Goal: Task Accomplishment & Management: Complete application form

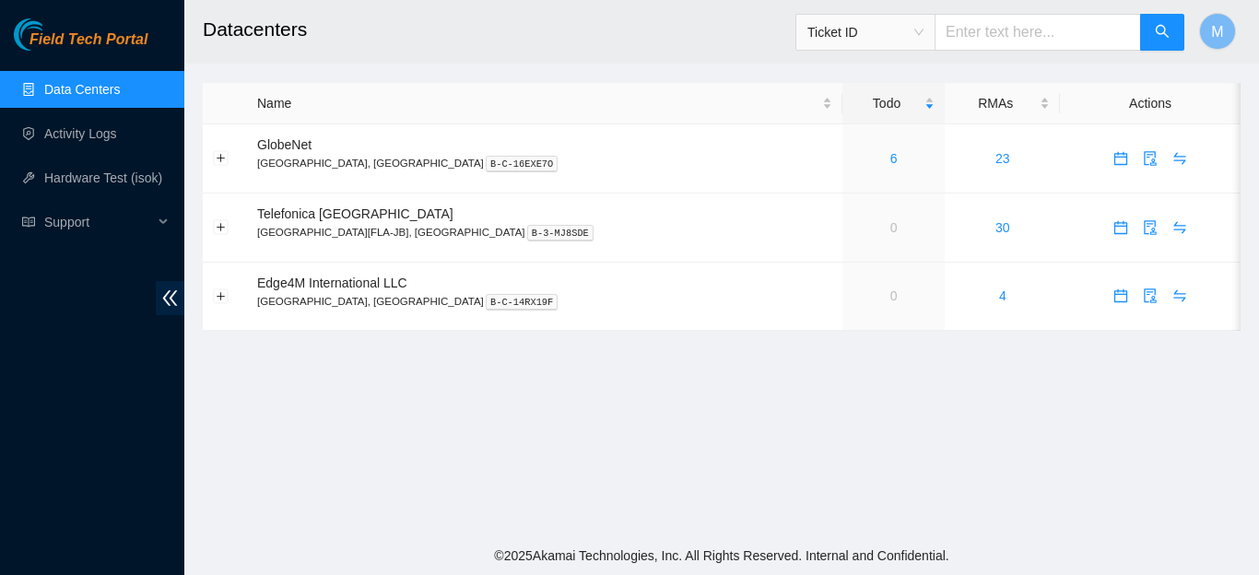
click at [779, 353] on main "Datacenters Ticket ID M Name Todo RMAs Actions GlobeNet [GEOGRAPHIC_DATA], [GEO…" at bounding box center [721, 268] width 1074 height 536
click at [890, 156] on link "6" at bounding box center [893, 158] width 7 height 15
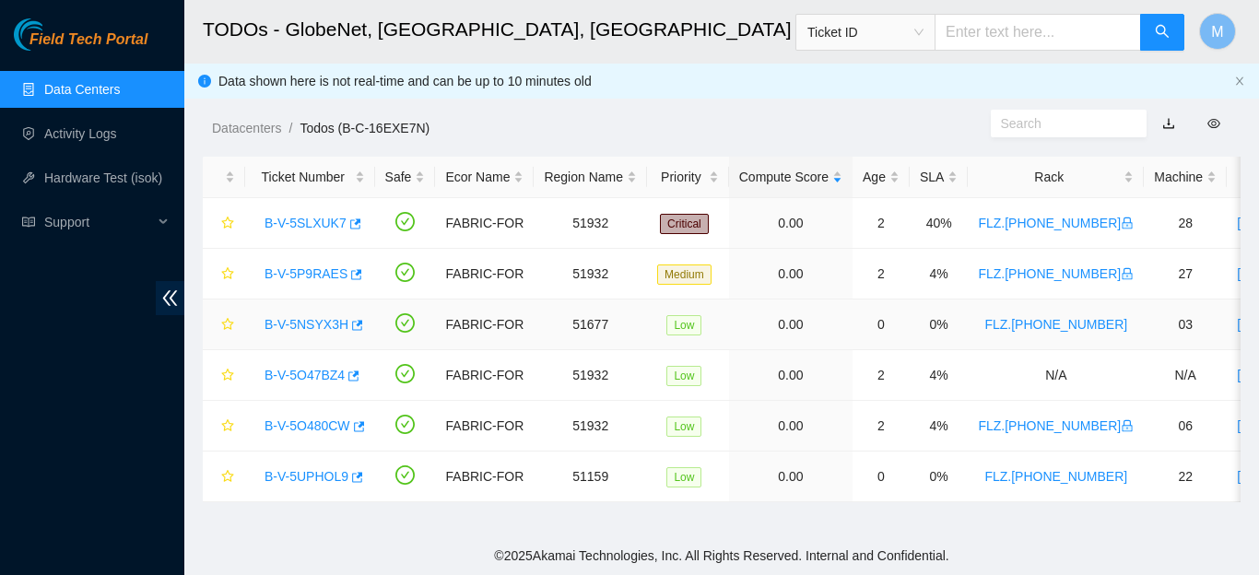
click at [315, 324] on link "B-V-5NSYX3H" at bounding box center [306, 324] width 84 height 15
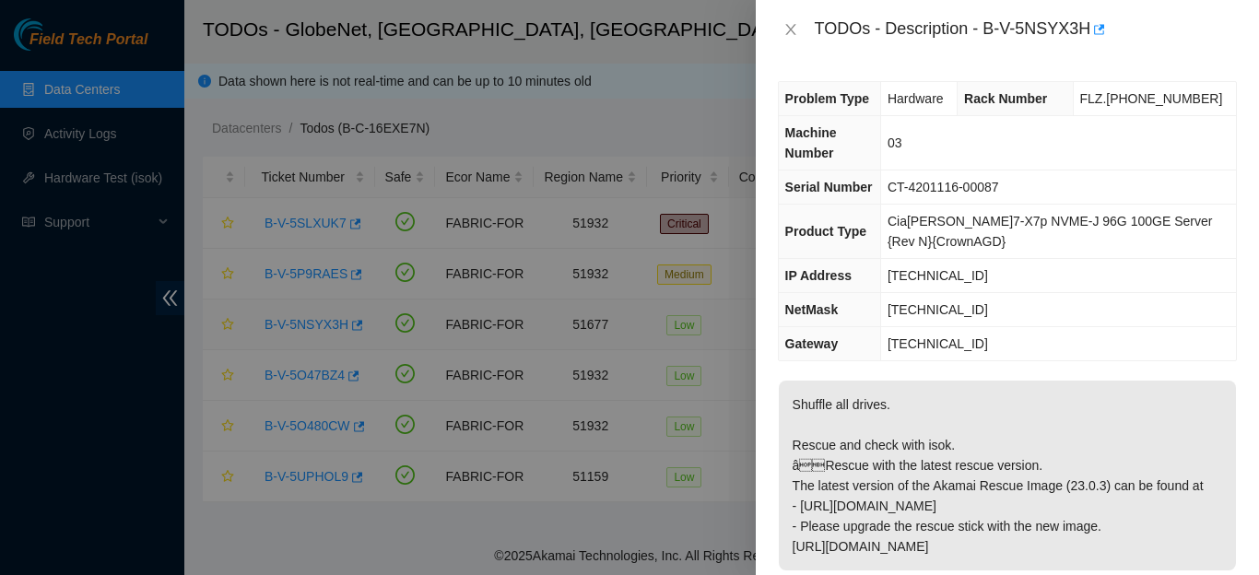
click at [302, 326] on div at bounding box center [629, 287] width 1259 height 575
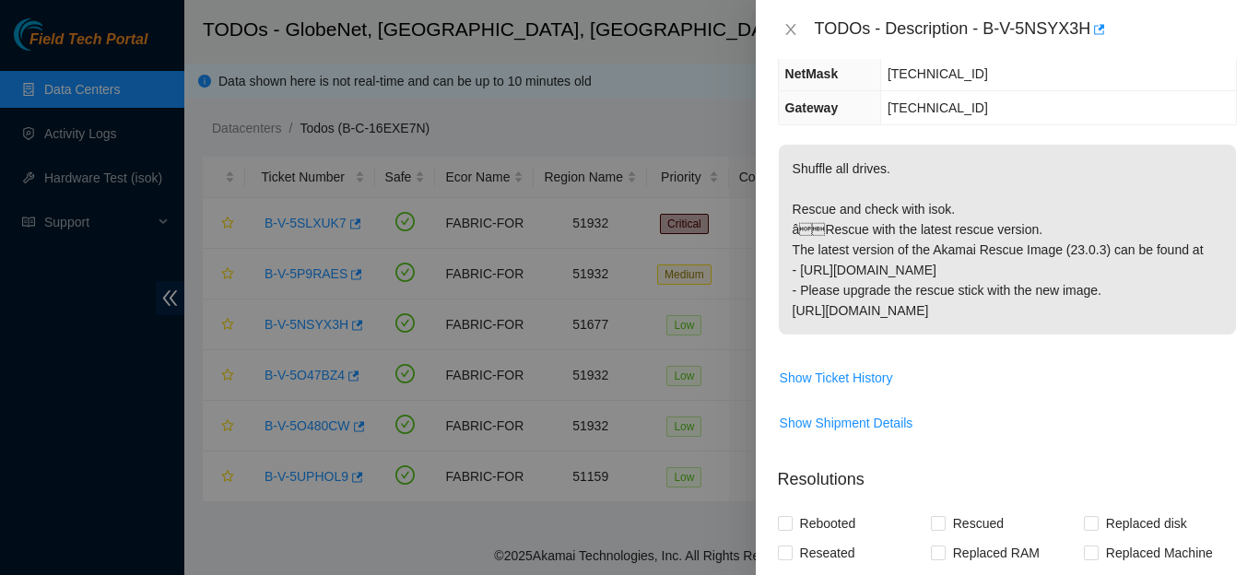
scroll to position [239, 0]
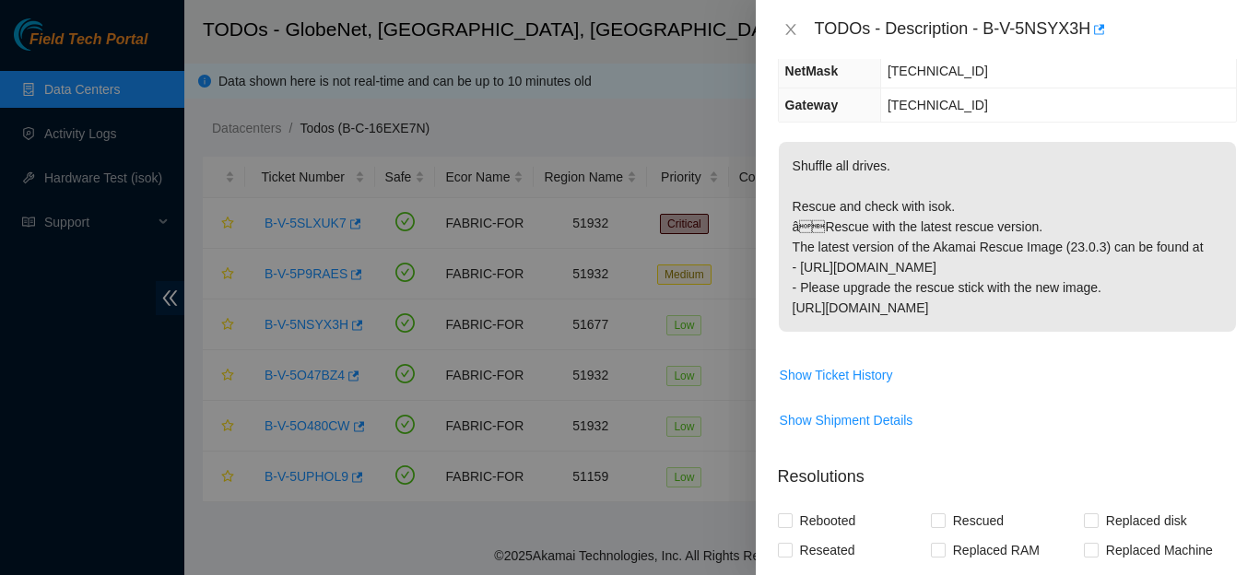
drag, startPoint x: 792, startPoint y: 164, endPoint x: 1214, endPoint y: 314, distance: 448.0
click at [1214, 314] on p "Shuffle all drives. Rescue and check with isok. âRescue with the latest rescu…" at bounding box center [1007, 237] width 457 height 190
copy p "Shuffle all drives. Rescue and check with isok. âRescue with the latest rescu…"
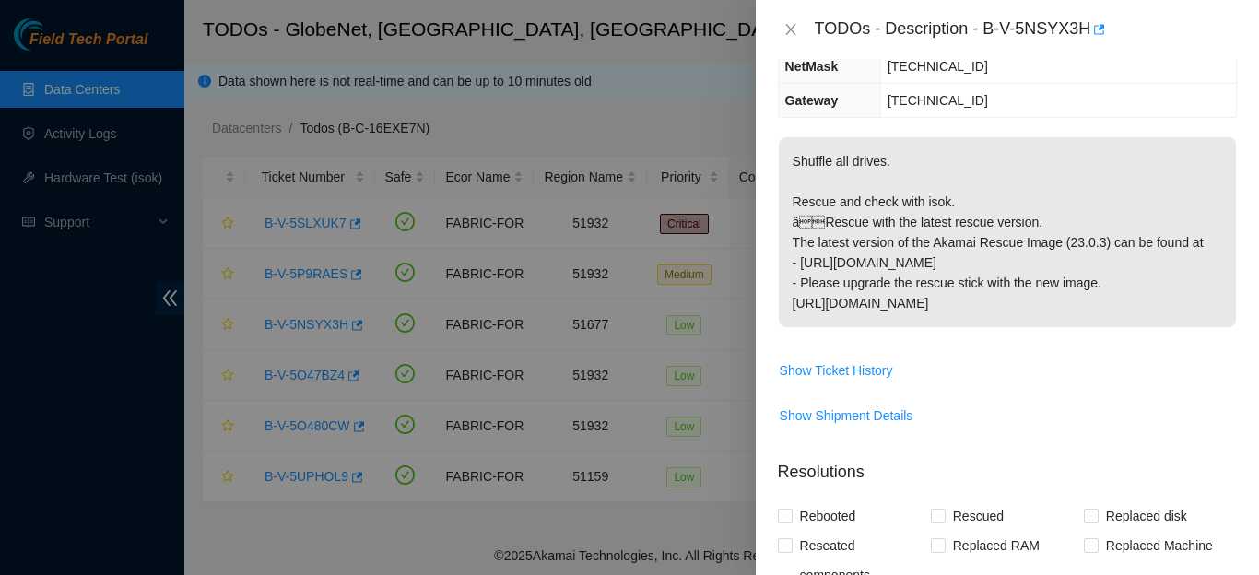
scroll to position [279, 0]
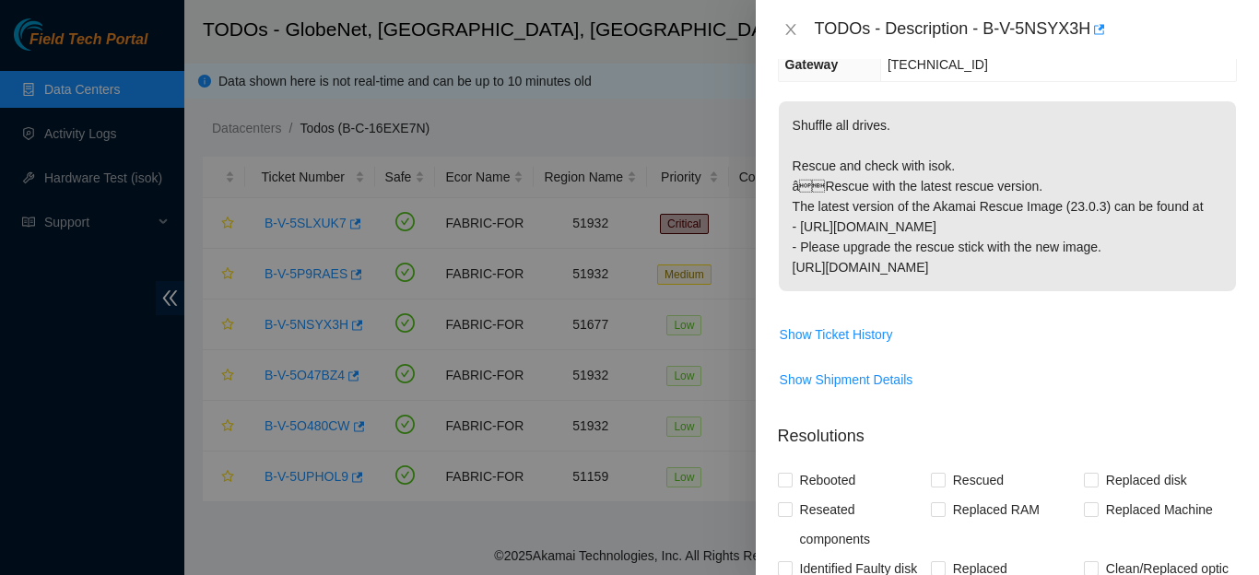
click at [1185, 260] on p "Shuffle all drives. Rescue and check with isok. âRescue with the latest rescu…" at bounding box center [1007, 196] width 457 height 190
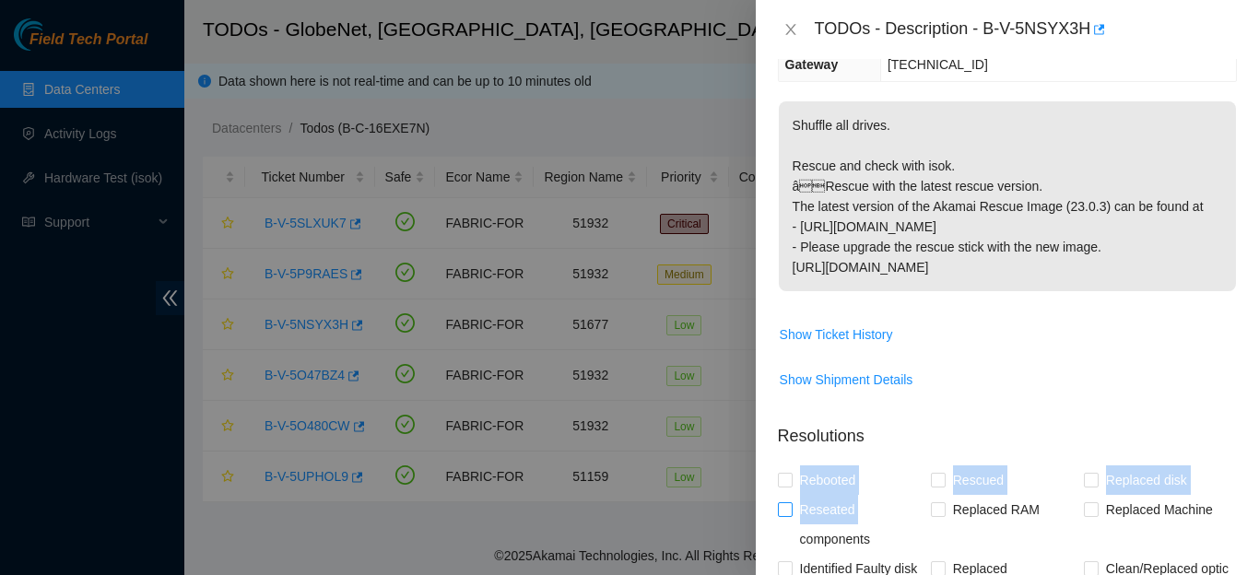
drag, startPoint x: 799, startPoint y: 475, endPoint x: 852, endPoint y: 511, distance: 63.9
copy div "Rebooted Rescued Replaced disk Reseated"
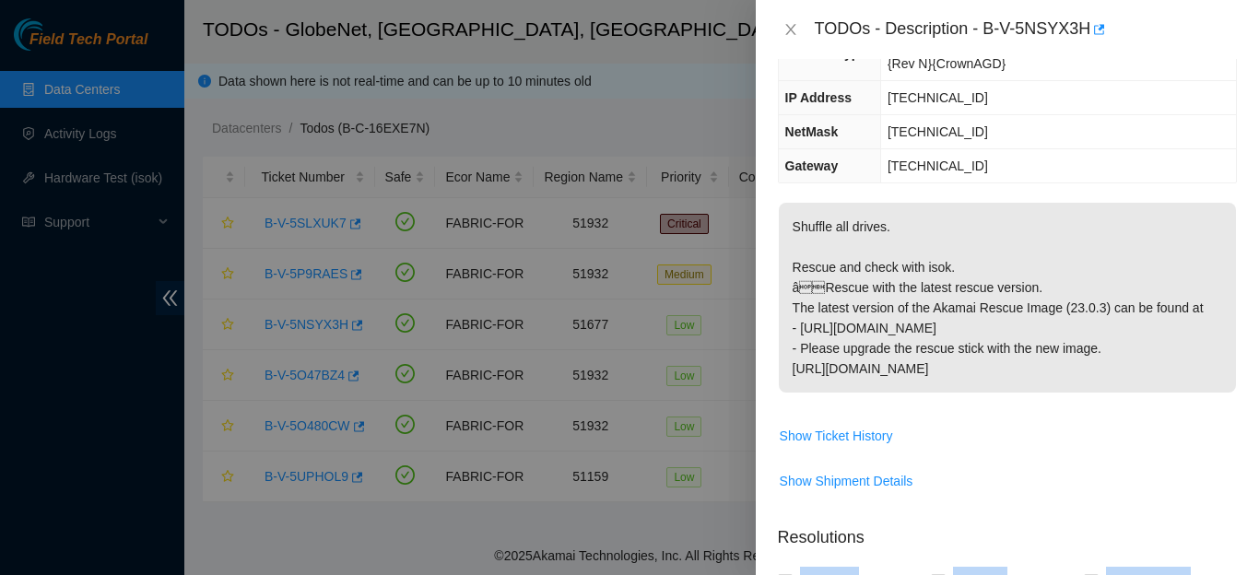
scroll to position [0, 0]
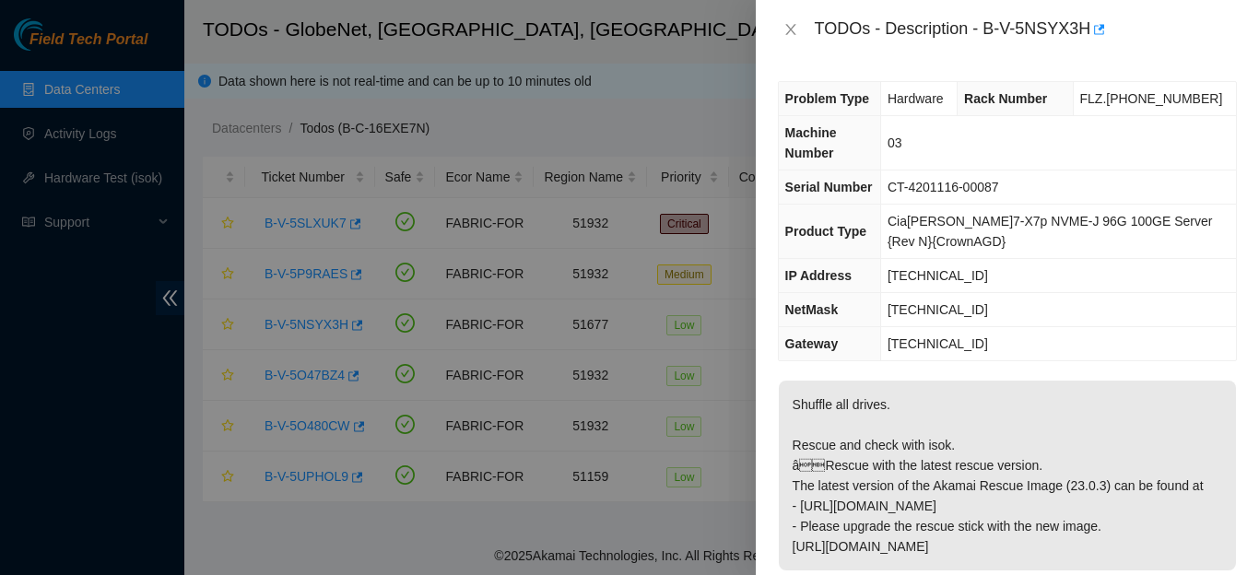
drag, startPoint x: 1250, startPoint y: 408, endPoint x: 1250, endPoint y: 252, distance: 155.7
click at [1250, 252] on div "Problem Type Hardware Rack Number FLZ.[PHONE_NUMBER] Machine Number 03 Serial N…" at bounding box center [1007, 317] width 503 height 516
click at [1135, 199] on td "CT-4201116-00087" at bounding box center [1058, 187] width 356 height 34
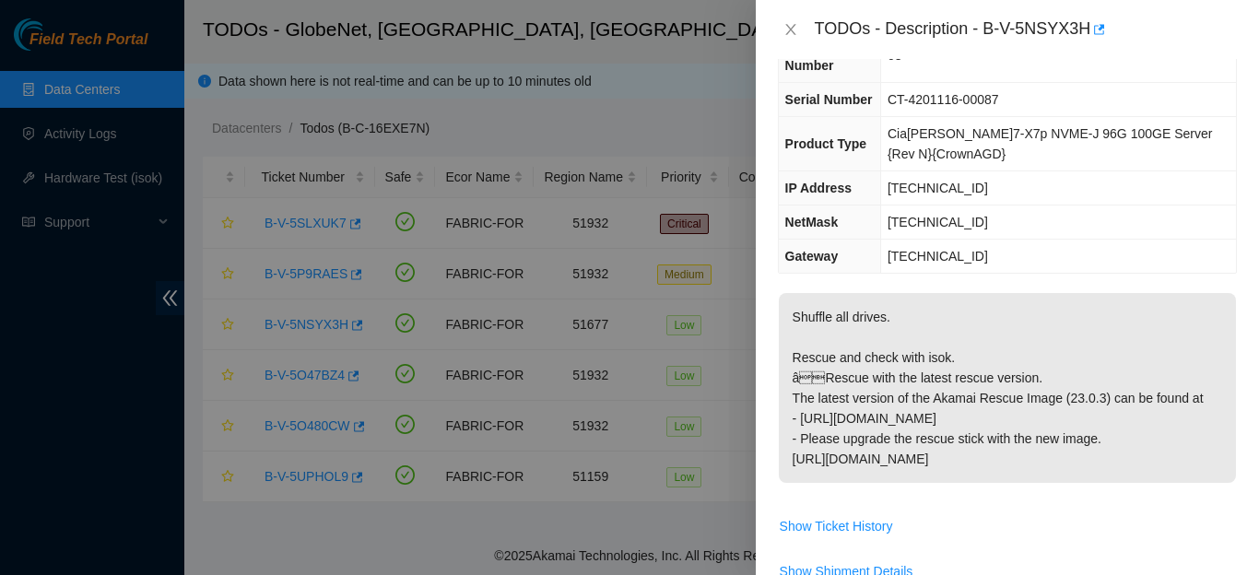
scroll to position [71, 0]
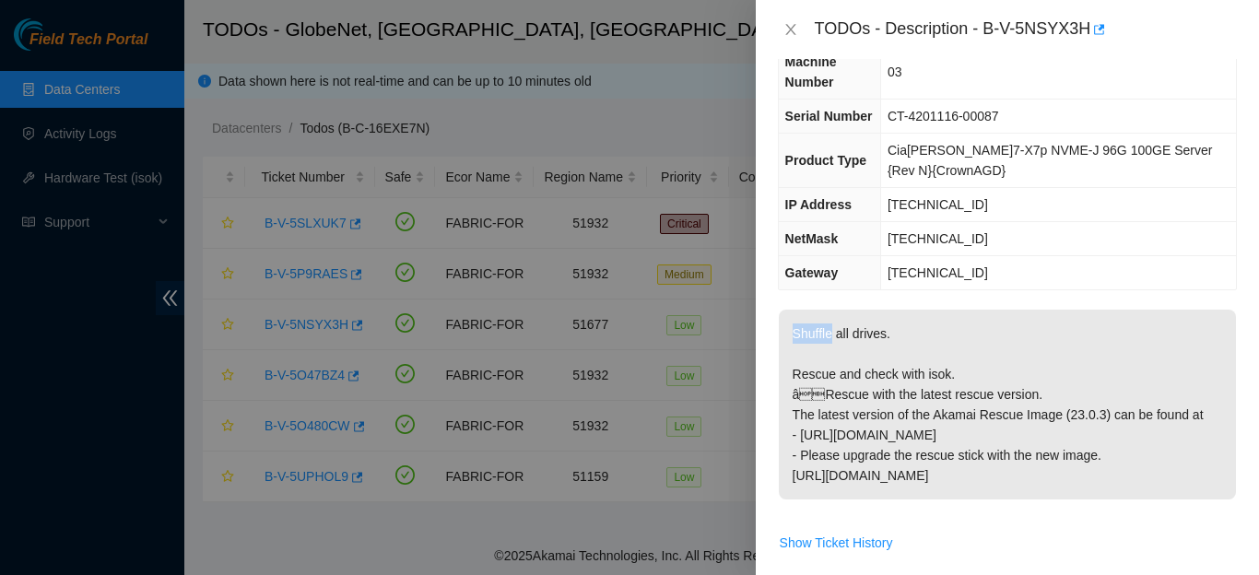
drag, startPoint x: 792, startPoint y: 335, endPoint x: 828, endPoint y: 338, distance: 36.0
click at [828, 338] on p "Shuffle all drives. Rescue and check with isok. âRescue with the latest rescu…" at bounding box center [1007, 405] width 457 height 190
copy p "Shuffle"
click at [622, 97] on div at bounding box center [629, 287] width 1259 height 575
click at [1088, 259] on td "[TECHNICAL_ID]" at bounding box center [1058, 273] width 356 height 34
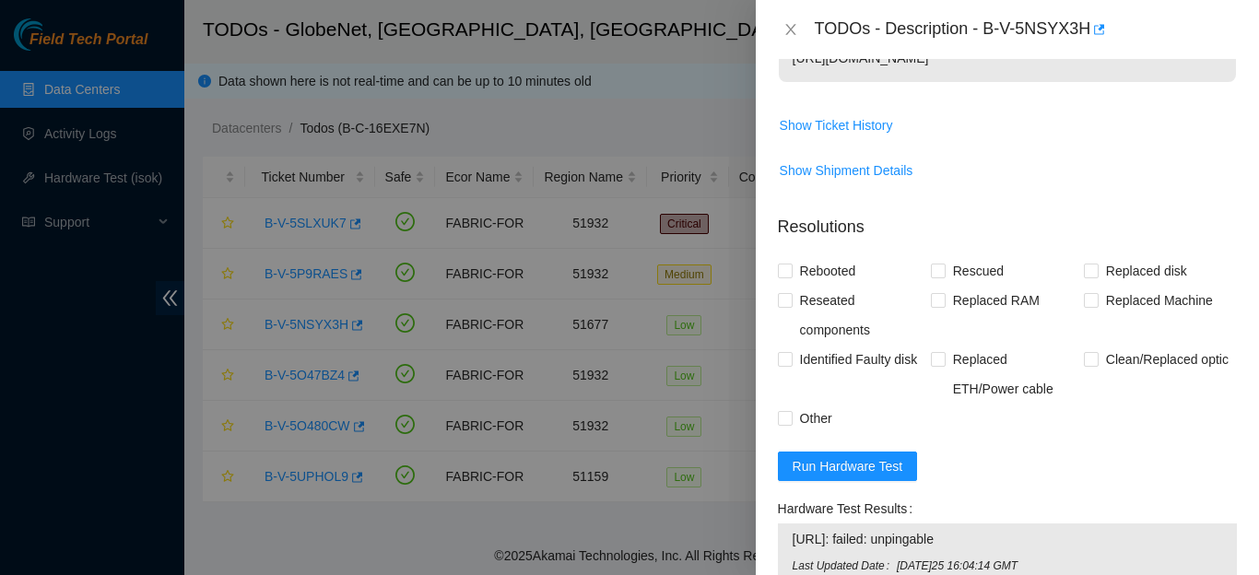
scroll to position [494, 0]
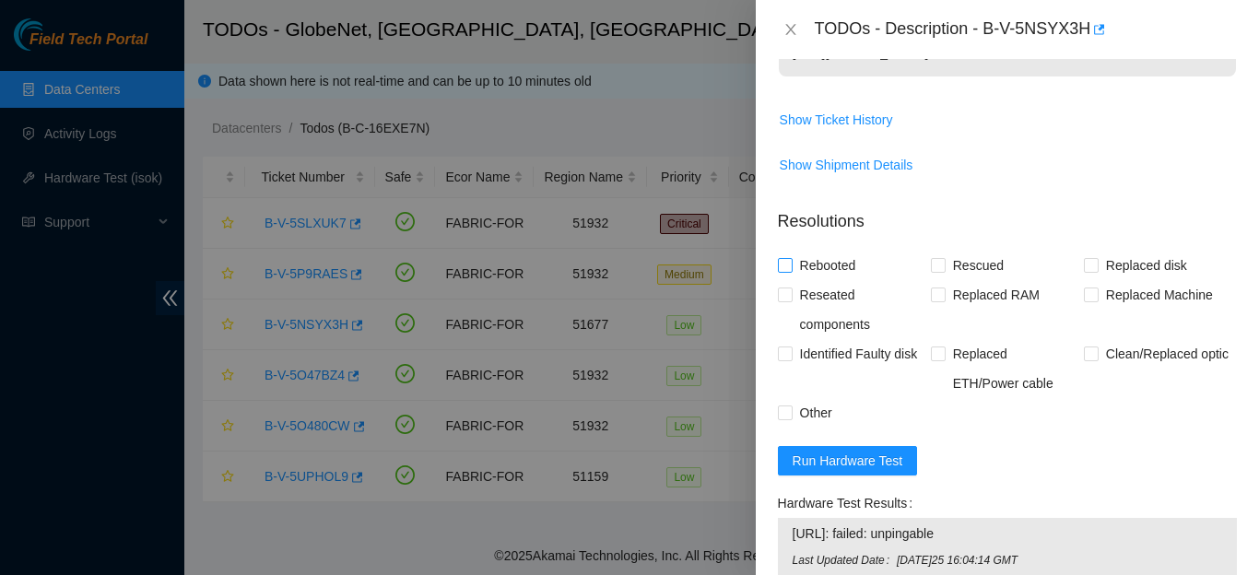
click at [785, 264] on input "Rebooted" at bounding box center [784, 264] width 13 height 13
checkbox input "true"
click at [945, 267] on span "Rescued" at bounding box center [977, 265] width 65 height 29
click at [942, 267] on input "Rescued" at bounding box center [937, 264] width 13 height 13
checkbox input "true"
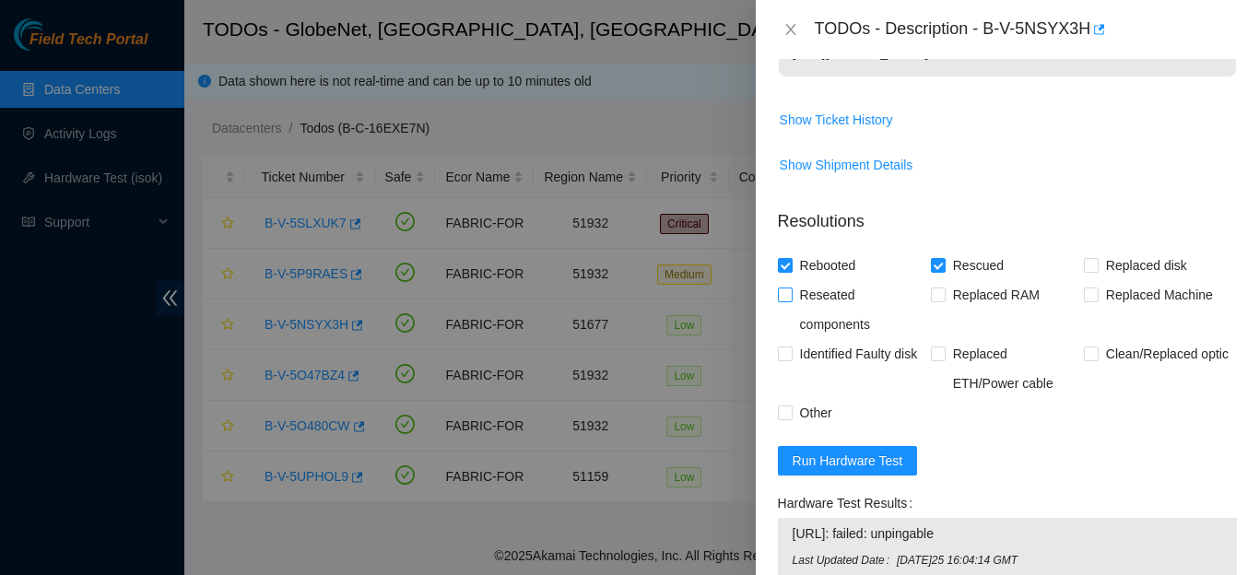
click at [785, 293] on input "Reseated components" at bounding box center [784, 294] width 13 height 13
checkbox input "true"
click at [789, 409] on input "Other" at bounding box center [784, 411] width 13 height 13
checkbox input "true"
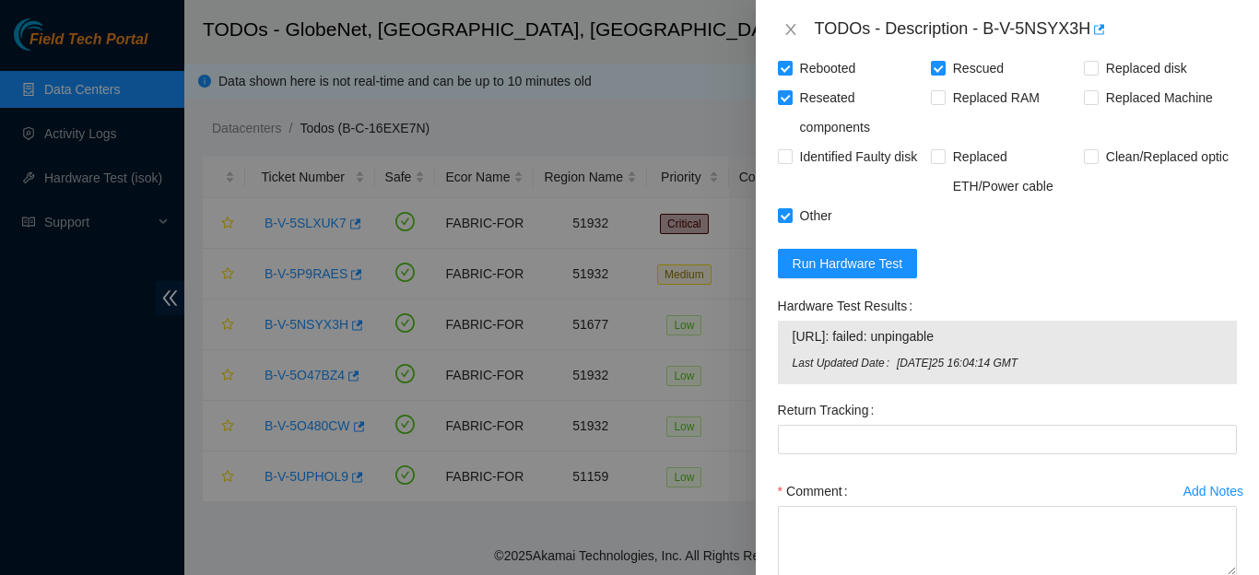
scroll to position [815, 0]
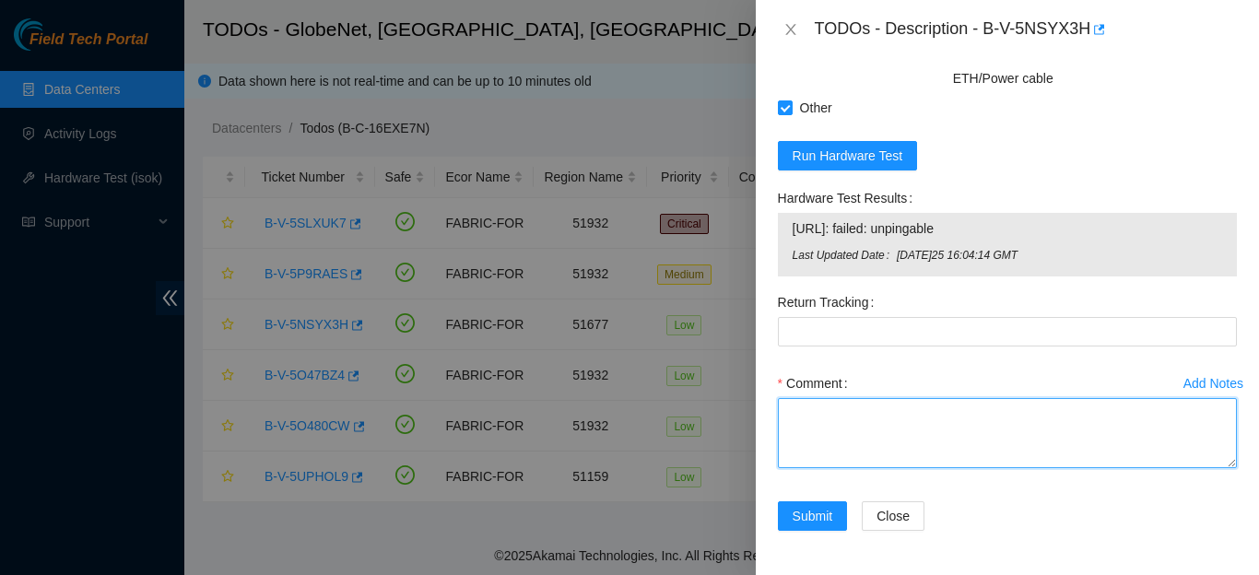
click at [1085, 436] on textarea "Comment" at bounding box center [1007, 433] width 459 height 70
paste textarea "The disks were shuffled, rescue, configurations and isok testing were done."
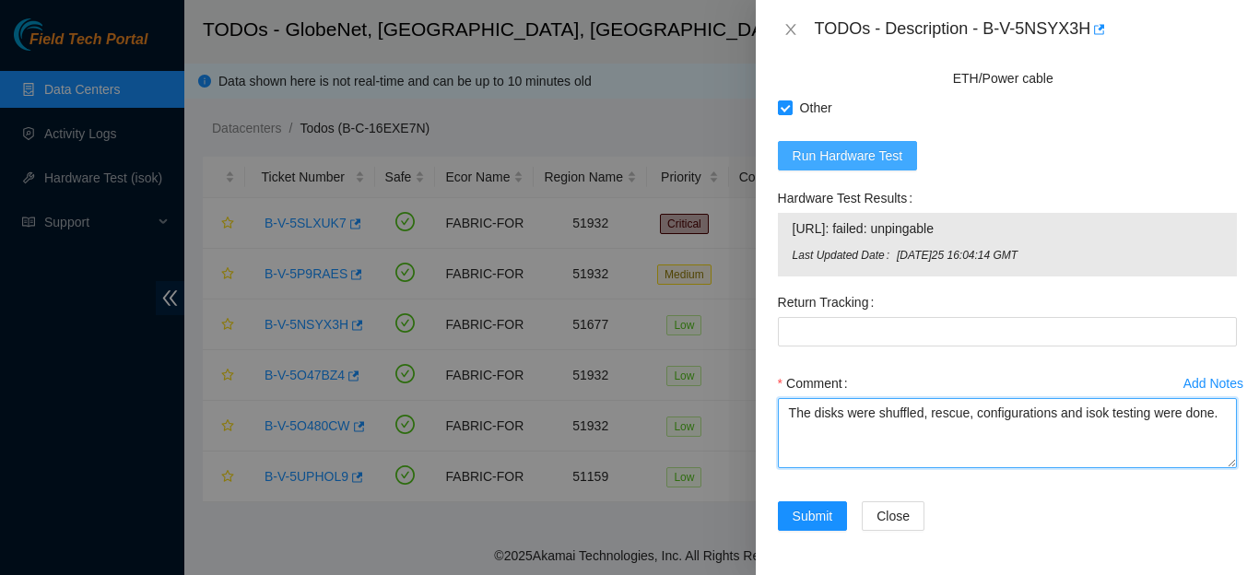
type textarea "The disks were shuffled, rescue, configurations and isok testing were done."
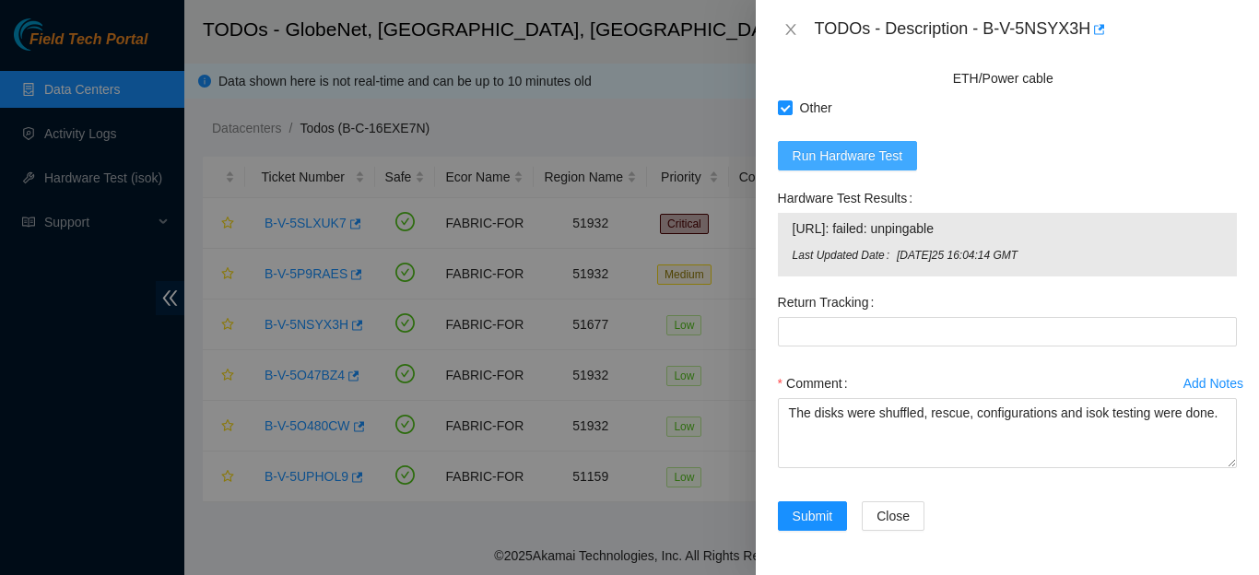
click at [885, 149] on span "Run Hardware Test" at bounding box center [847, 156] width 111 height 20
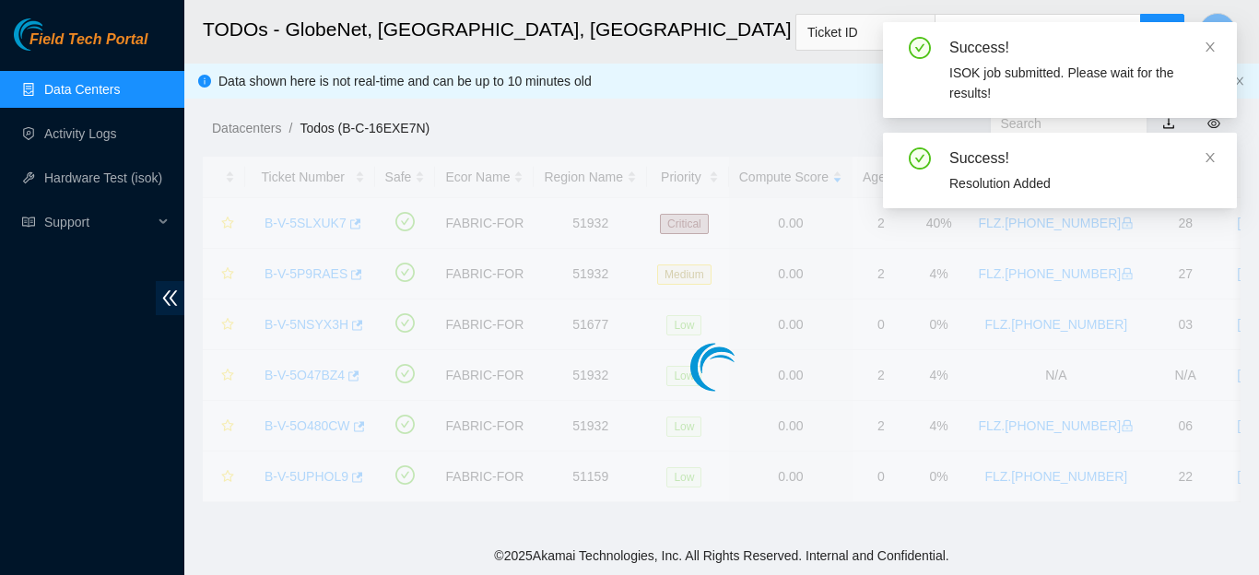
scroll to position [550, 0]
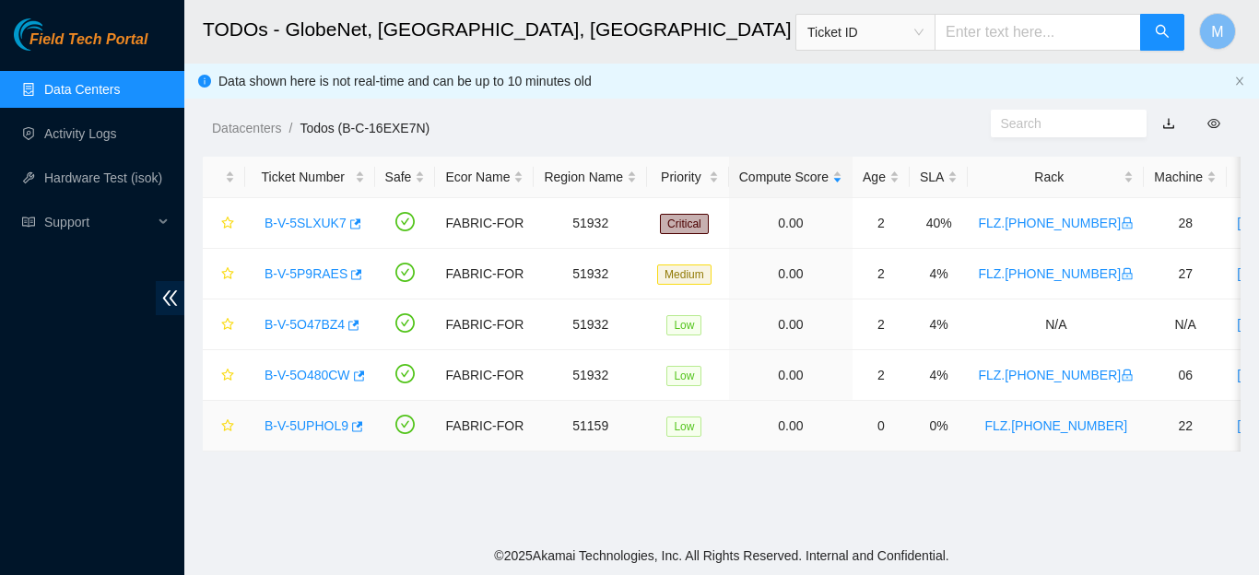
click at [321, 430] on link "B-V-5UPHOL9" at bounding box center [306, 425] width 84 height 15
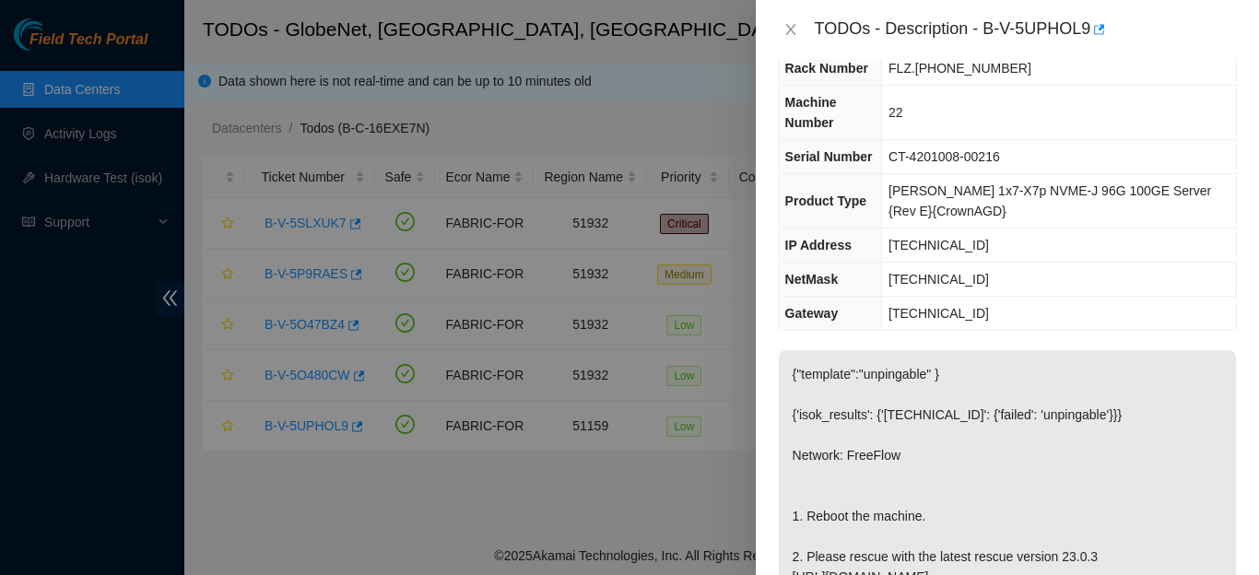
scroll to position [0, 0]
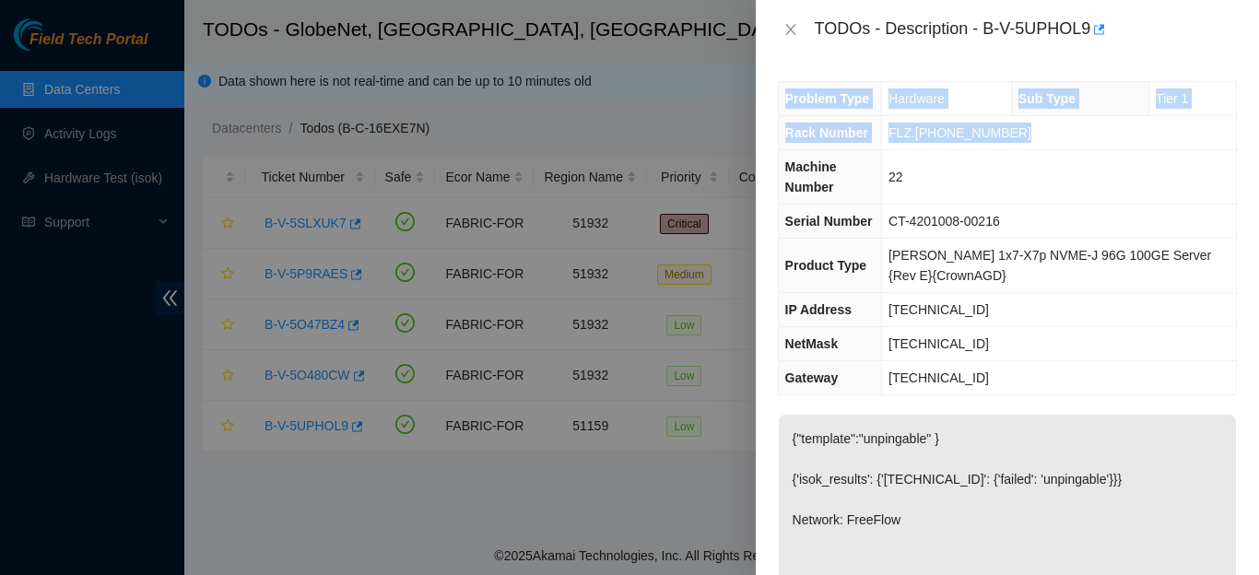
drag, startPoint x: 1250, startPoint y: 430, endPoint x: 1238, endPoint y: 122, distance: 308.9
click at [1238, 122] on div "TODOs - Description - B-V-5UPHOL9 Problem Type Hardware Sub Type Tier 1 Rack Nu…" at bounding box center [1007, 287] width 503 height 575
click at [1221, 117] on div "Problem Type Hardware Sub Type Tier 1 Rack Number FLZ.[PHONE_NUMBER] Machine Nu…" at bounding box center [1007, 317] width 503 height 516
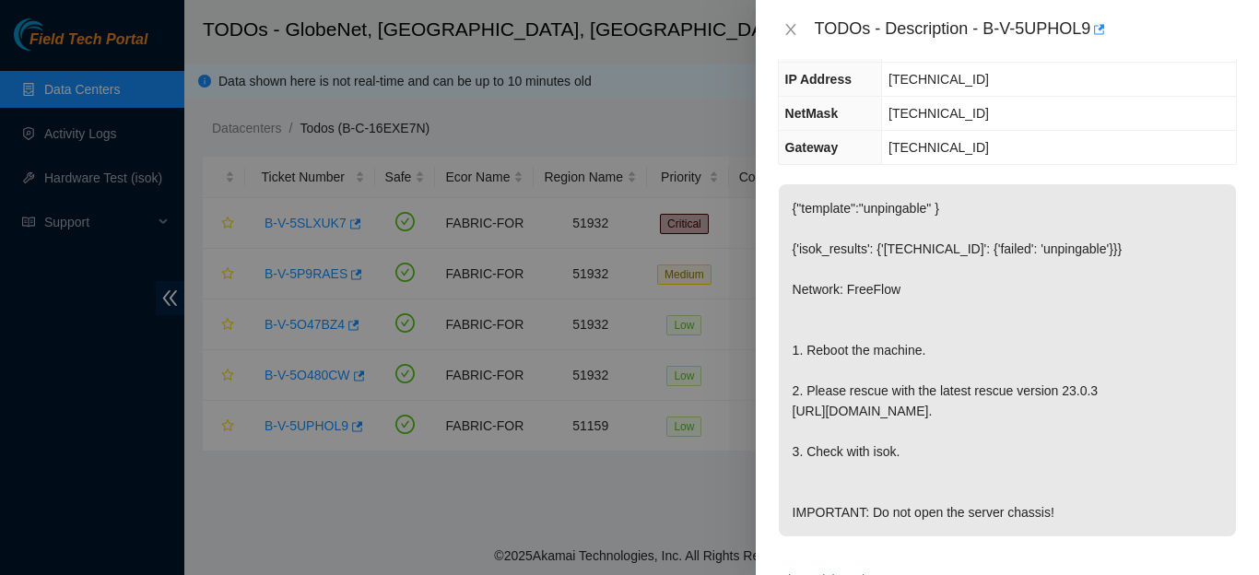
scroll to position [295, 0]
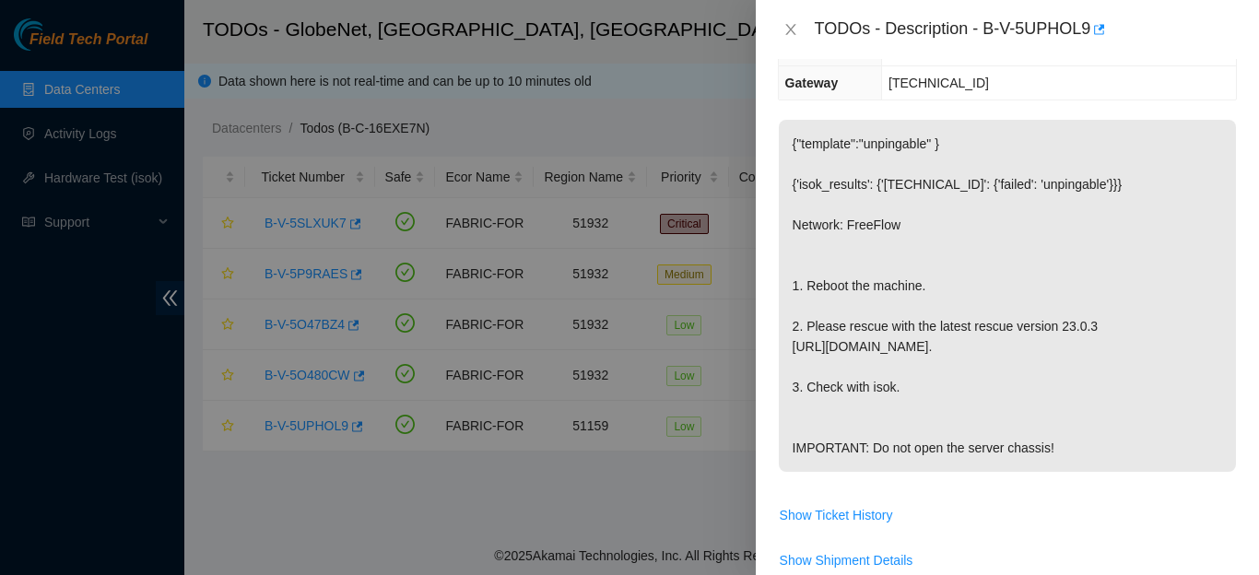
drag, startPoint x: 792, startPoint y: 147, endPoint x: 1007, endPoint y: 467, distance: 385.9
click at [1007, 467] on p "{"template":"unpingable" } {'isok_results': {'[TECHNICAL_ID]': {'failed': 'unpi…" at bounding box center [1007, 296] width 457 height 352
copy p "{"template":"unpingable" } {'isok_results': {'[TECHNICAL_ID]': {'failed': 'unpi…"
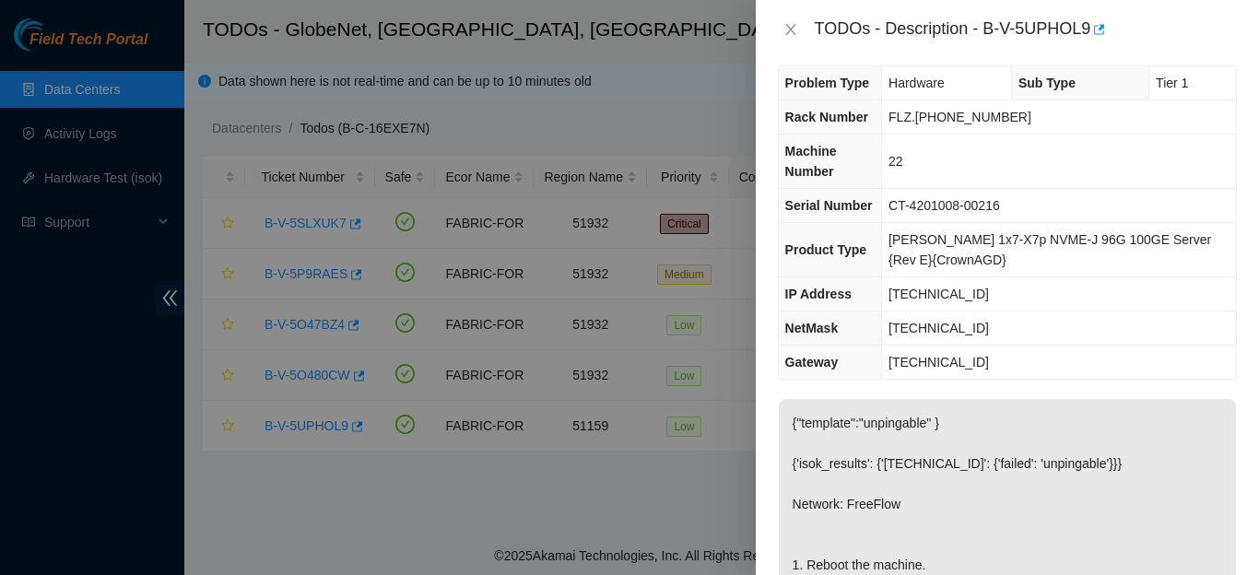
scroll to position [0, 0]
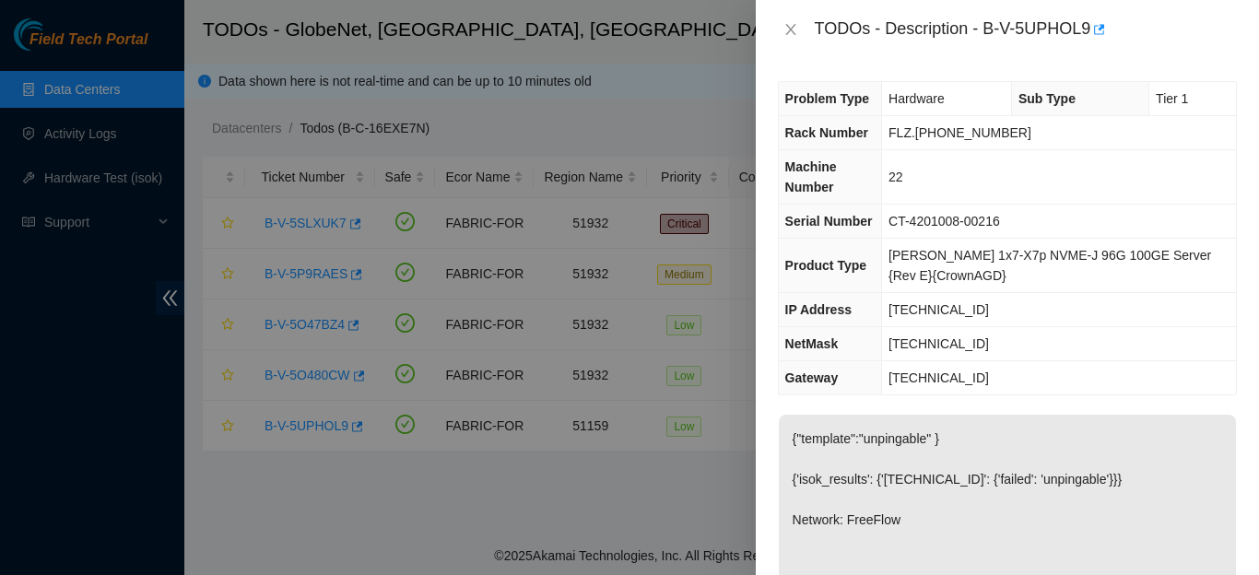
copy p "{"template":"unpingable" } {'isok_results': {'[TECHNICAL_ID]': {'failed': 'unpi…"
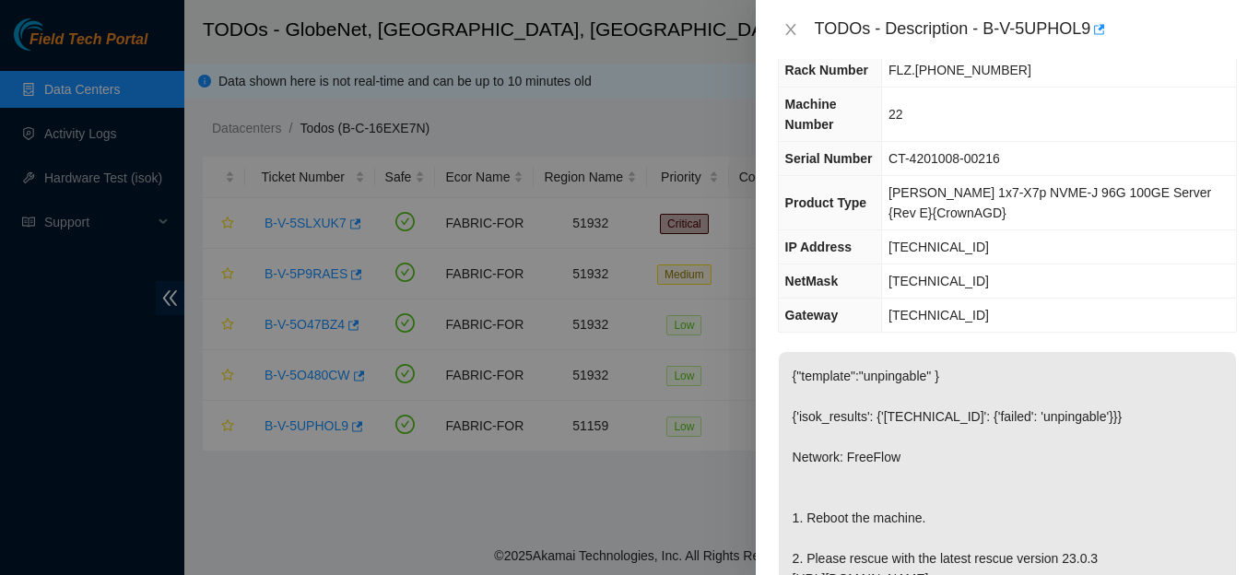
scroll to position [51, 0]
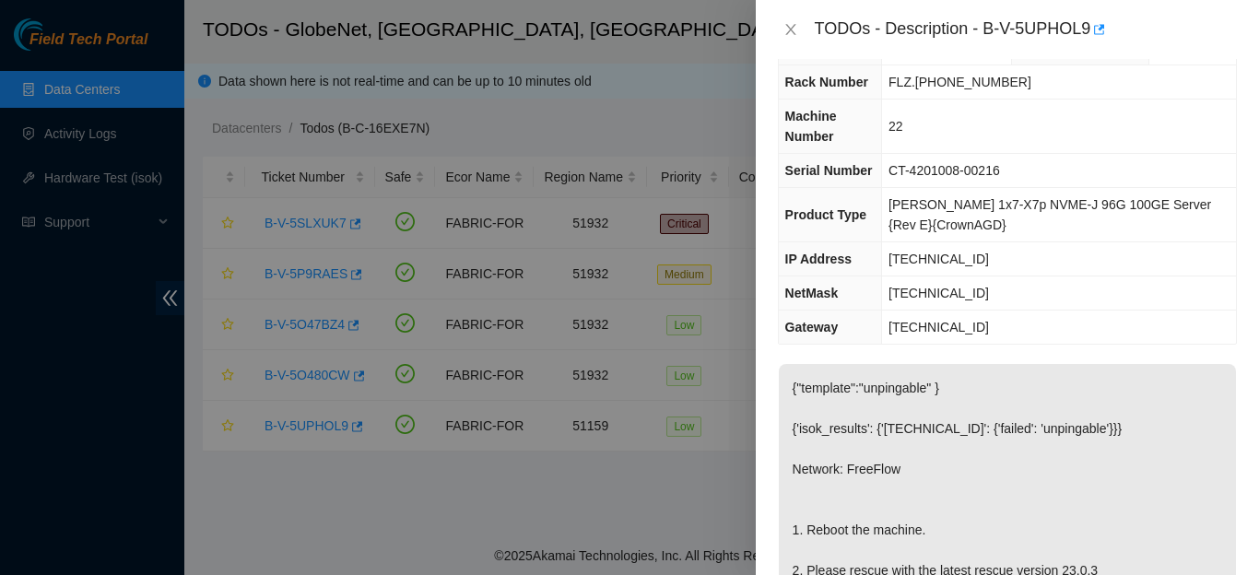
click at [1130, 298] on td "[TECHNICAL_ID]" at bounding box center [1059, 293] width 354 height 34
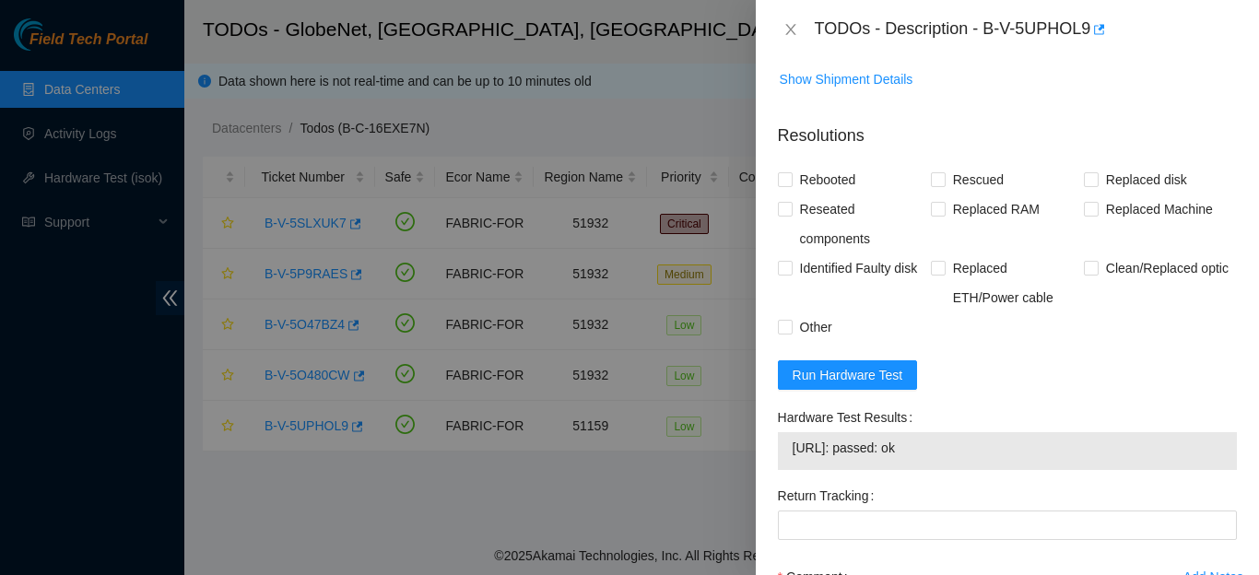
scroll to position [878, 0]
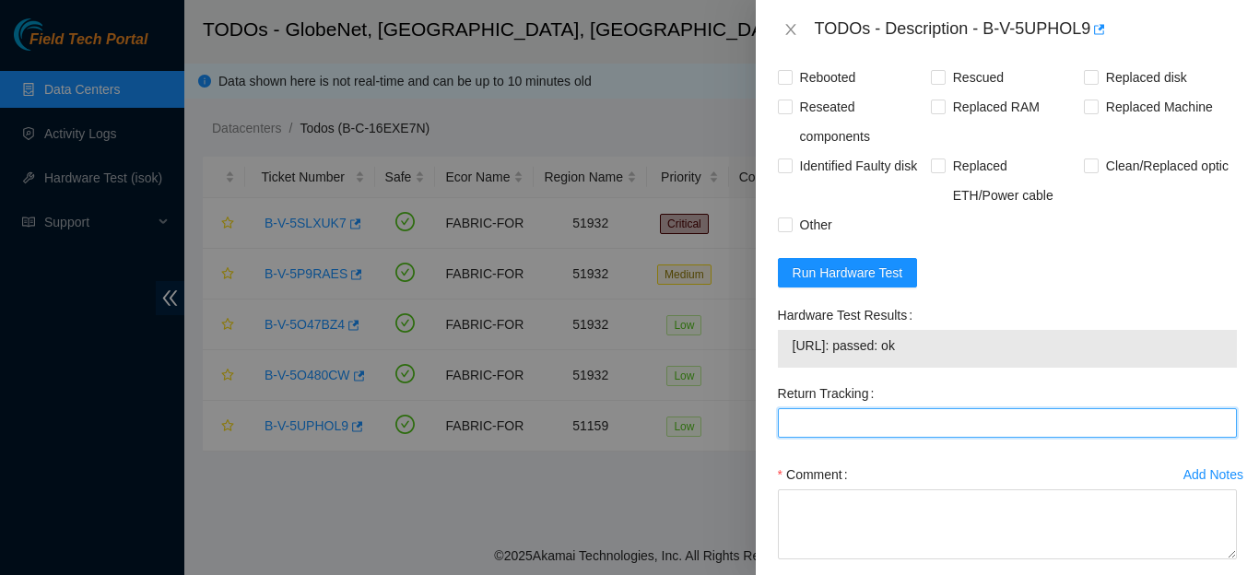
click at [1025, 438] on Tracking "Return Tracking" at bounding box center [1007, 422] width 459 height 29
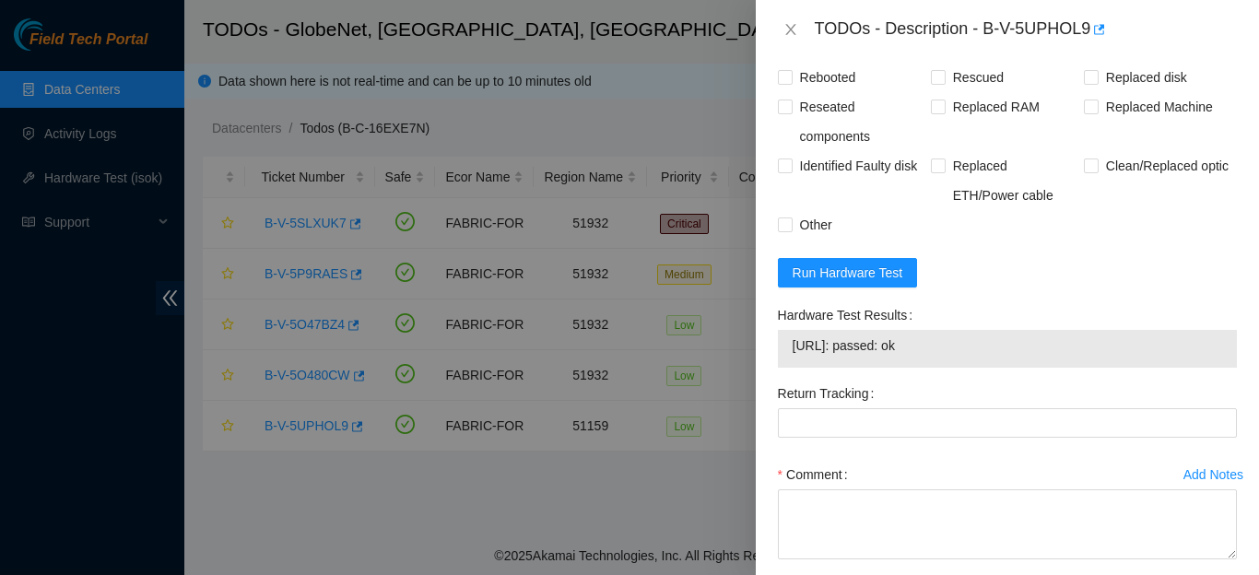
scroll to position [1026, 0]
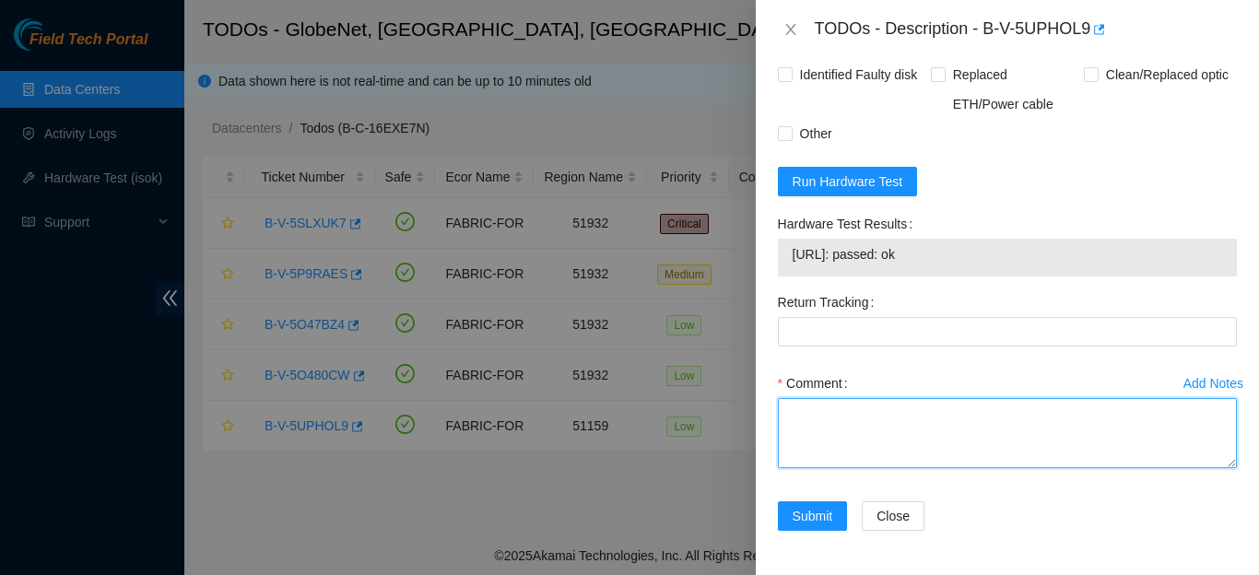
click at [867, 425] on textarea "Comment" at bounding box center [1007, 433] width 459 height 70
paste textarea "Reboot, rescue, configurations and isok test were performed."
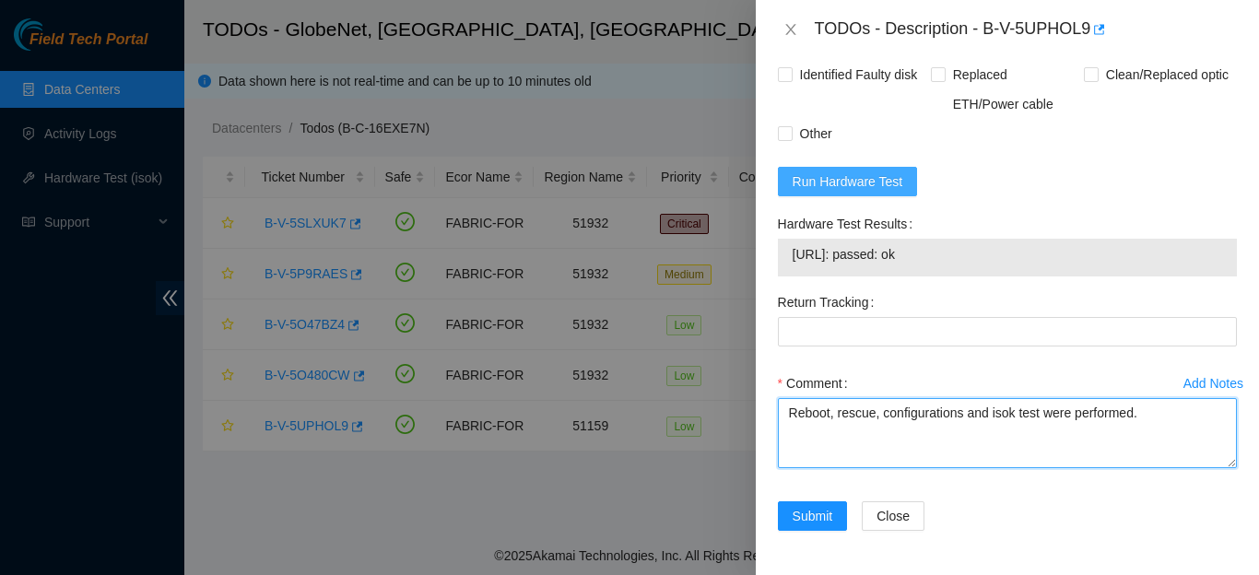
type textarea "Reboot, rescue, configurations and isok test were performed."
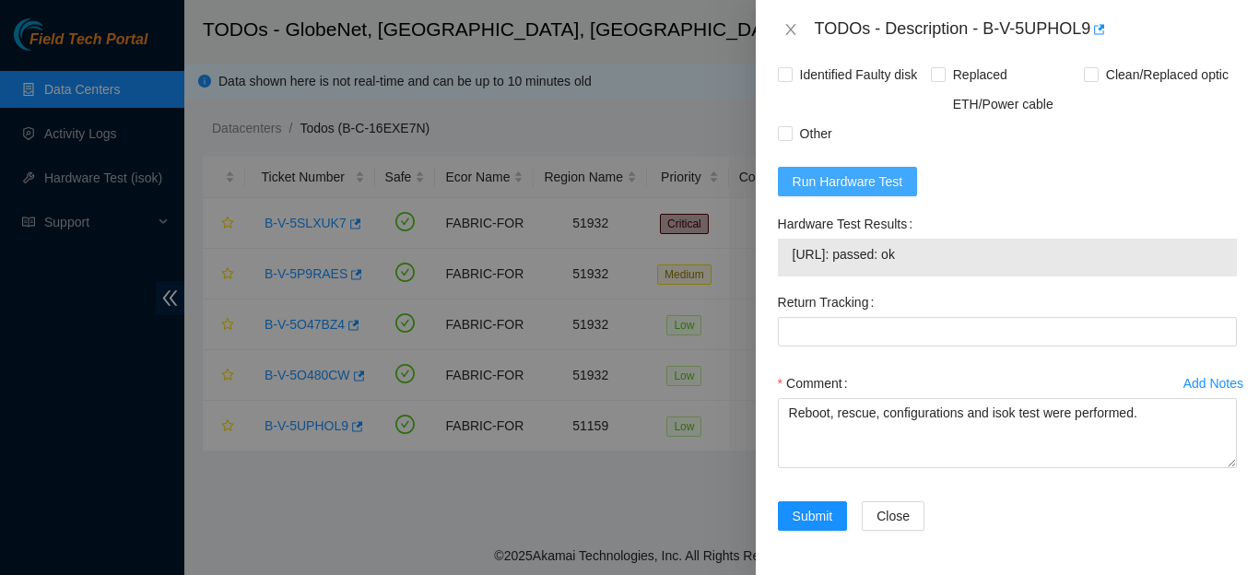
click at [841, 171] on span "Run Hardware Test" at bounding box center [847, 181] width 111 height 20
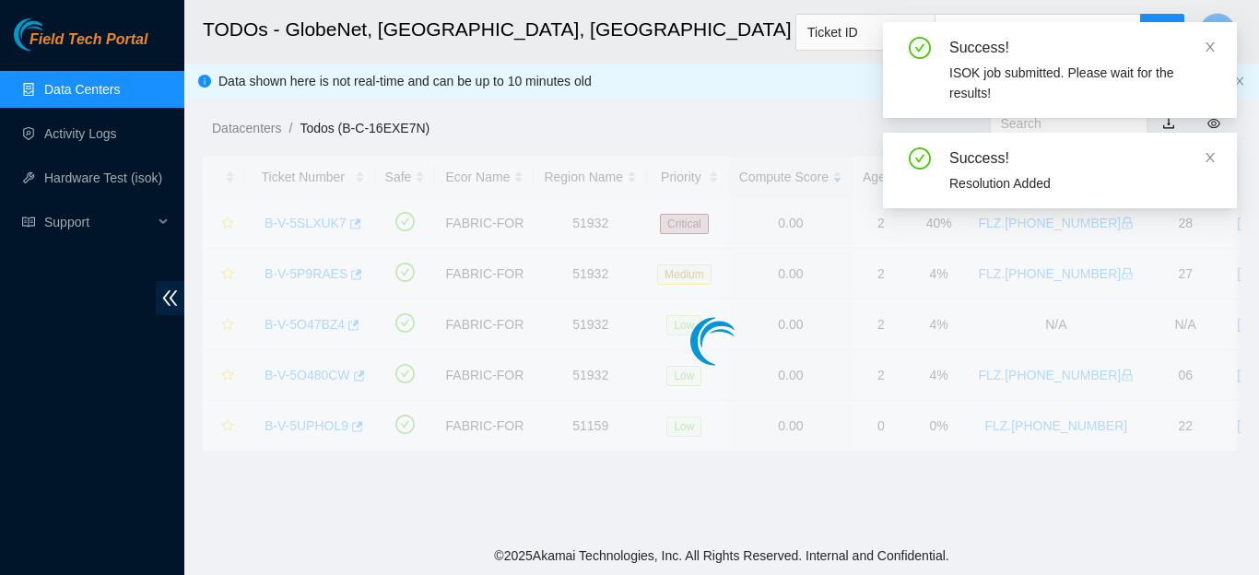
scroll to position [551, 0]
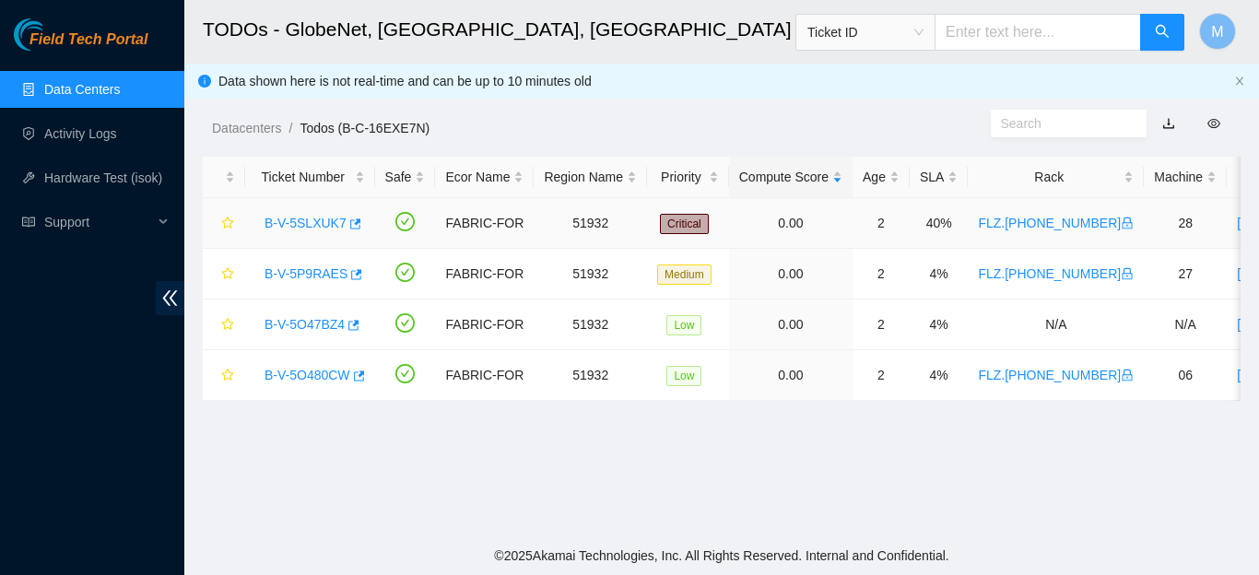
click at [283, 222] on link "B-V-5SLXUK7" at bounding box center [305, 223] width 82 height 15
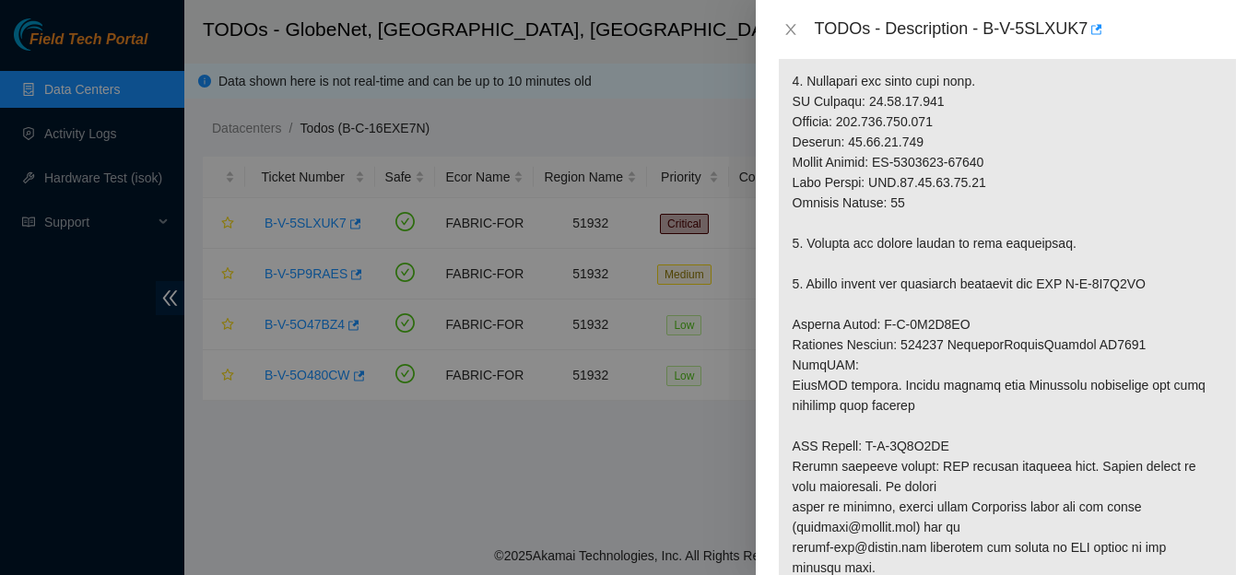
scroll to position [759, 0]
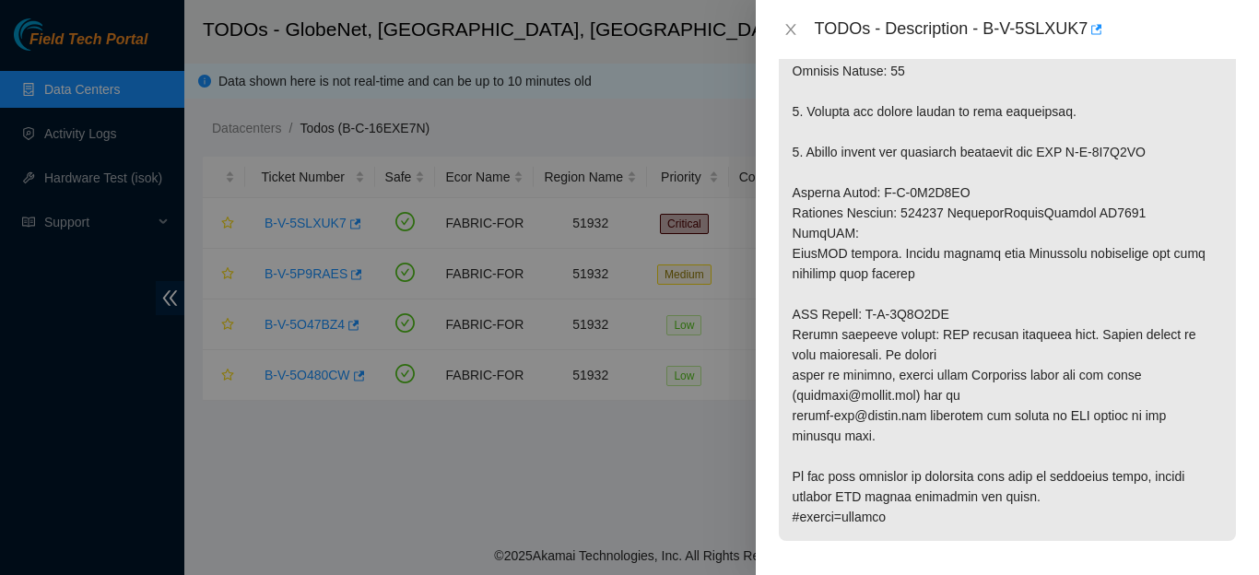
drag, startPoint x: 793, startPoint y: 136, endPoint x: 933, endPoint y: 546, distance: 433.0
click at [933, 546] on span at bounding box center [1007, 87] width 457 height 933
copy p "Network: ESSL This machine is currently suspended: target target_type ticket se…"
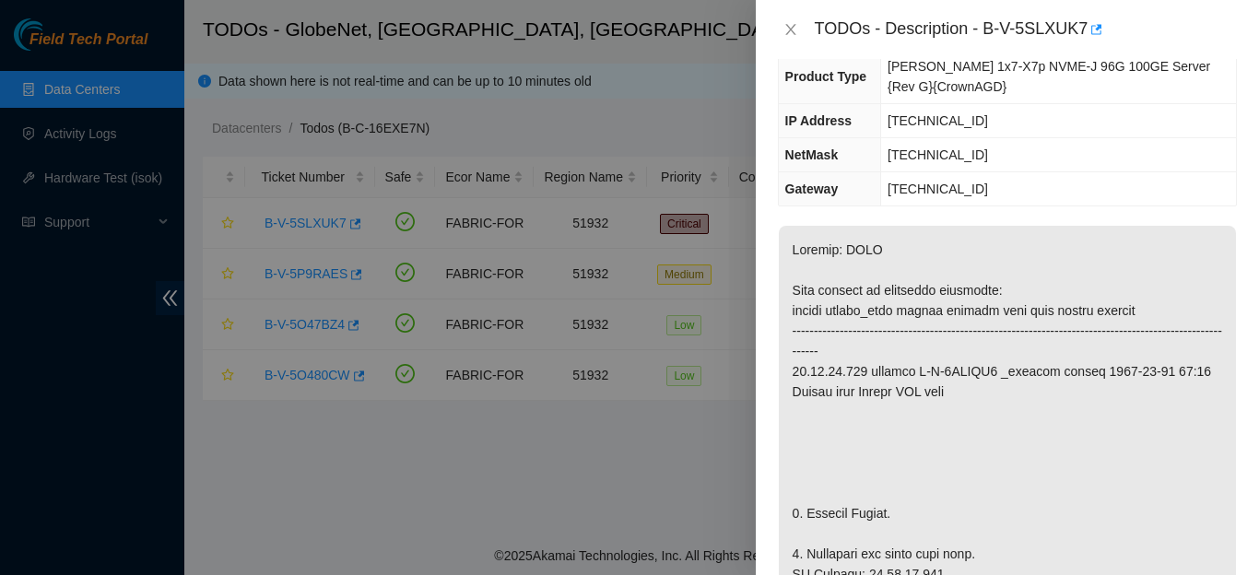
scroll to position [0, 0]
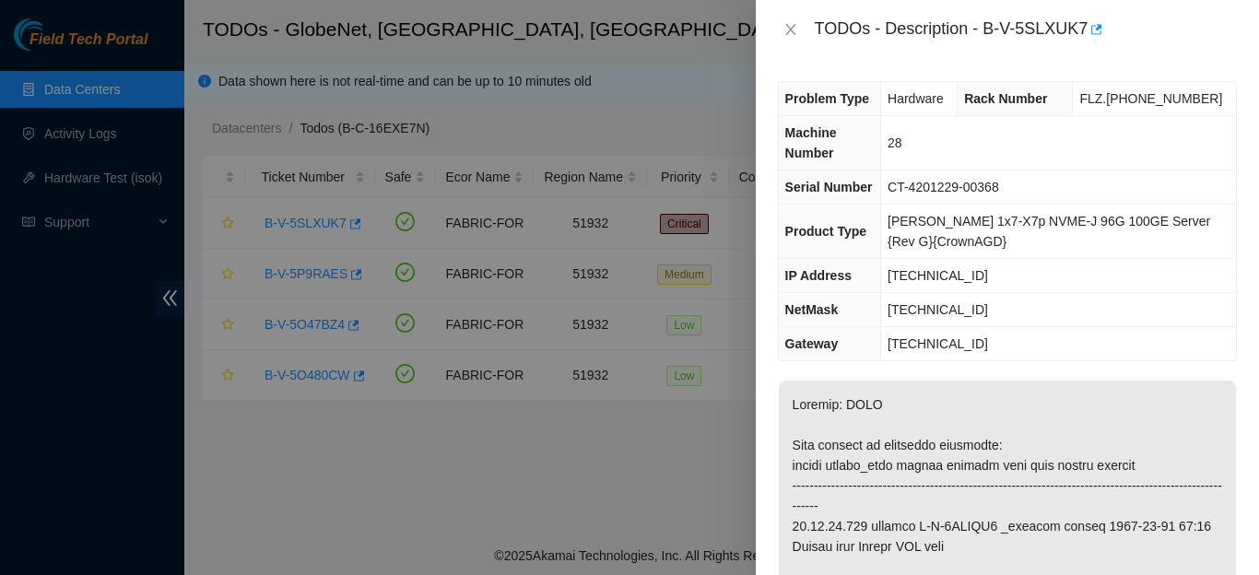
click at [1175, 82] on td "FLZ.[PHONE_NUMBER]" at bounding box center [1154, 99] width 163 height 34
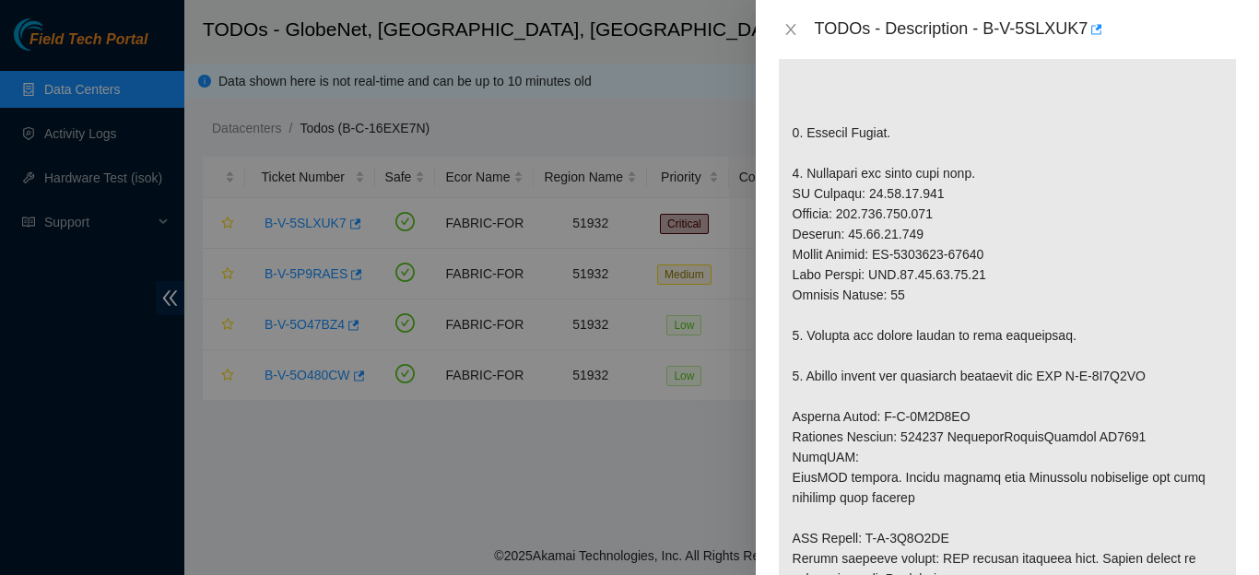
scroll to position [532, 0]
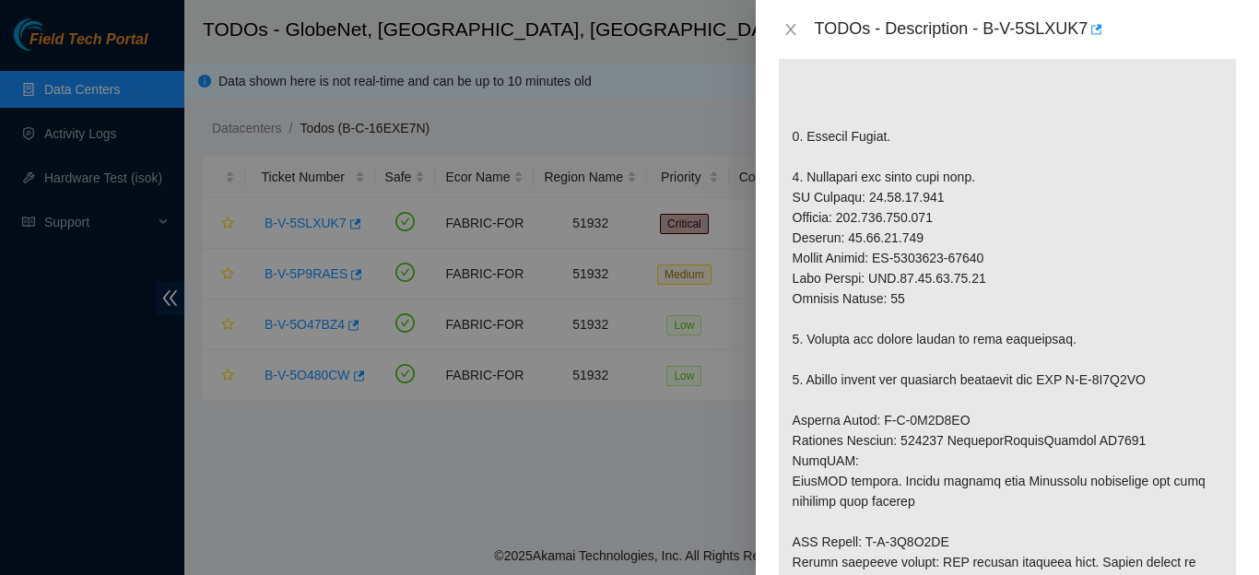
click at [297, 517] on div at bounding box center [629, 287] width 1259 height 575
click at [792, 37] on icon "close" at bounding box center [790, 29] width 15 height 15
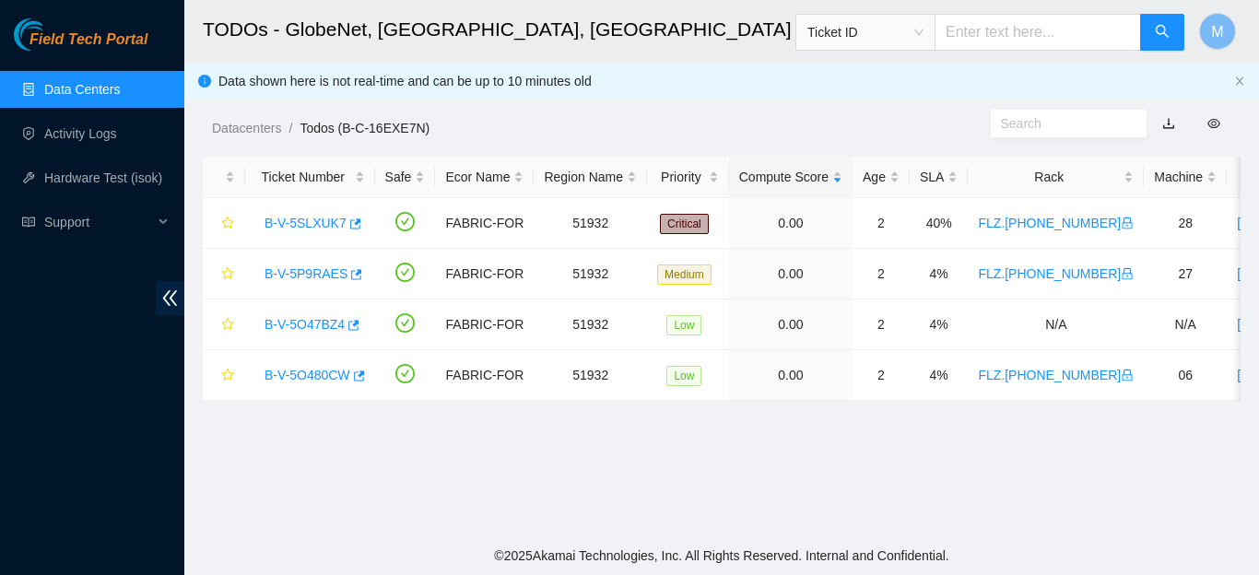
scroll to position [551, 0]
click at [310, 221] on link "B-V-5SLXUK7" at bounding box center [305, 223] width 82 height 15
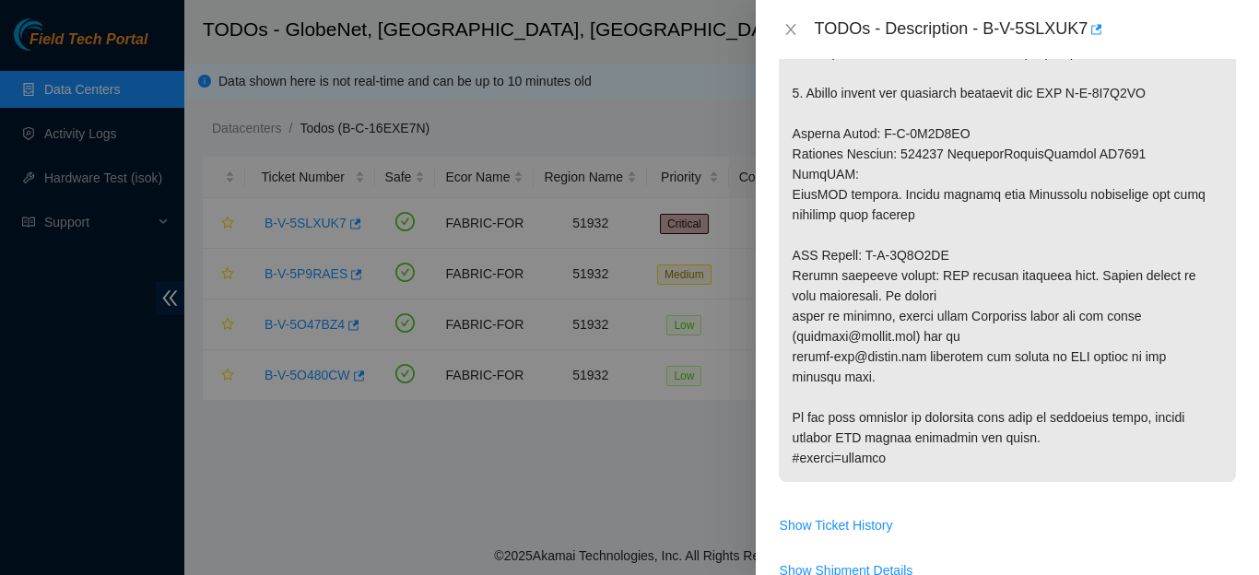
scroll to position [829, 0]
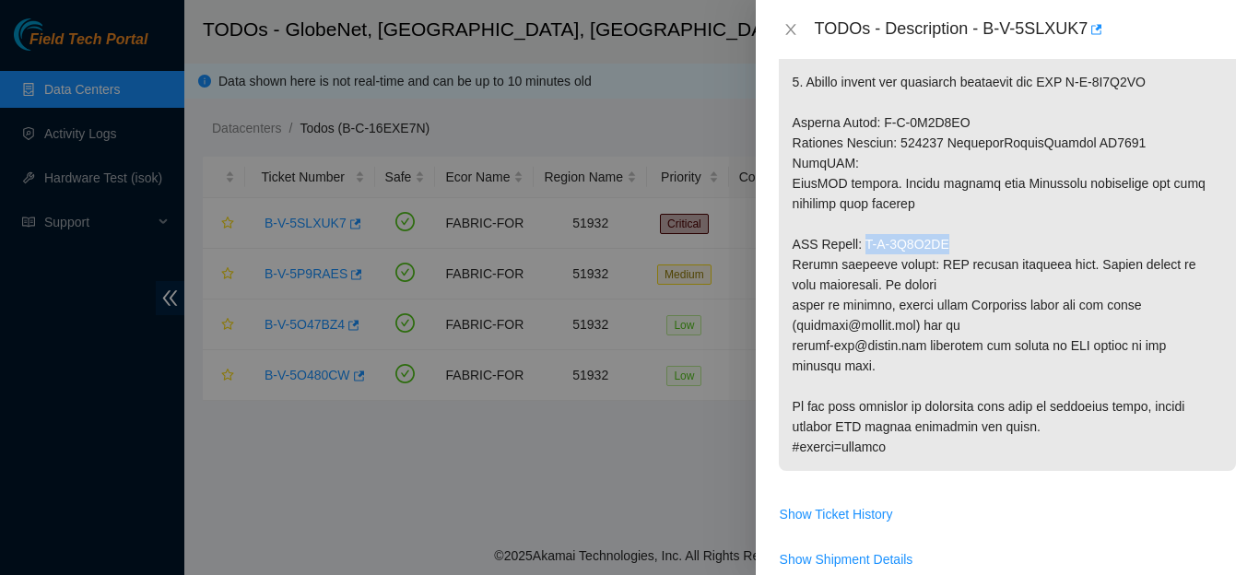
drag, startPoint x: 867, startPoint y: 248, endPoint x: 951, endPoint y: 250, distance: 83.9
click at [951, 250] on p at bounding box center [1007, 11] width 457 height 920
copy p "B-V-5T5K0NM"
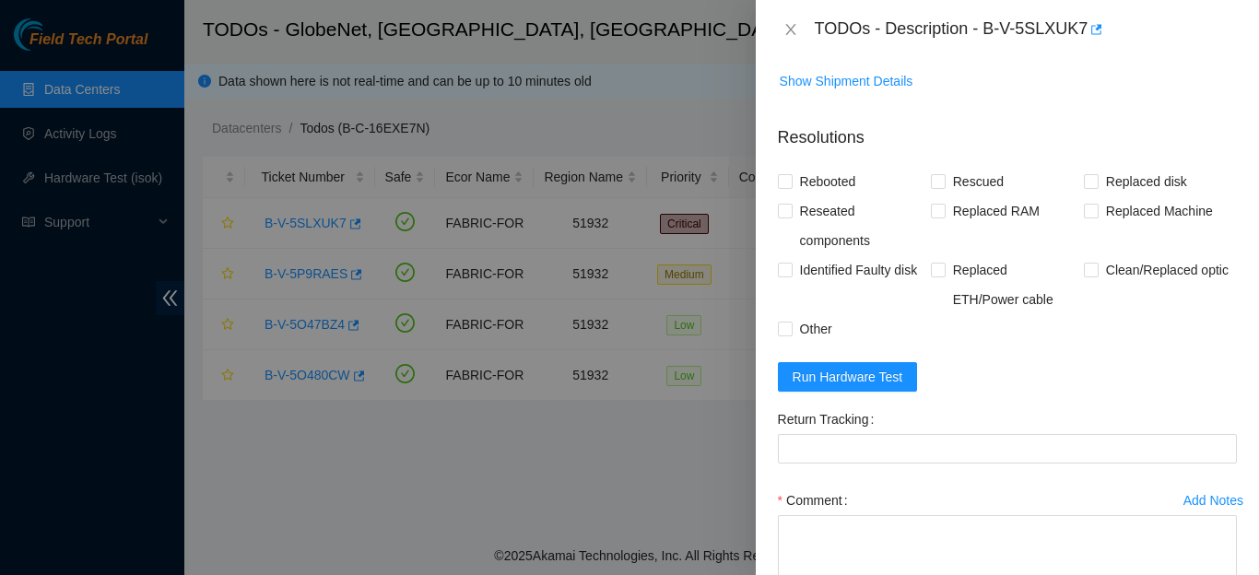
scroll to position [1336, 0]
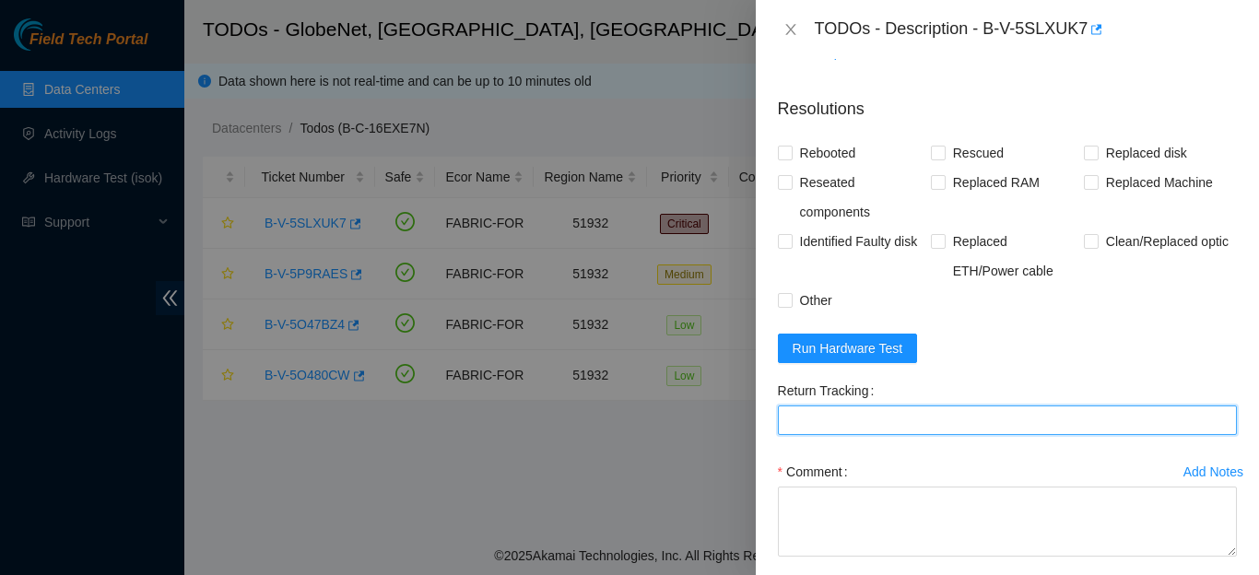
click at [997, 421] on Tracking "Return Tracking" at bounding box center [1007, 419] width 459 height 29
paste Tracking "B-V-5T5K0NM"
type Tracking "B-V-5T5K0NM"
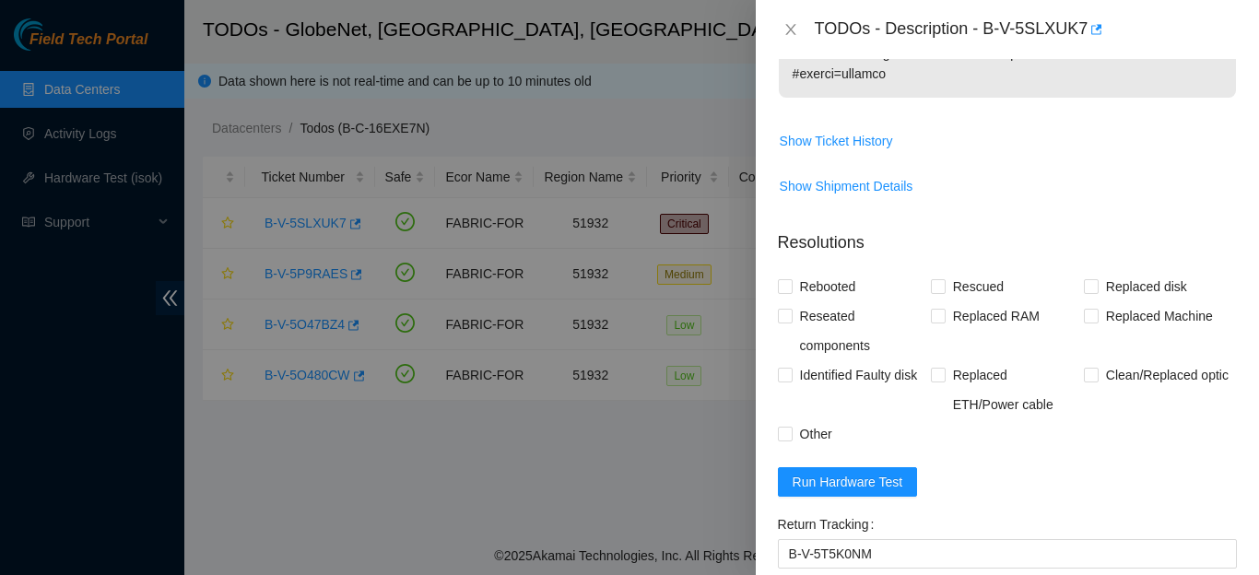
scroll to position [394, 0]
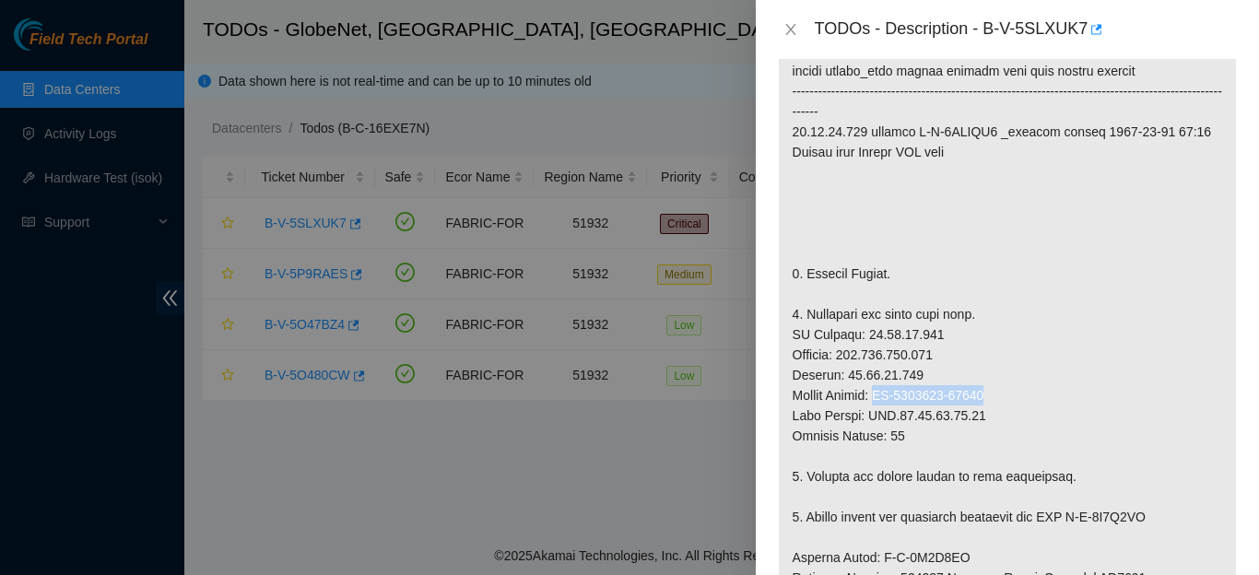
drag, startPoint x: 1001, startPoint y: 396, endPoint x: 878, endPoint y: 402, distance: 122.7
click at [878, 402] on p at bounding box center [1007, 446] width 457 height 920
copy p "CT-4201229-00233"
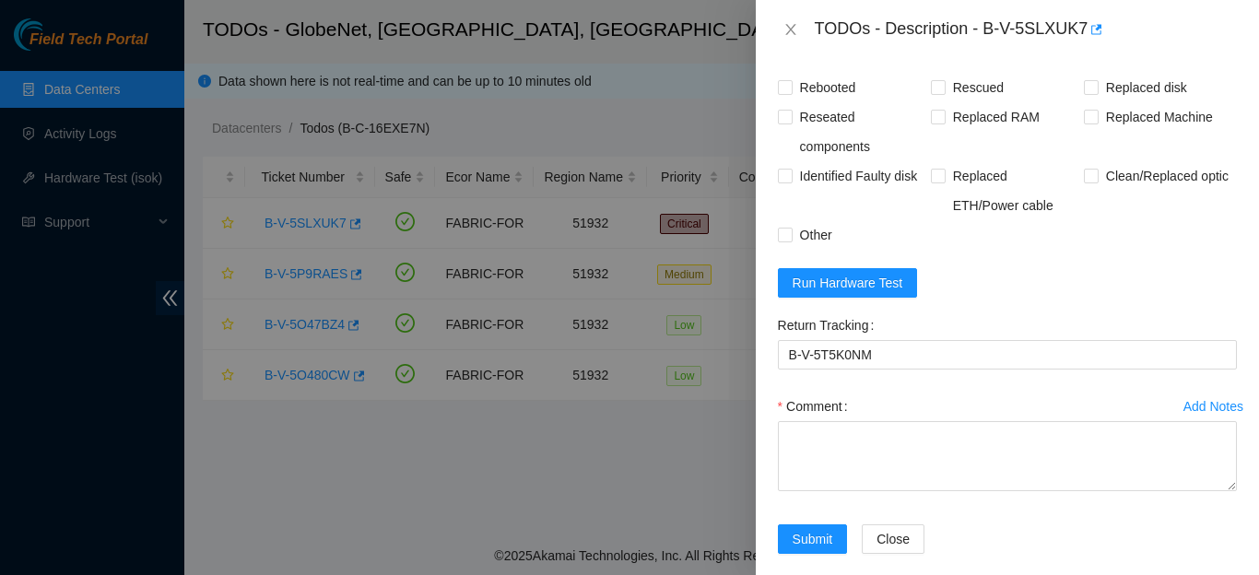
scroll to position [1416, 0]
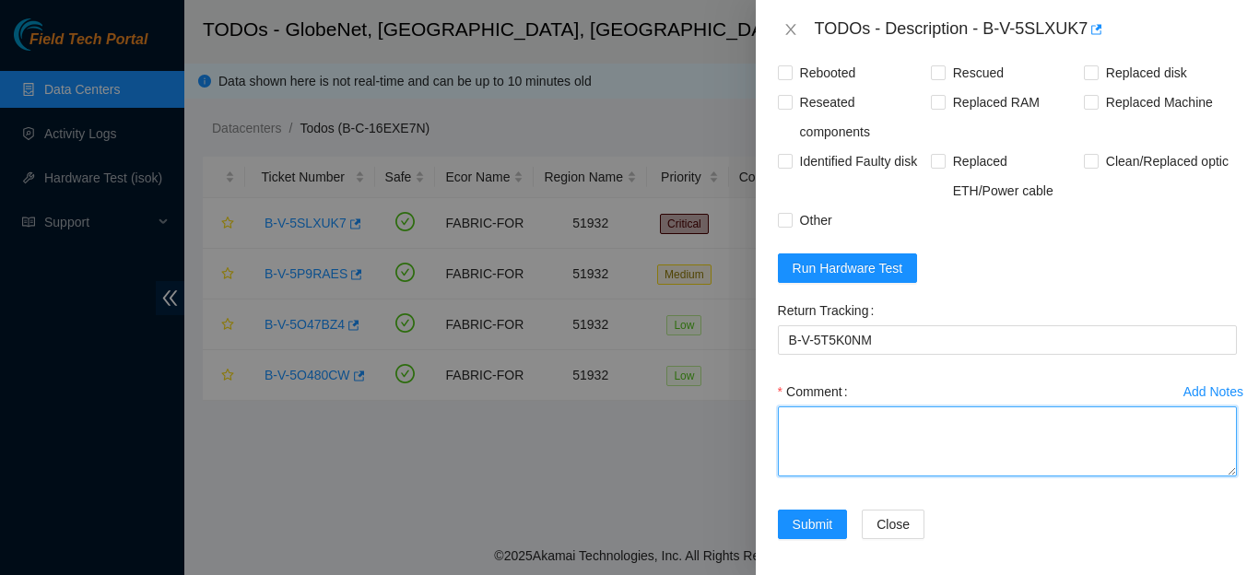
click at [970, 426] on textarea "Comment" at bounding box center [1007, 441] width 459 height 70
paste textarea "THE MACHINE HAS BEEN EXCHANGED. NEW MACHINE SERIAL NUMBER: CT-4201229-00233"
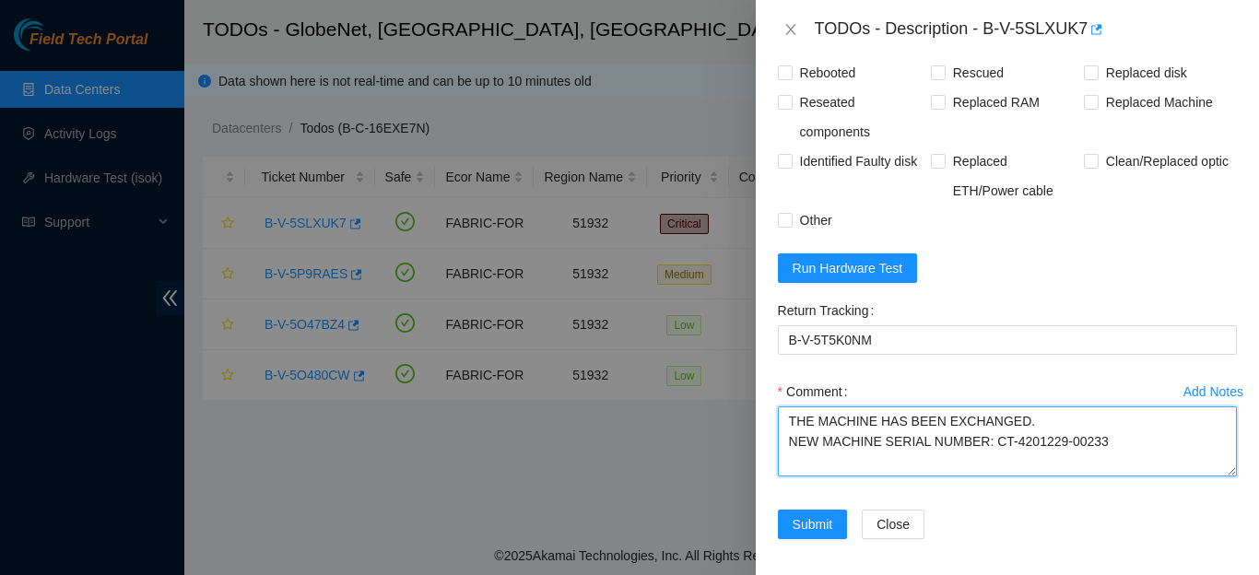
type textarea "THE MACHINE HAS BEEN EXCHANGED. NEW MACHINE SERIAL NUMBER: CT-4201229-00233"
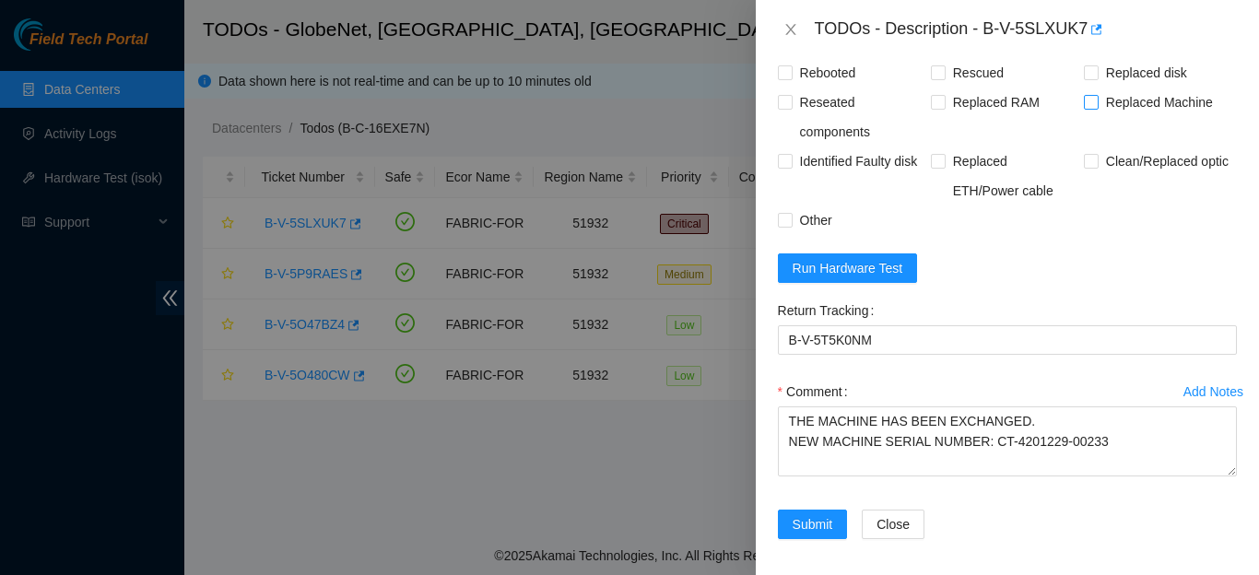
click at [1084, 108] on input "Replaced Machine" at bounding box center [1090, 101] width 13 height 13
checkbox input "true"
click at [934, 72] on input "Rescued" at bounding box center [937, 71] width 13 height 13
checkbox input "true"
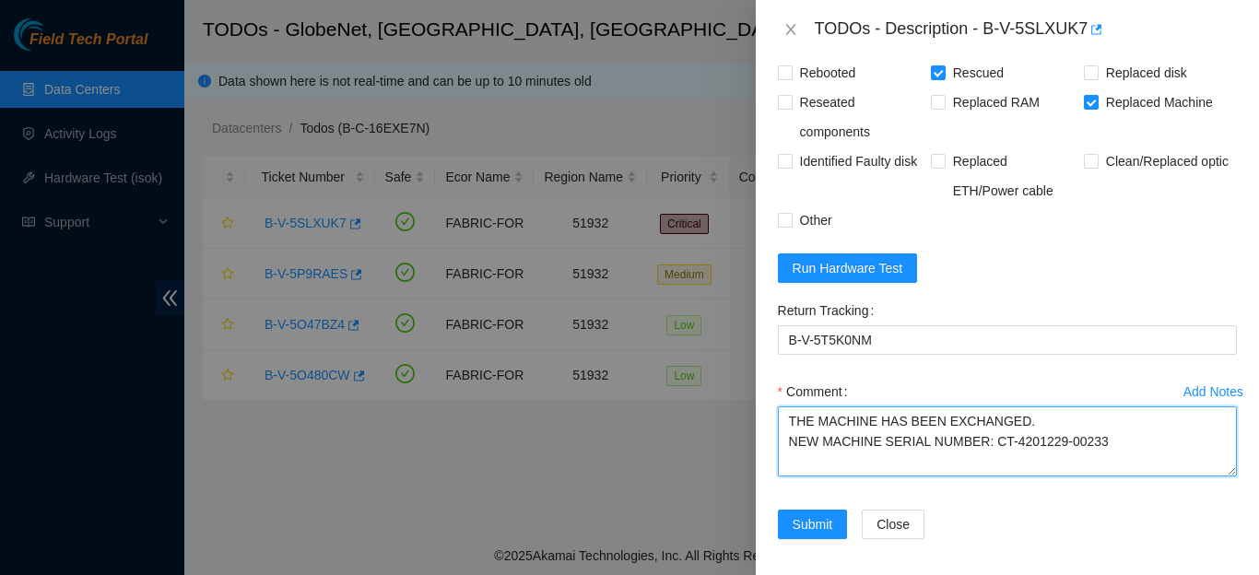
click at [1036, 464] on textarea "THE MACHINE HAS BEEN EXCHANGED. NEW MACHINE SERIAL NUMBER: CT-4201229-00233" at bounding box center [1007, 441] width 459 height 70
click at [1116, 445] on textarea "THE MACHINE HAS BEEN EXCHANGED. NEW MACHINE SERIAL NUMBER: CT-4201229-00233" at bounding box center [1007, 441] width 459 height 70
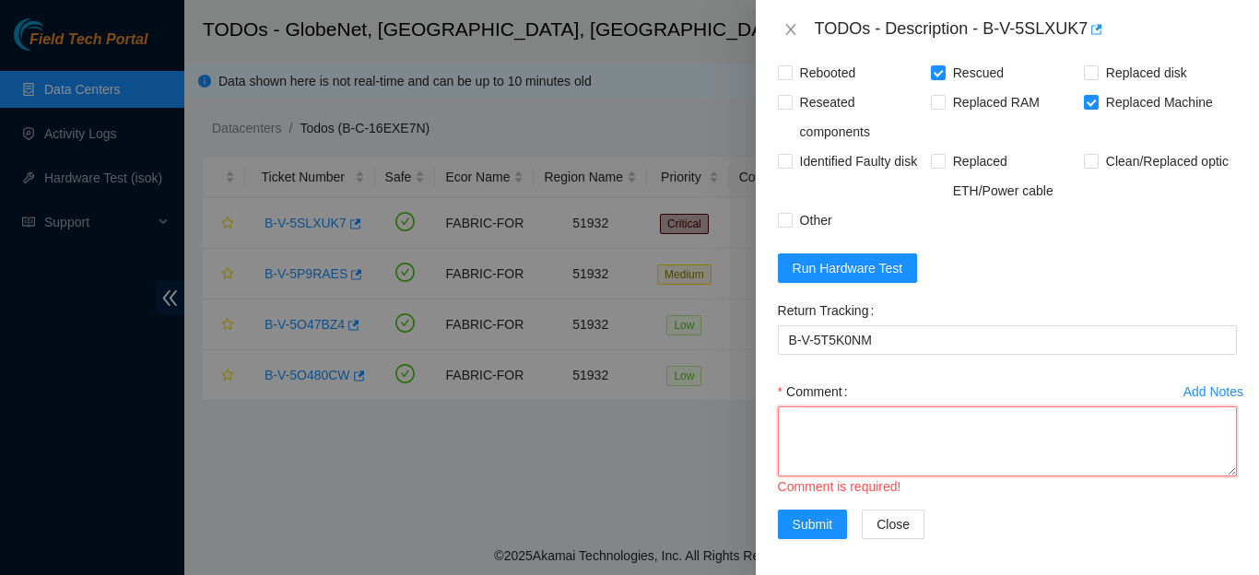
paste textarea "THE MACHINE WAS EXCHANGED. RESCUE AND CONFIGURATIONS WERE MADE. NEW MACHINE SER…"
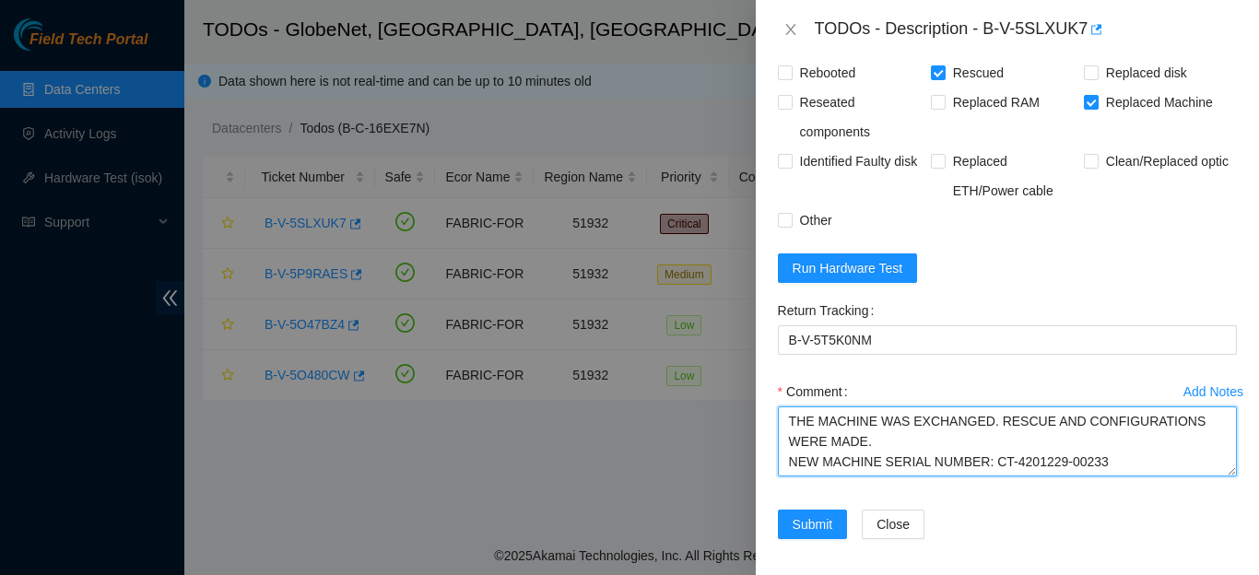
type textarea "THE MACHINE WAS EXCHANGED. RESCUE AND CONFIGURATIONS WERE MADE. NEW MACHINE SER…"
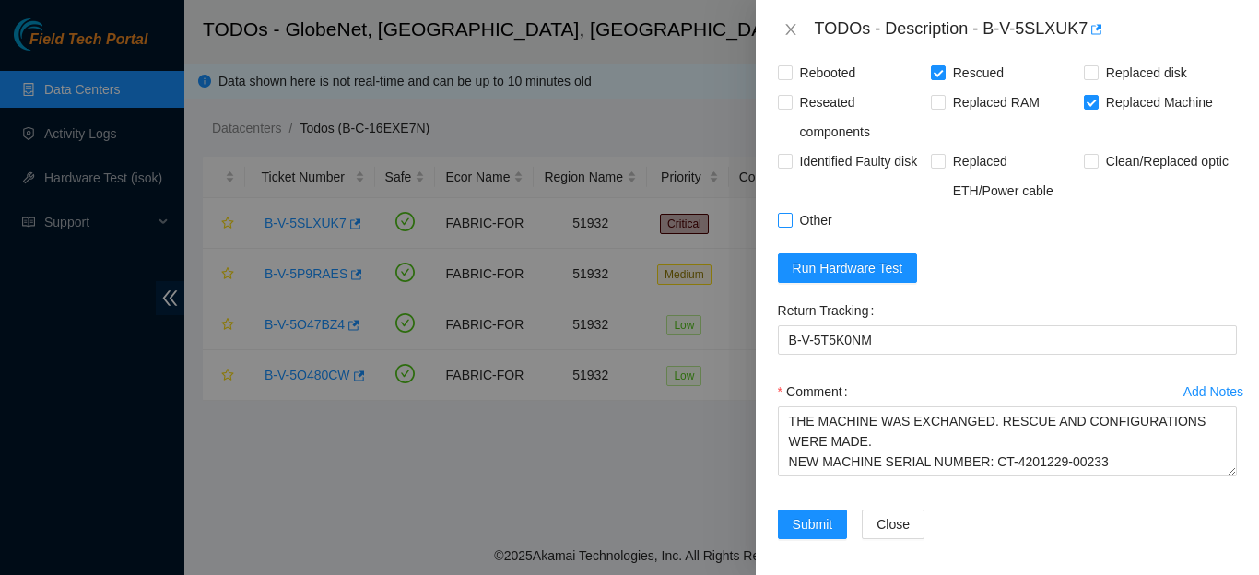
click at [781, 222] on input "Other" at bounding box center [784, 219] width 13 height 13
checkbox input "true"
click at [893, 271] on span "Run Hardware Test" at bounding box center [847, 268] width 111 height 20
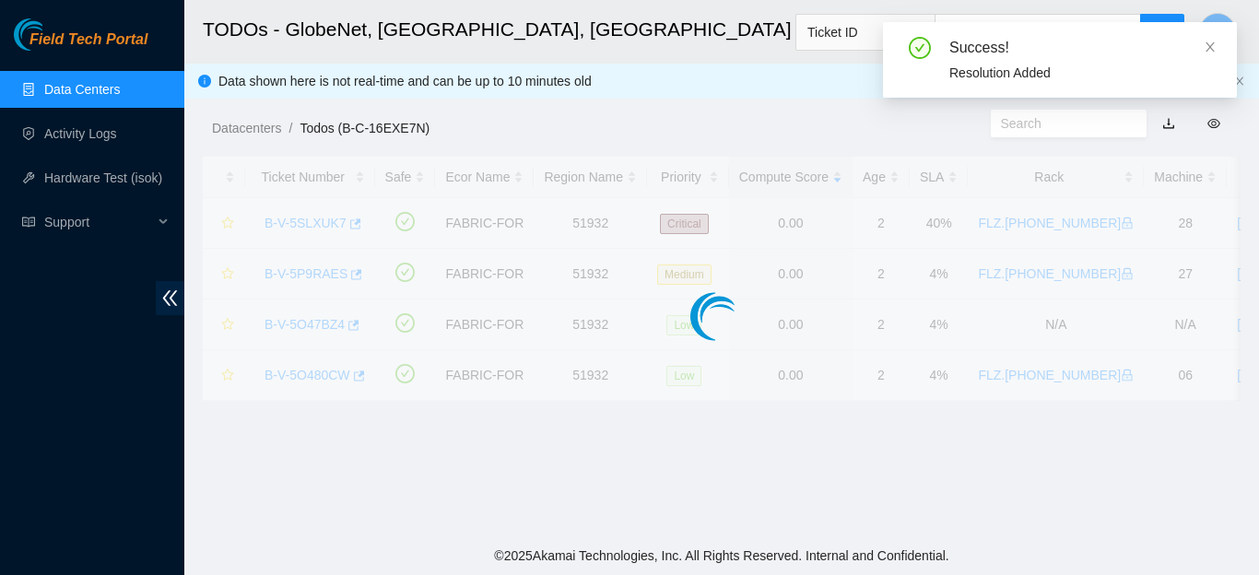
scroll to position [526, 0]
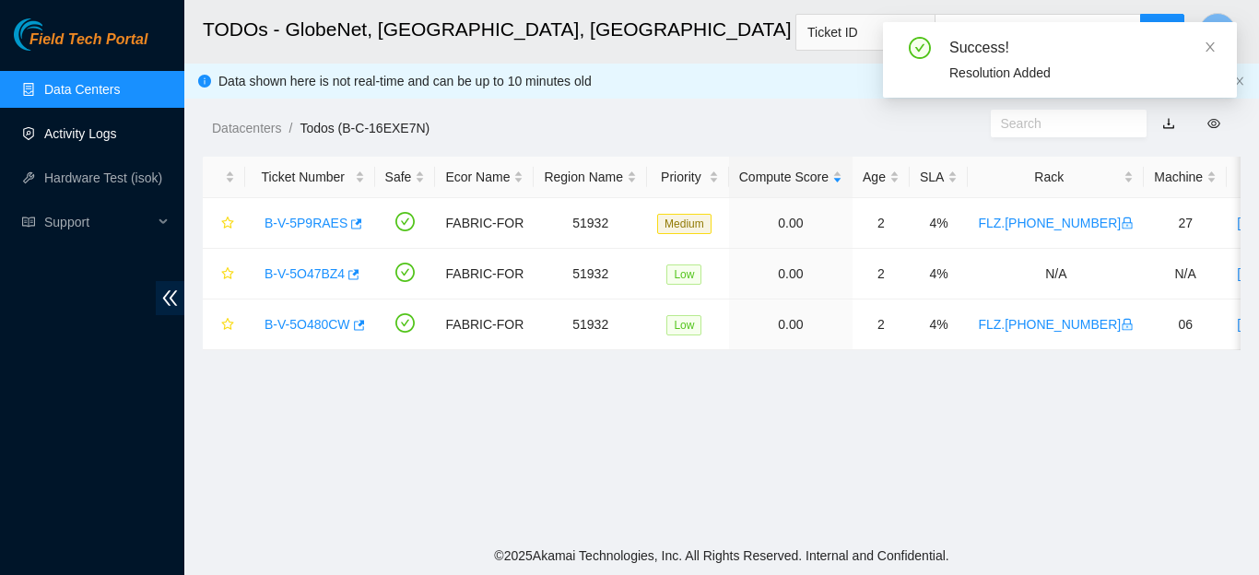
click at [48, 136] on link "Activity Logs" at bounding box center [80, 133] width 73 height 15
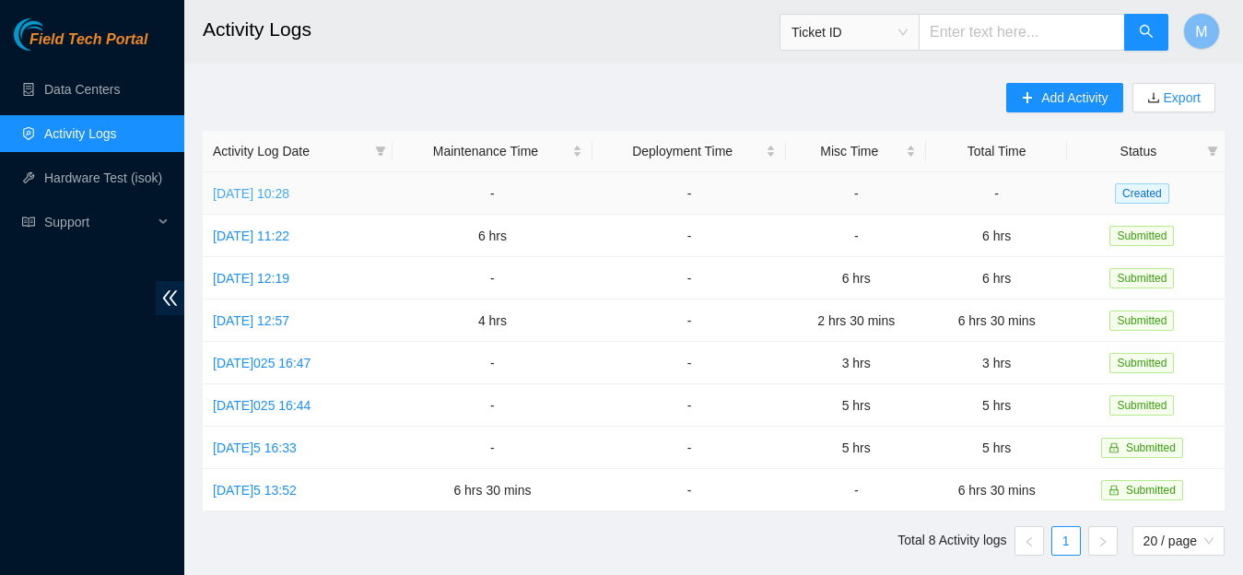
click at [289, 196] on link "[DATE] 10:28" at bounding box center [251, 193] width 76 height 15
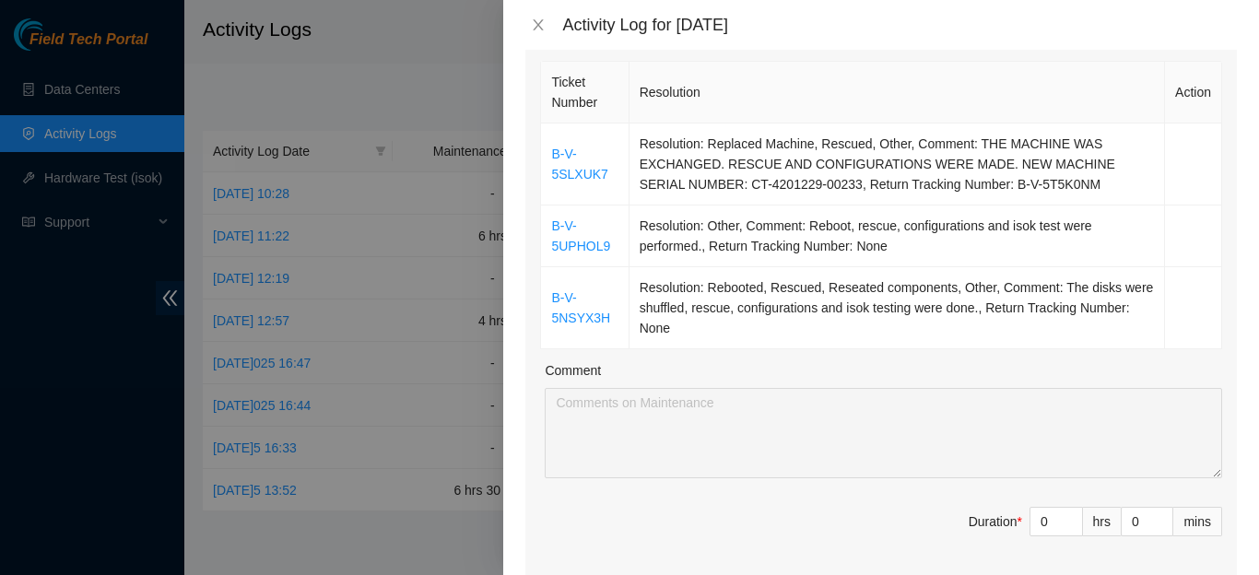
scroll to position [511, 0]
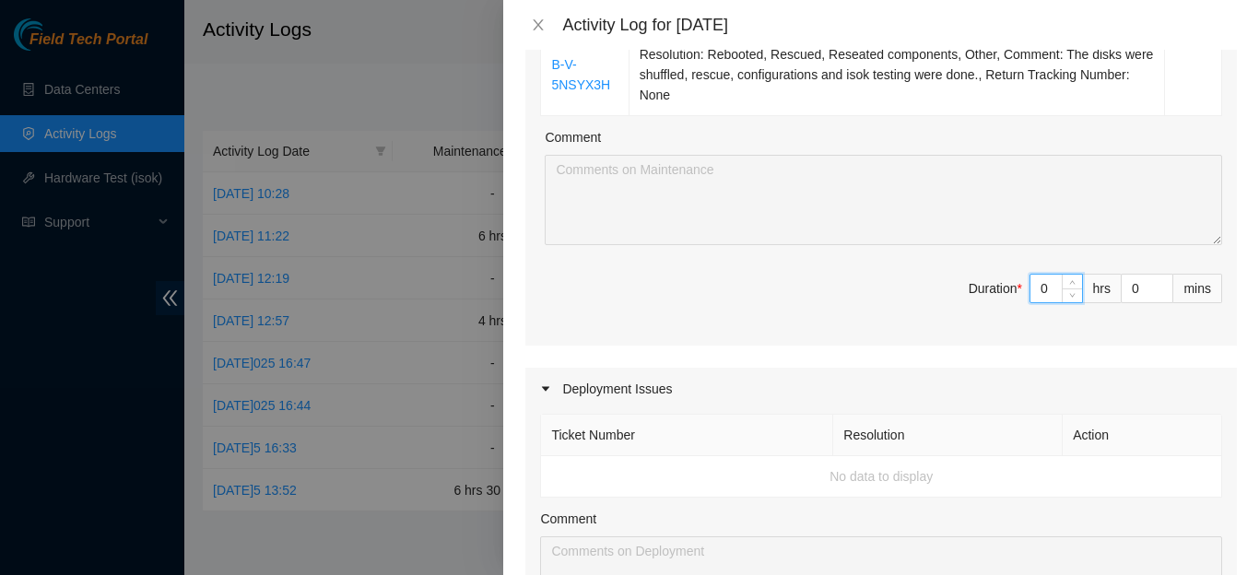
click at [1041, 281] on input "0" at bounding box center [1056, 289] width 52 height 28
type input "2"
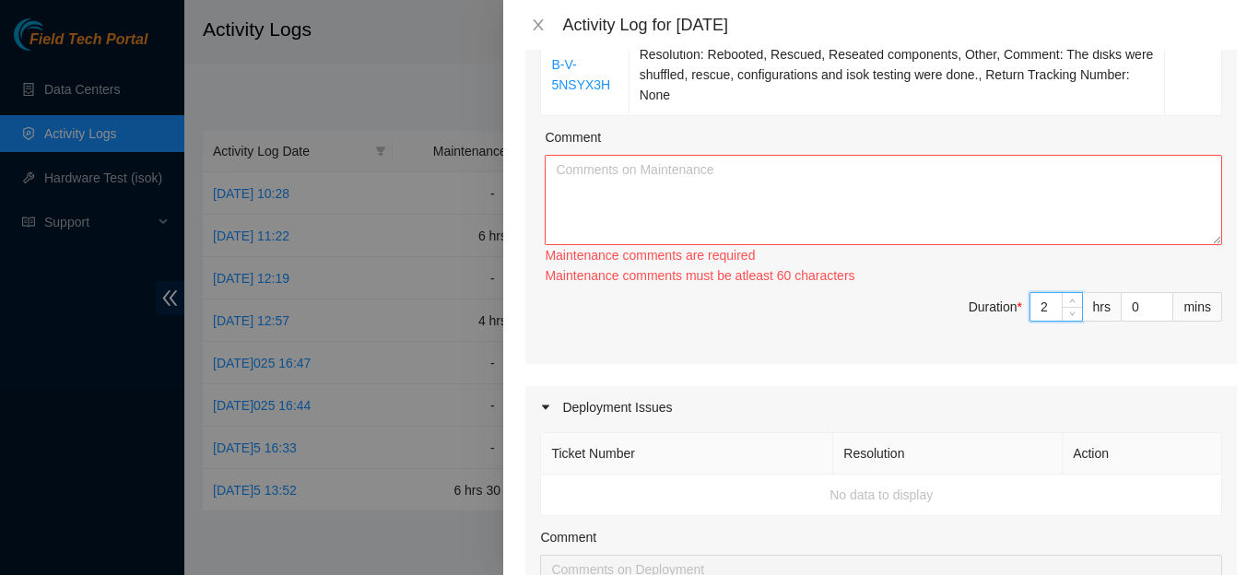
type input "2"
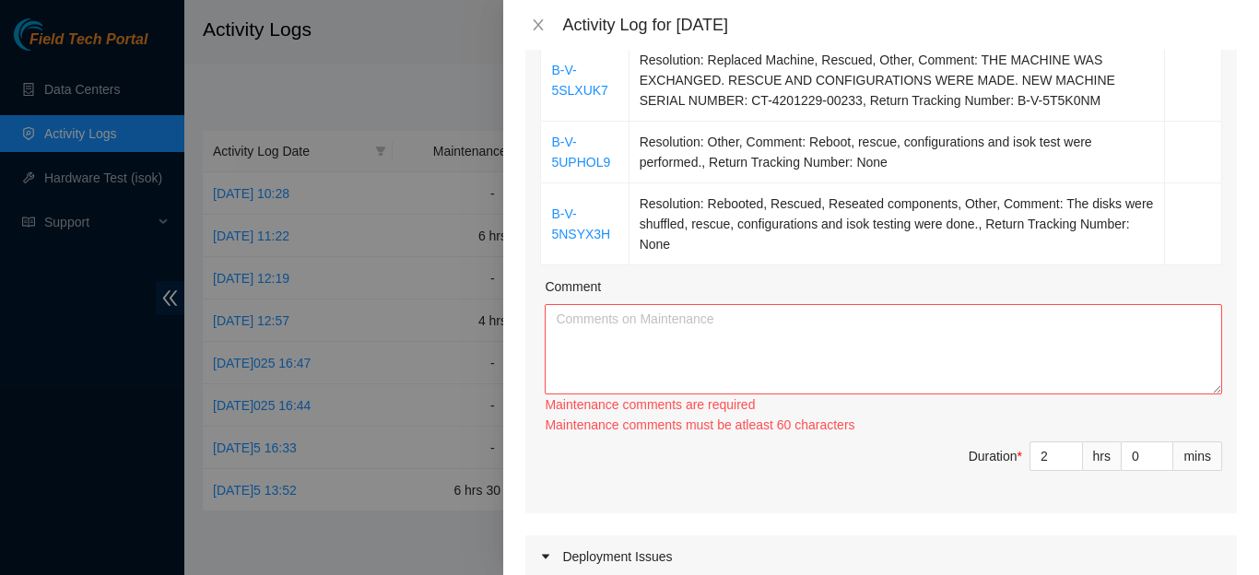
scroll to position [232, 0]
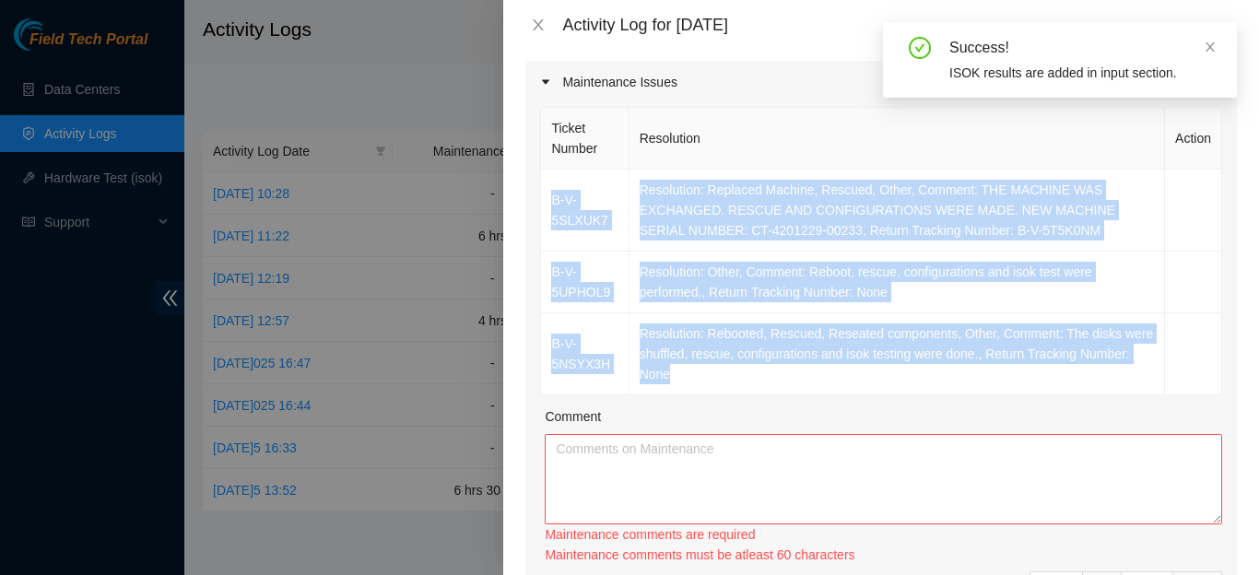
drag, startPoint x: 745, startPoint y: 357, endPoint x: 523, endPoint y: 210, distance: 265.3
click at [525, 210] on div "Maintenance Issues Ticket Number Resolution Action B-V-5SLXUK7 Resolution: Repl…" at bounding box center [880, 352] width 711 height 582
copy tbody "B-V-5SLXUK7 Resolution: Replaced Machine, Rescued, Other, Comment: THE MACHINE …"
click at [565, 434] on textarea "Comment" at bounding box center [883, 479] width 677 height 90
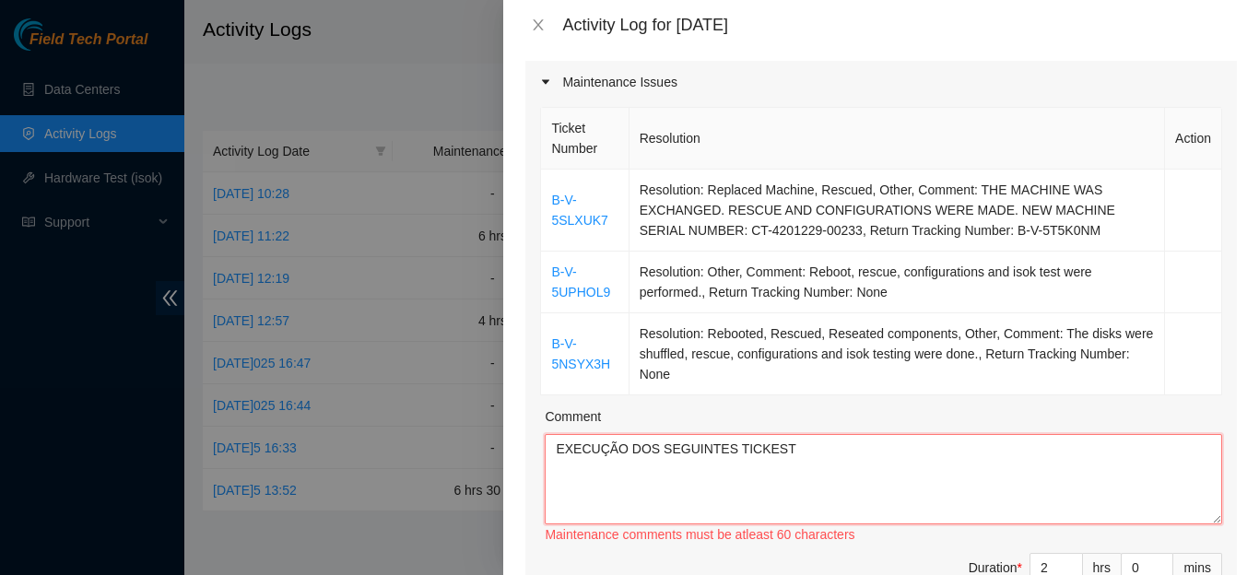
click at [776, 434] on textarea "EXECUÇÃO DOS SEGUINTES TICKEST" at bounding box center [883, 479] width 677 height 90
type textarea "EXECUÇÃO DOS SEGU"
click at [554, 434] on textarea "EXECUÇÃO DOS SEGU" at bounding box center [883, 479] width 677 height 90
click at [685, 434] on textarea "EXECUÇÃO DOS SEGU" at bounding box center [883, 479] width 677 height 90
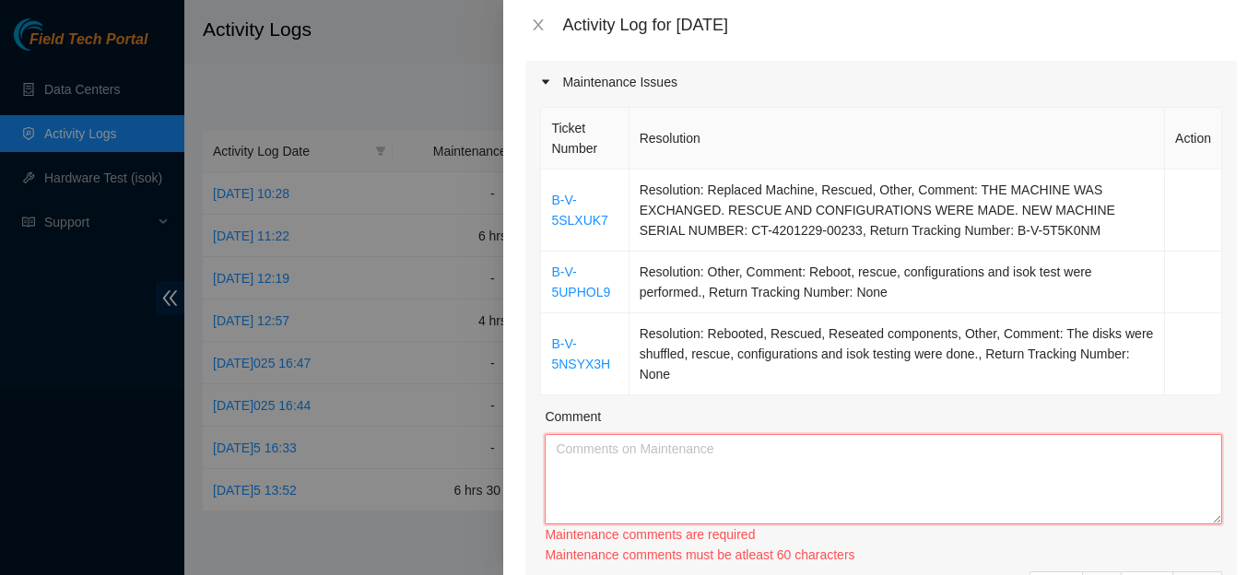
click at [636, 449] on textarea "Comment" at bounding box center [883, 479] width 677 height 90
paste textarea "THE FOLLOWING TICKETS WERE EXECUTED"
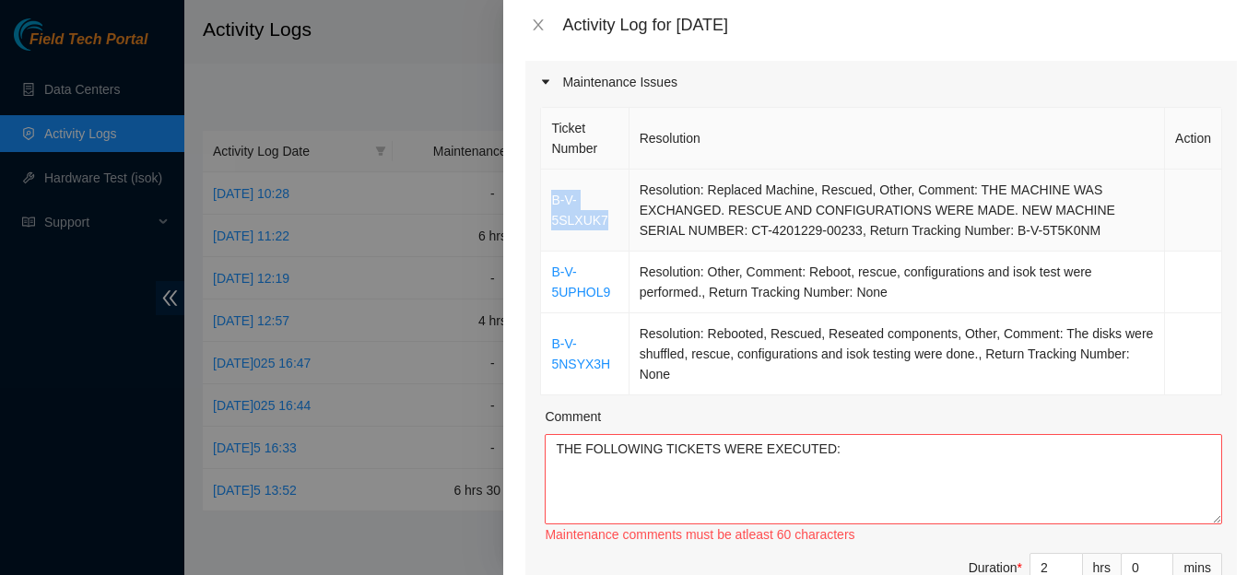
drag, startPoint x: 637, startPoint y: 186, endPoint x: 866, endPoint y: 193, distance: 229.5
click at [846, 193] on tr "B-V-5SLXUK7 Resolution: Replaced Machine, Rescued, Other, Comment: THE MACHINE …" at bounding box center [881, 211] width 681 height 82
click at [763, 359] on td "Resolution: Rebooted, Rescued, Reseated components, Other, Comment: The disks w…" at bounding box center [896, 354] width 535 height 82
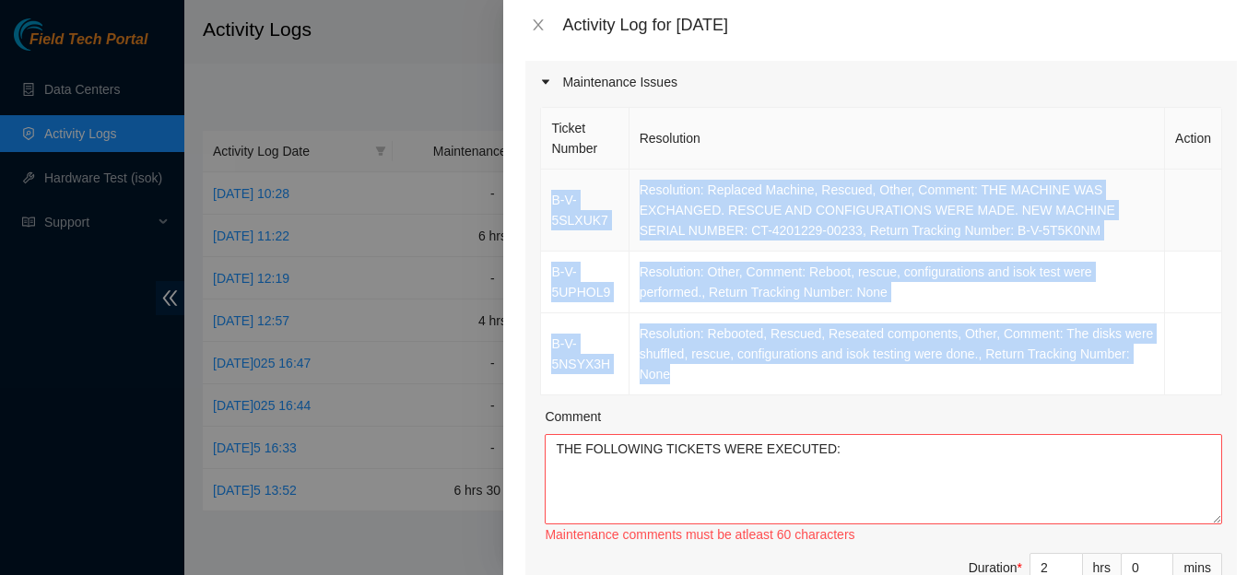
drag, startPoint x: 748, startPoint y: 355, endPoint x: 546, endPoint y: 184, distance: 264.9
click at [546, 184] on tbody "B-V-5SLXUK7 Resolution: Replaced Machine, Rescued, Other, Comment: THE MACHINE …" at bounding box center [881, 283] width 681 height 226
copy tbody "B-V-5SLXUK7 Resolution: Replaced Machine, Rescued, Other, Comment: THE MACHINE …"
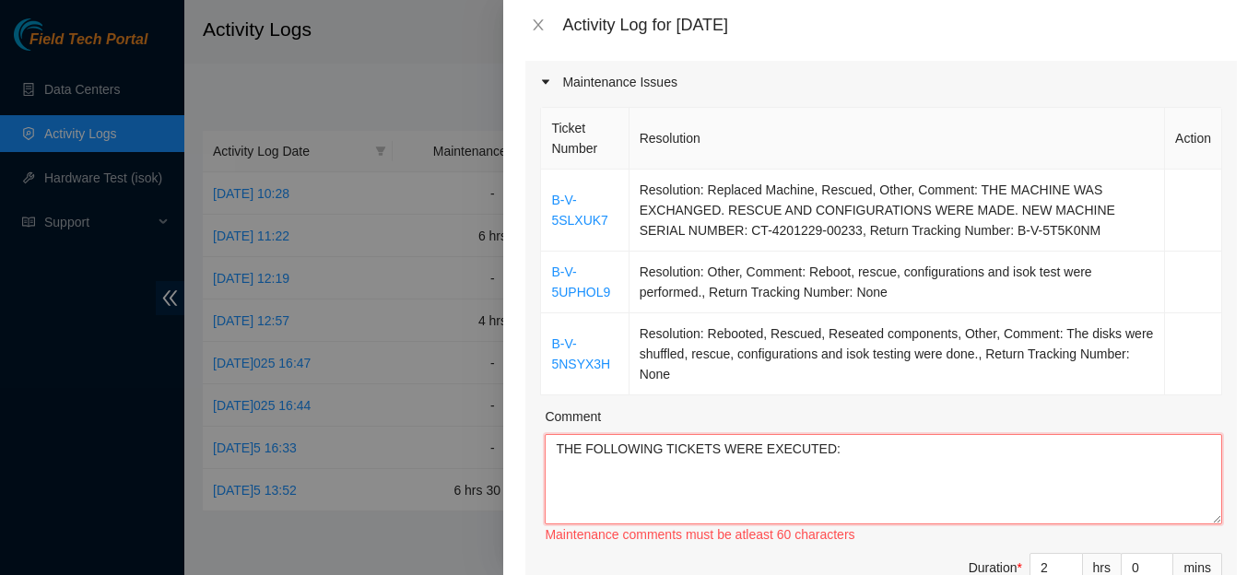
click at [897, 440] on textarea "THE FOLLOWING TICKETS WERE EXECUTED:" at bounding box center [883, 479] width 677 height 90
paste textarea "B-V-5SLXUK7 Resolution: Replaced Machine, Rescued, Other, Comment: THE MACHINE …"
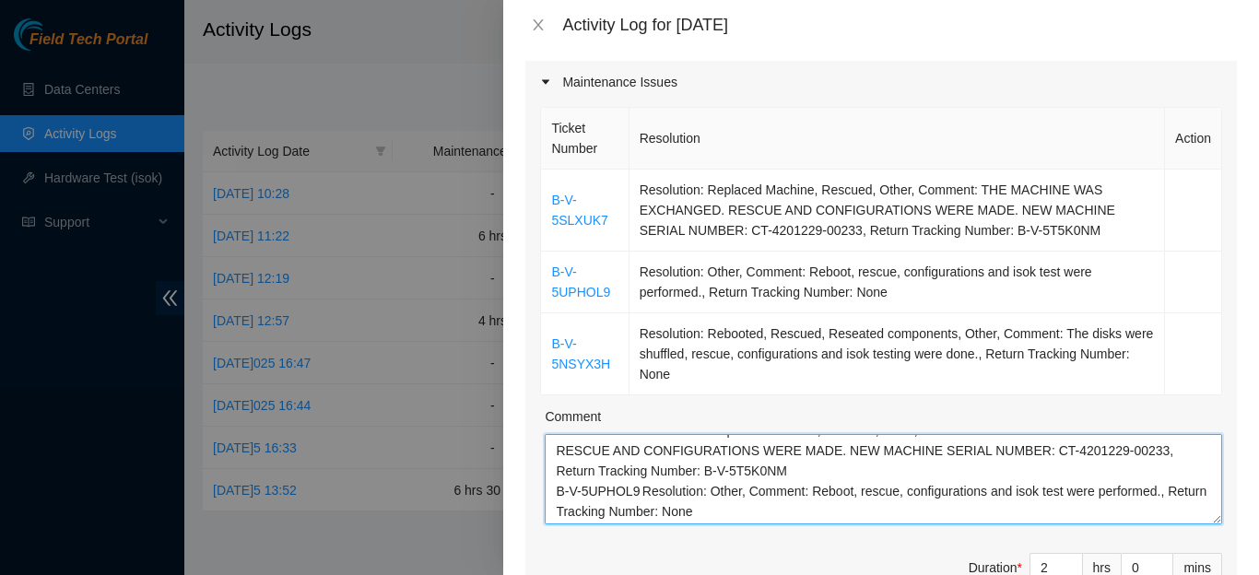
scroll to position [0, 0]
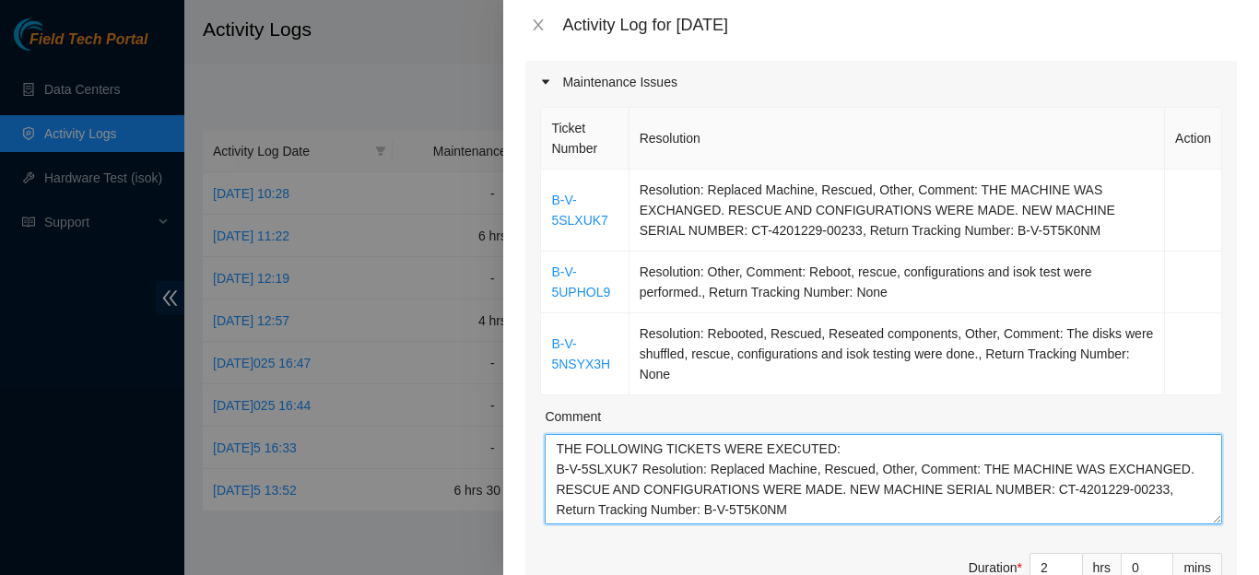
click at [840, 434] on textarea "THE FOLLOWING TICKETS WERE EXECUTED: B-V-5SLXUK7 Resolution: Replaced Machine, …" at bounding box center [883, 479] width 677 height 90
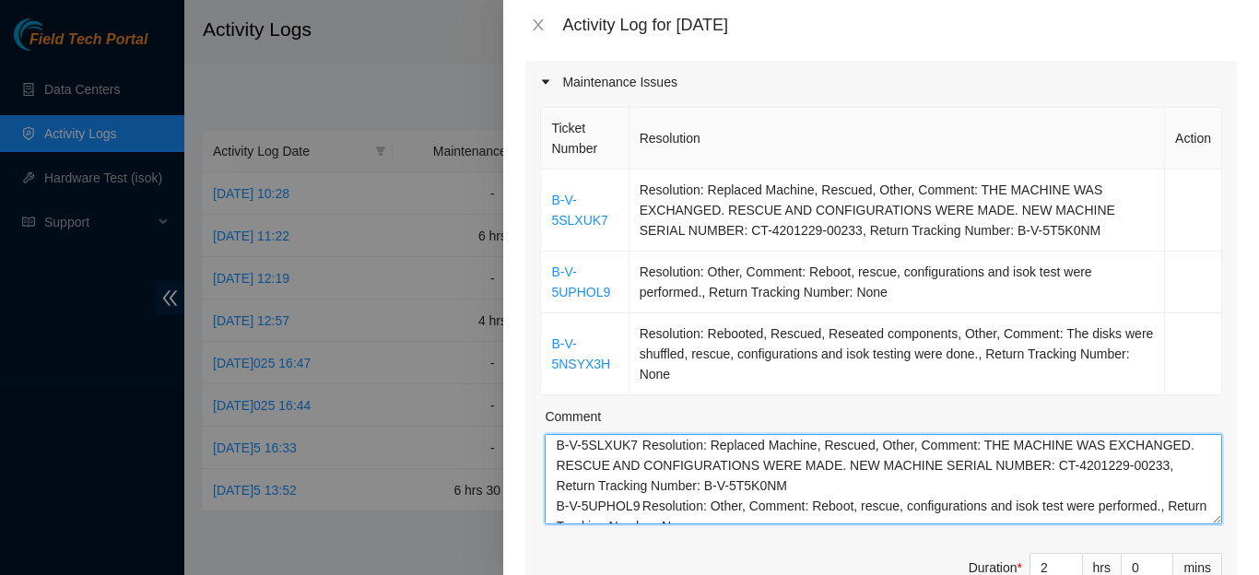
scroll to position [55, 0]
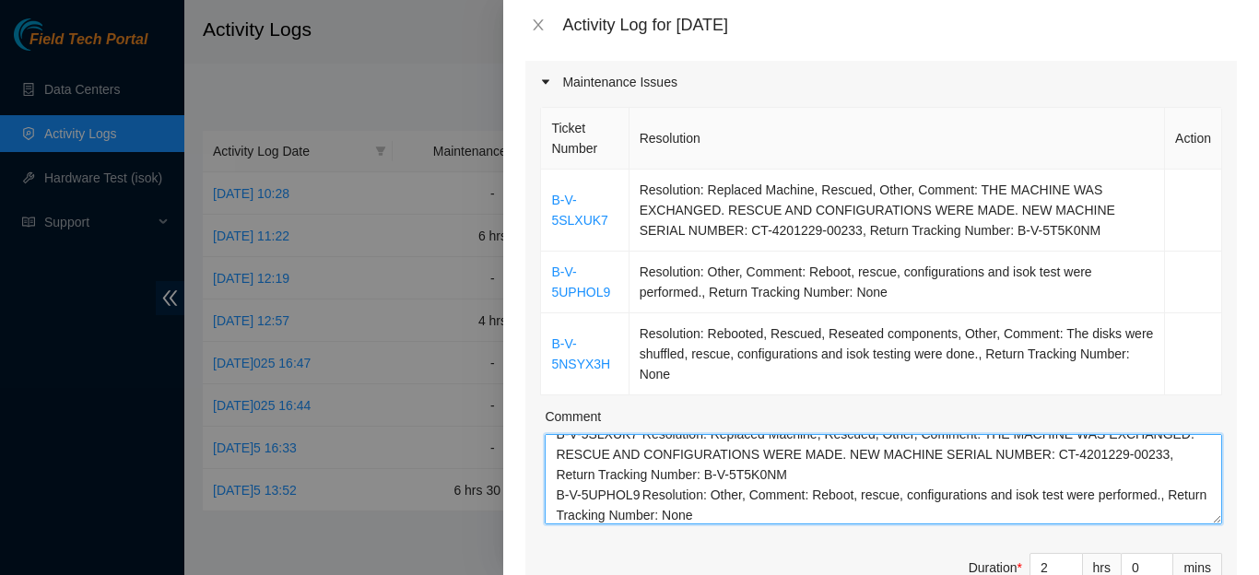
click at [833, 461] on textarea "THE FOLLOWING TICKETS WERE EXECUTED: B-V-5SLXUK7 Resolution: Replaced Machine, …" at bounding box center [883, 479] width 677 height 90
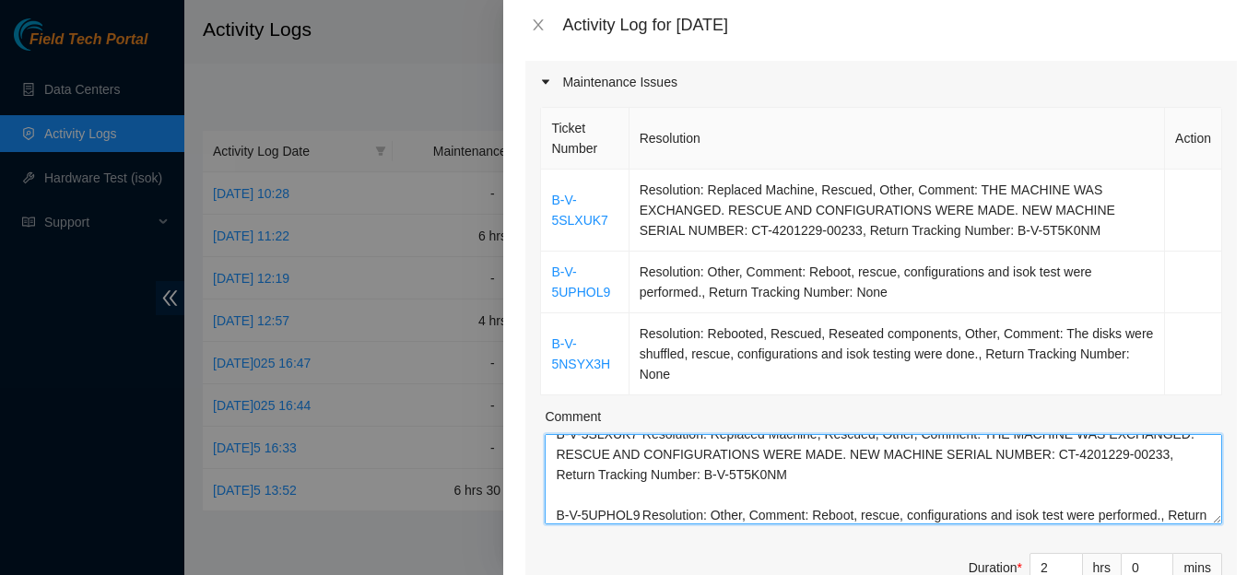
scroll to position [106, 0]
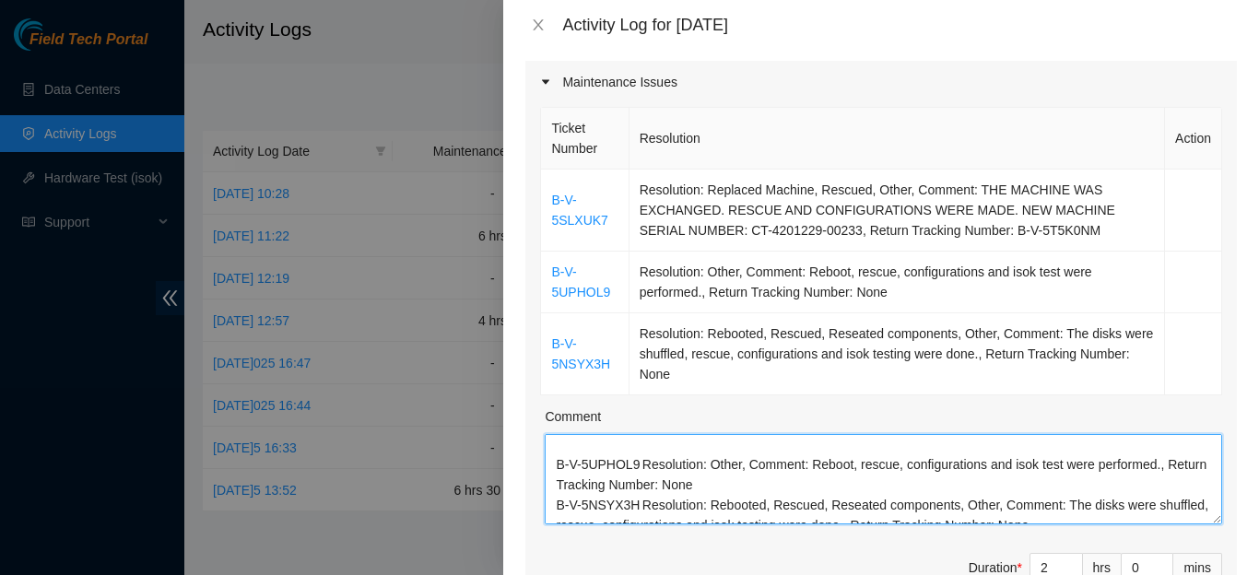
click at [771, 468] on textarea "THE FOLLOWING TICKETS WERE EXECUTED: B-V-5SLXUK7 Resolution: Replaced Machine, …" at bounding box center [883, 479] width 677 height 90
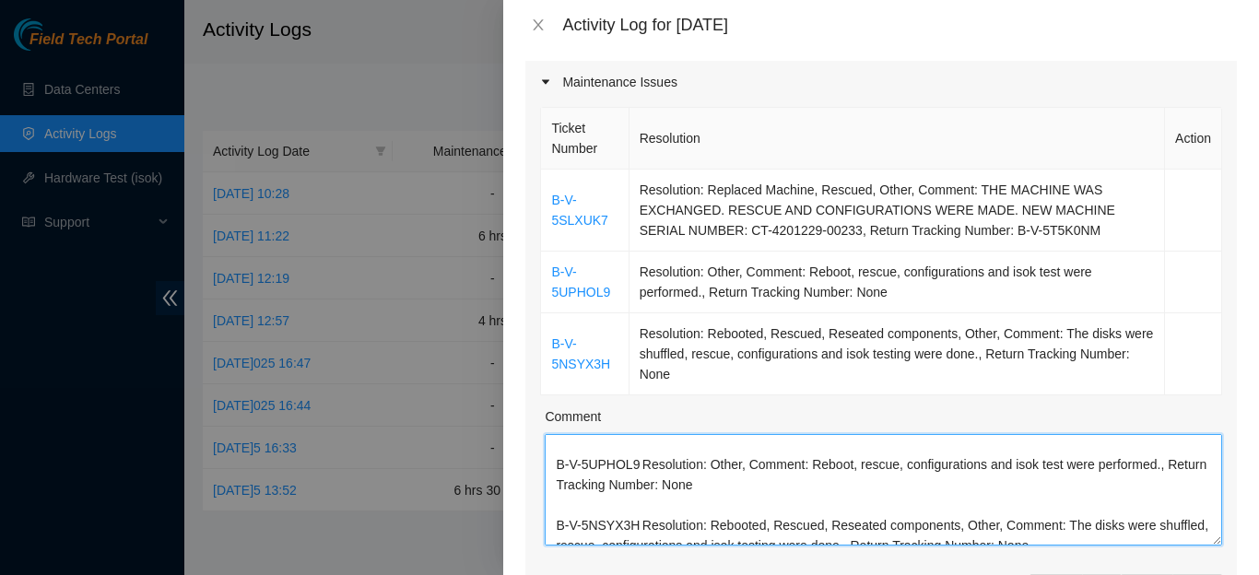
drag, startPoint x: 1200, startPoint y: 516, endPoint x: 1211, endPoint y: 540, distance: 26.4
click at [1211, 540] on textarea "THE FOLLOWING TICKETS WERE EXECUTED: B-V-5SLXUK7 Resolution: Replaced Machine, …" at bounding box center [883, 490] width 677 height 112
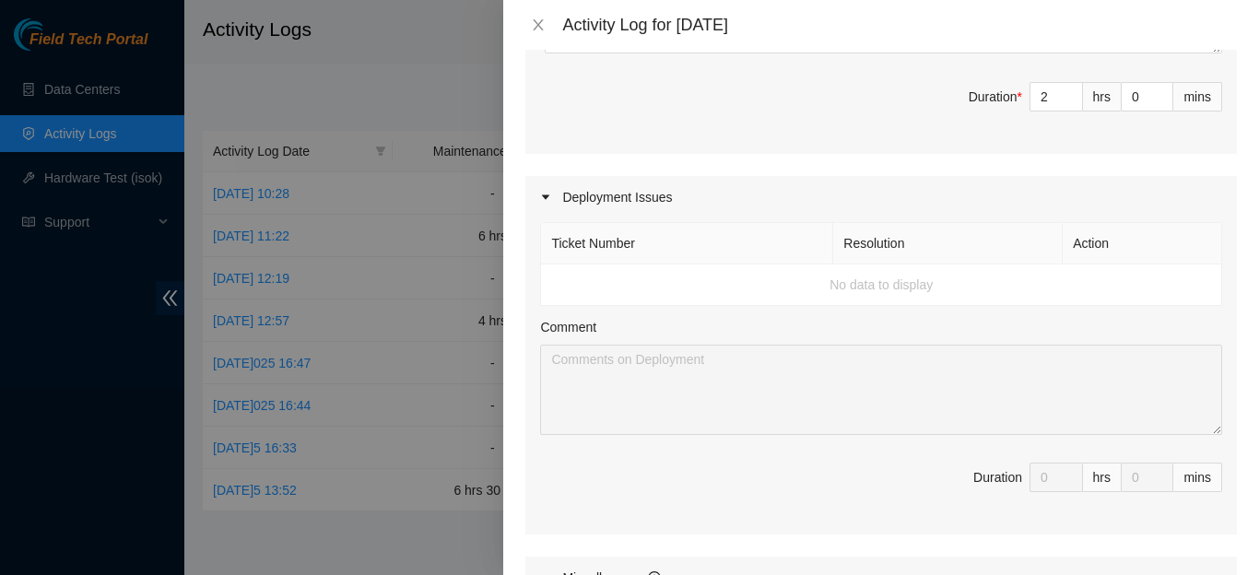
scroll to position [1193, 0]
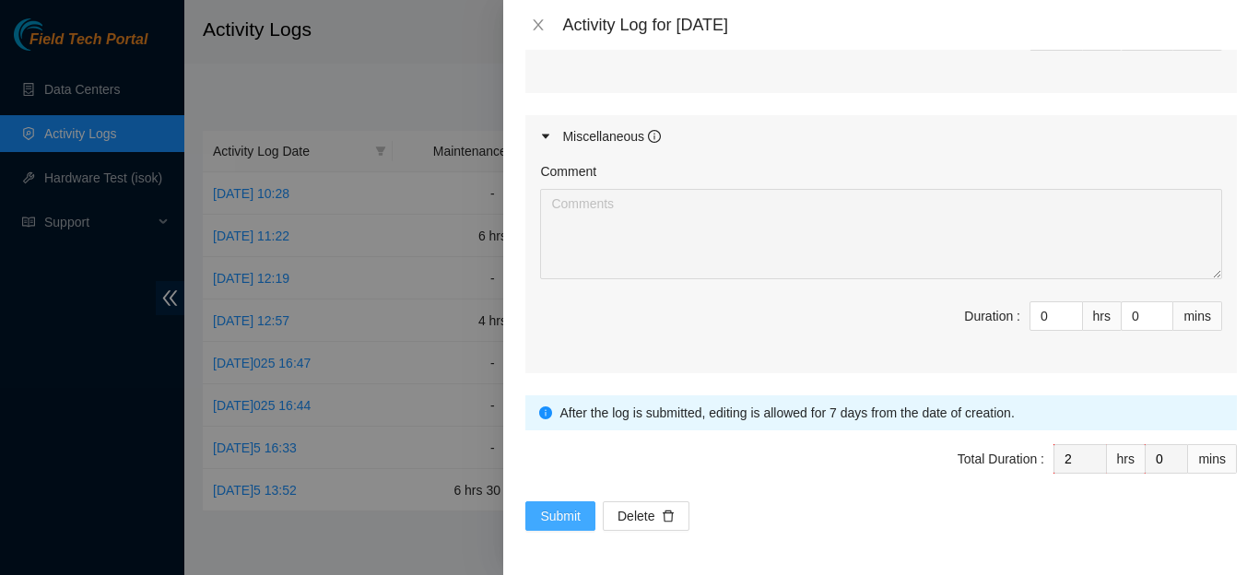
click at [545, 520] on span "Submit" at bounding box center [560, 516] width 41 height 20
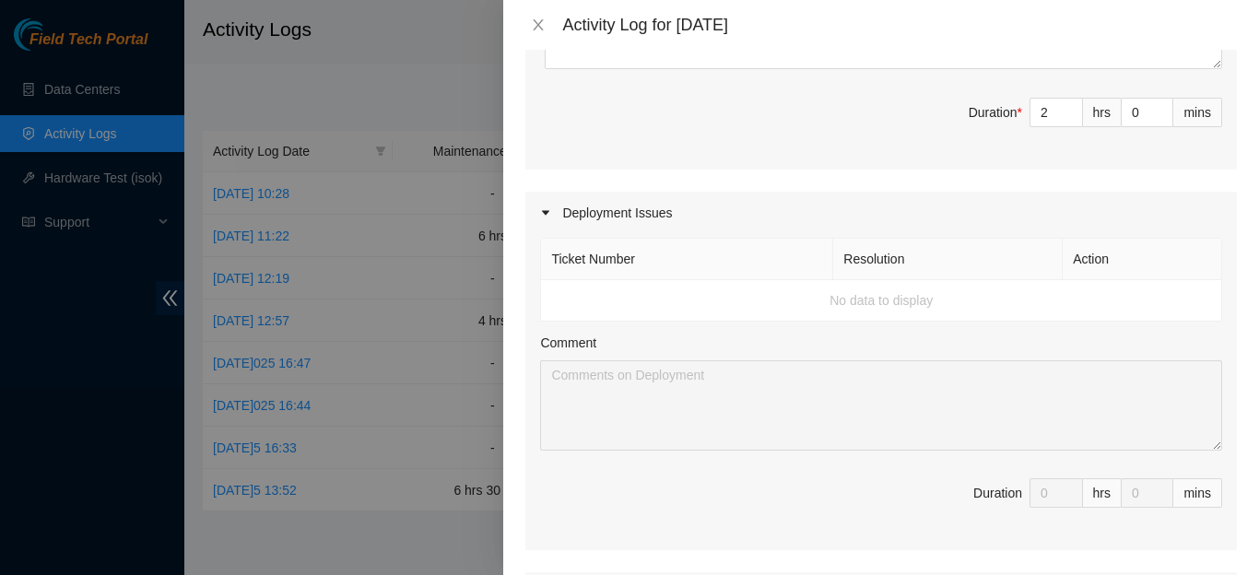
scroll to position [1187, 0]
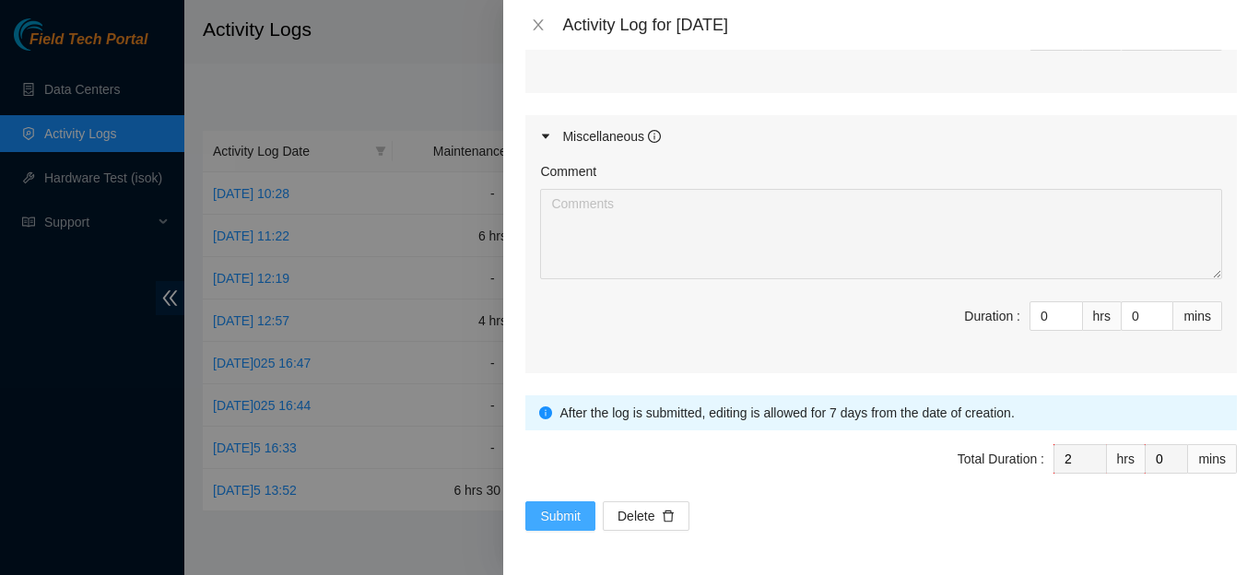
click at [543, 523] on span "Submit" at bounding box center [560, 516] width 41 height 20
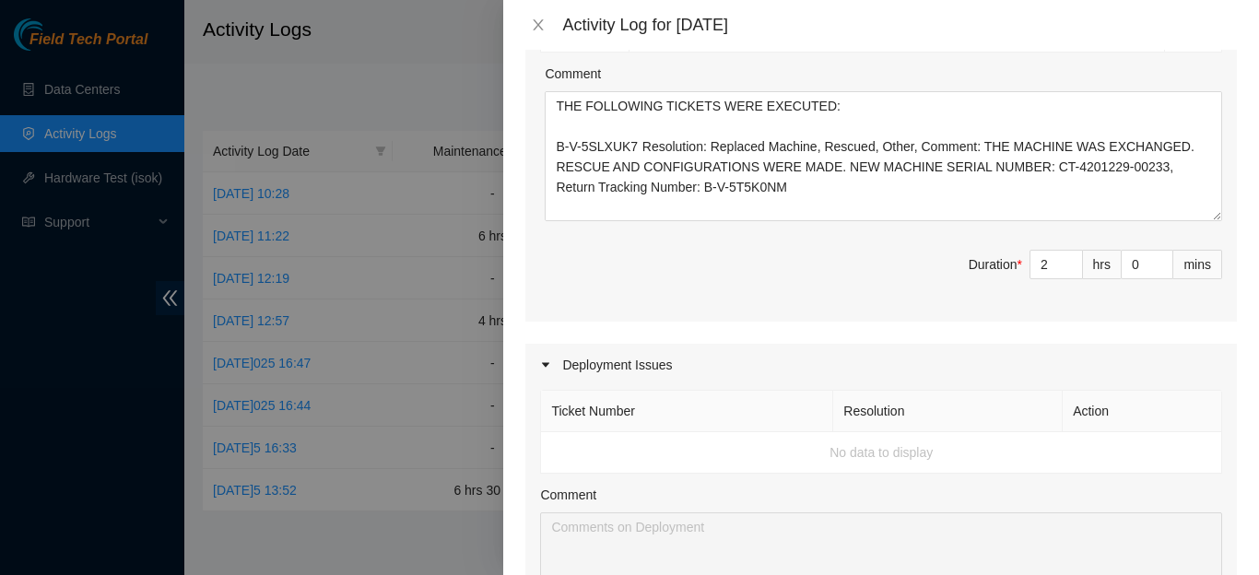
scroll to position [463, 0]
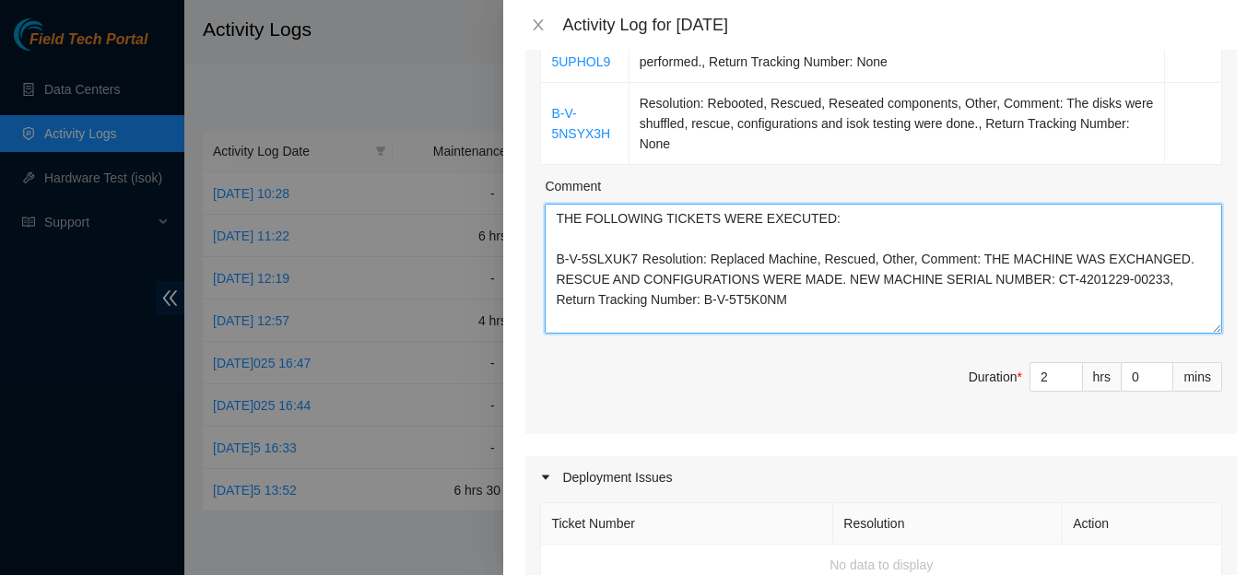
click at [911, 299] on textarea "THE FOLLOWING TICKETS WERE EXECUTED: B-V-5SLXUK7 Resolution: Replaced Machine, …" at bounding box center [883, 269] width 677 height 130
type textarea "THE FOLLOWING TICKETS WERE EXECUTED: B-V-5SLXUK7 Resolution: Replaced Machine, …"
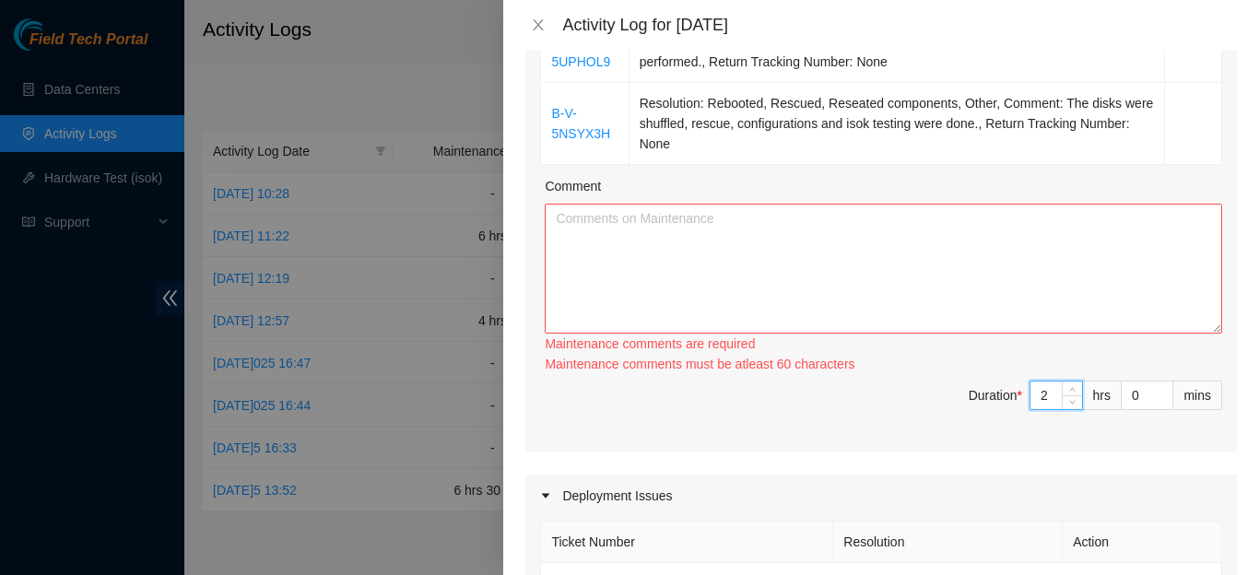
click at [1042, 381] on input "2" at bounding box center [1056, 395] width 52 height 28
type input "0"
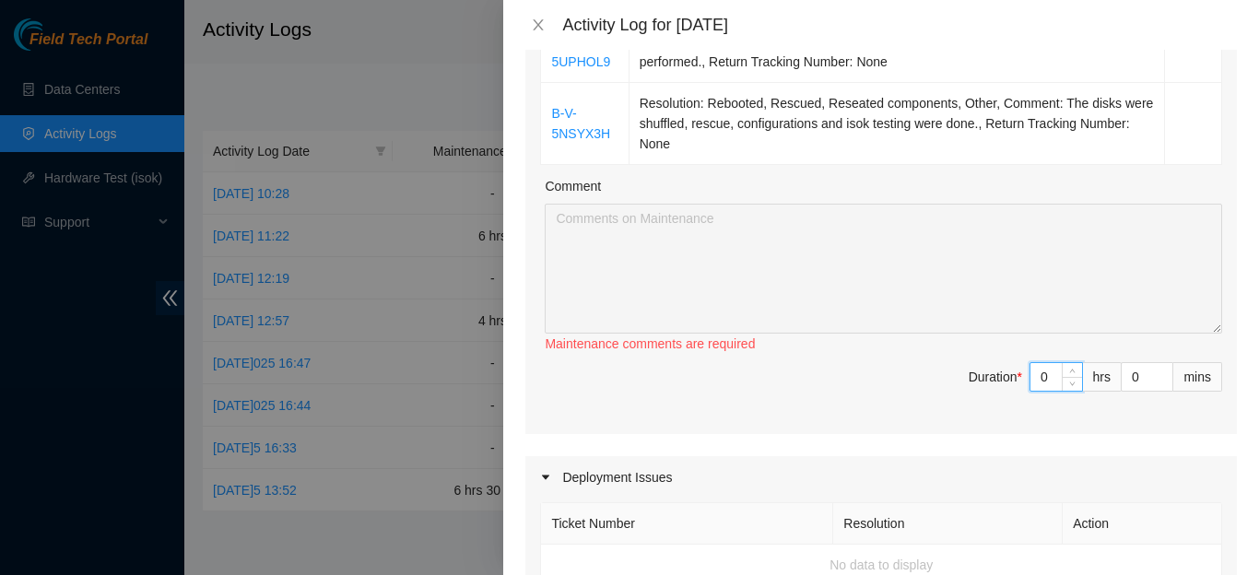
type input "0"
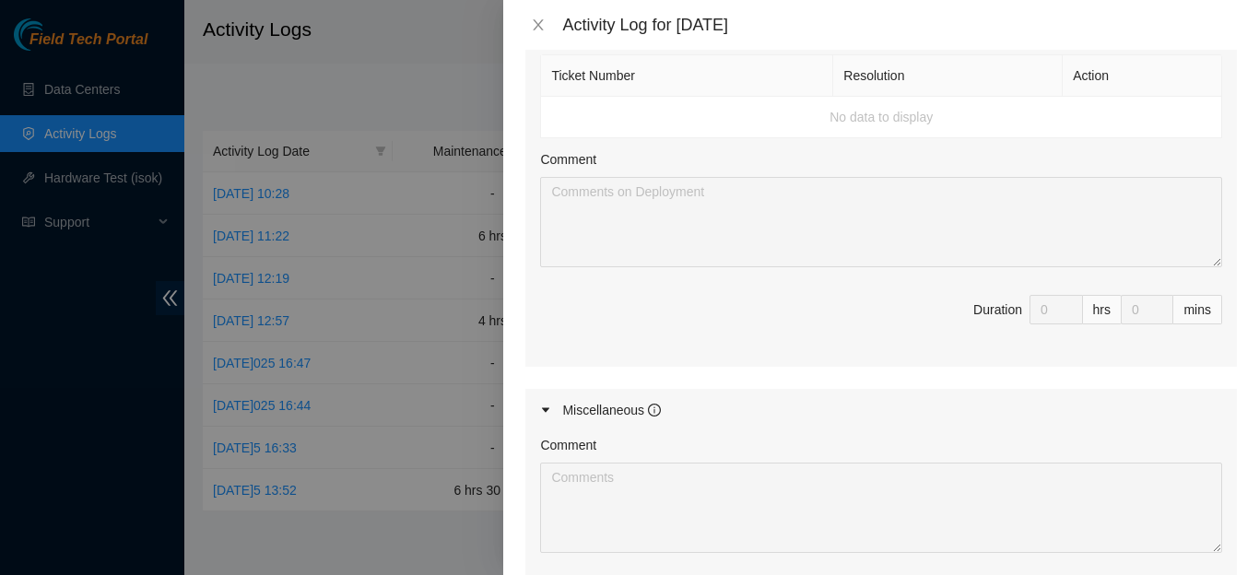
scroll to position [174, 0]
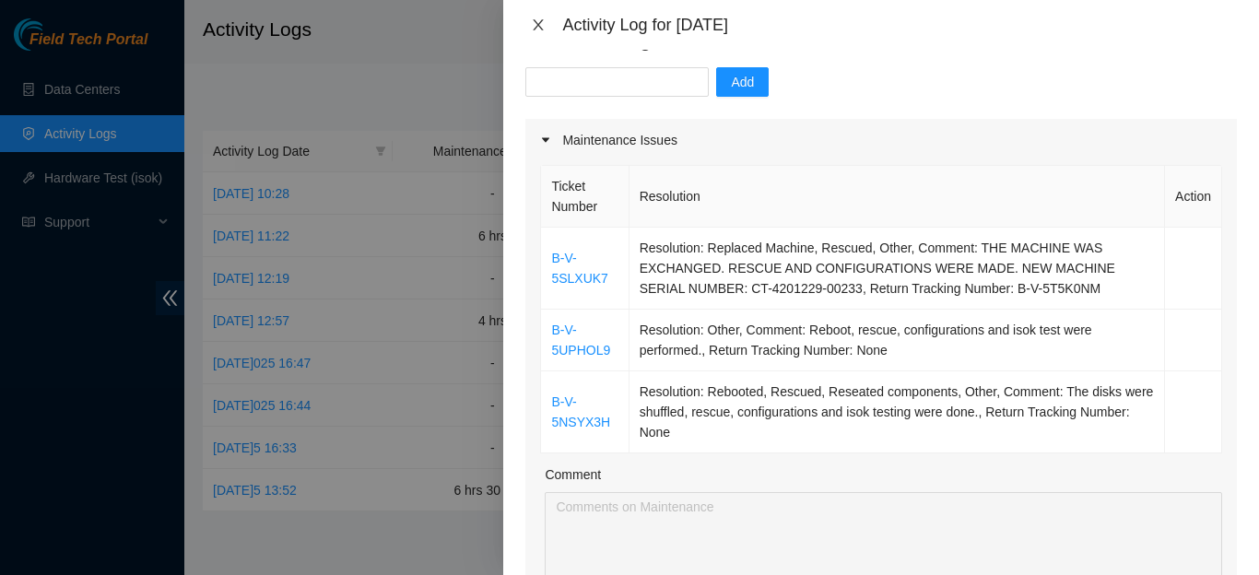
click at [535, 26] on icon "close" at bounding box center [539, 24] width 10 height 11
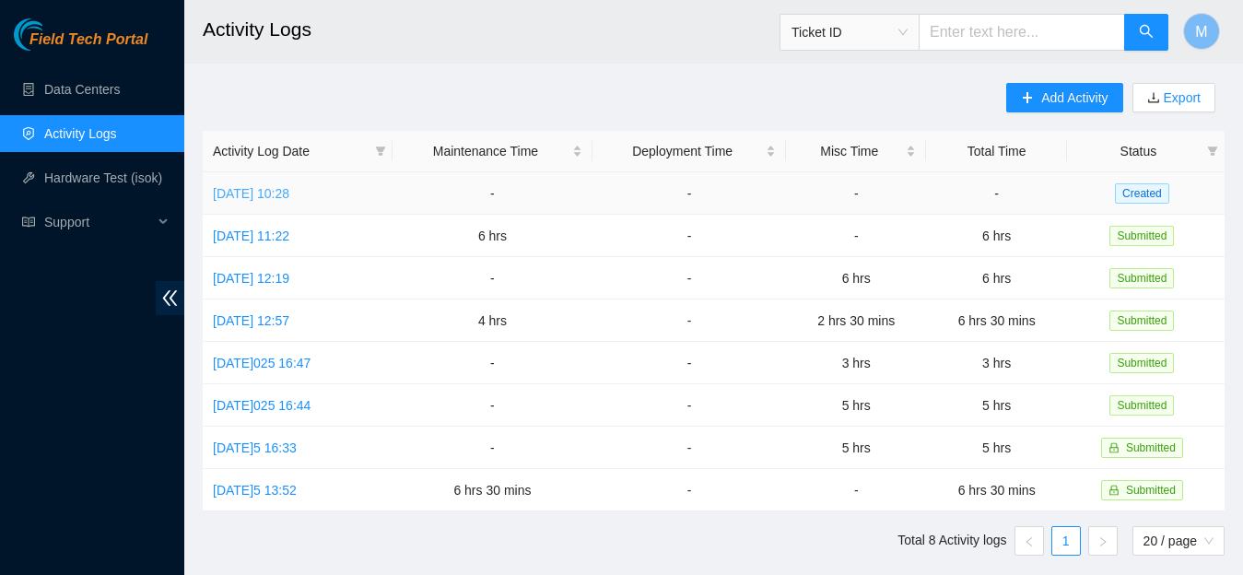
click at [289, 187] on link "[DATE] 10:28" at bounding box center [251, 193] width 76 height 15
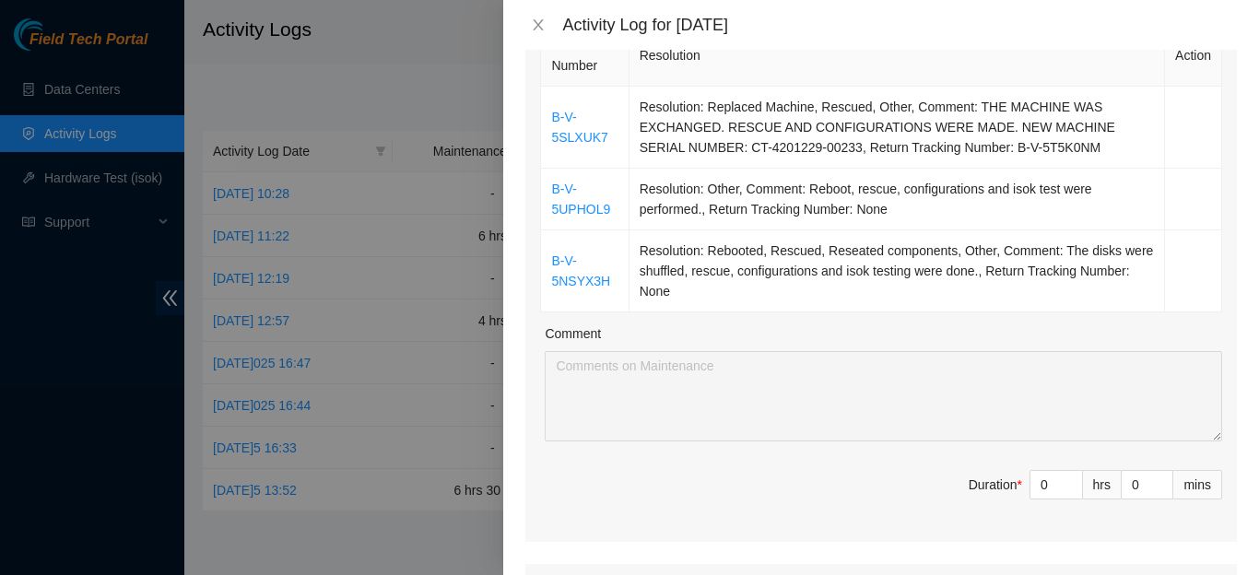
scroll to position [413, 0]
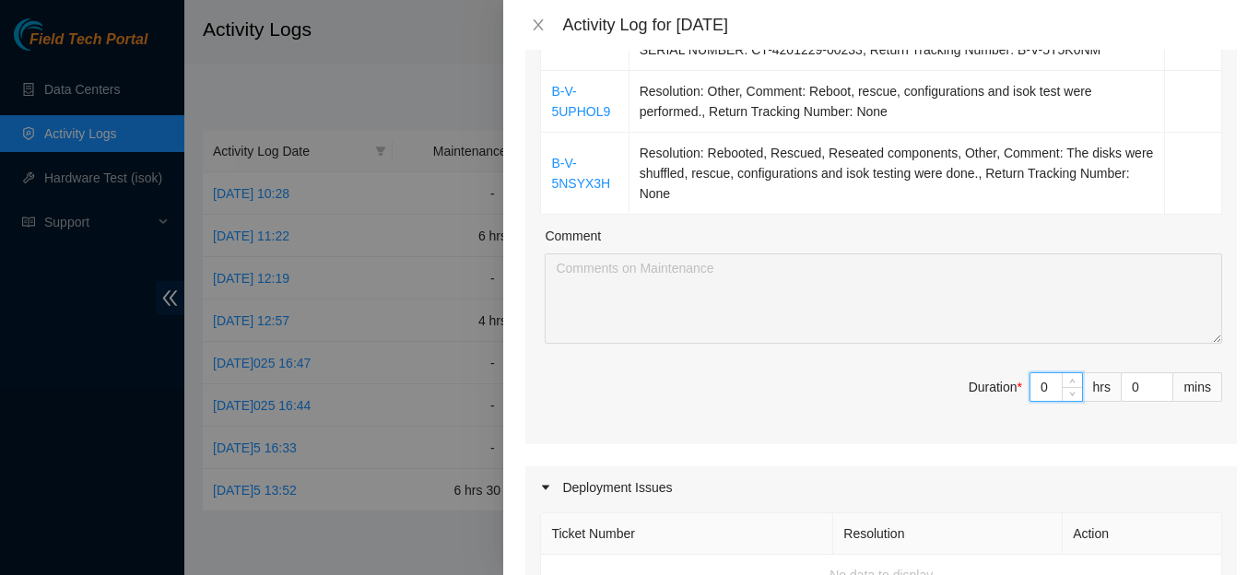
click at [1039, 378] on input "0" at bounding box center [1056, 387] width 52 height 28
type input "2"
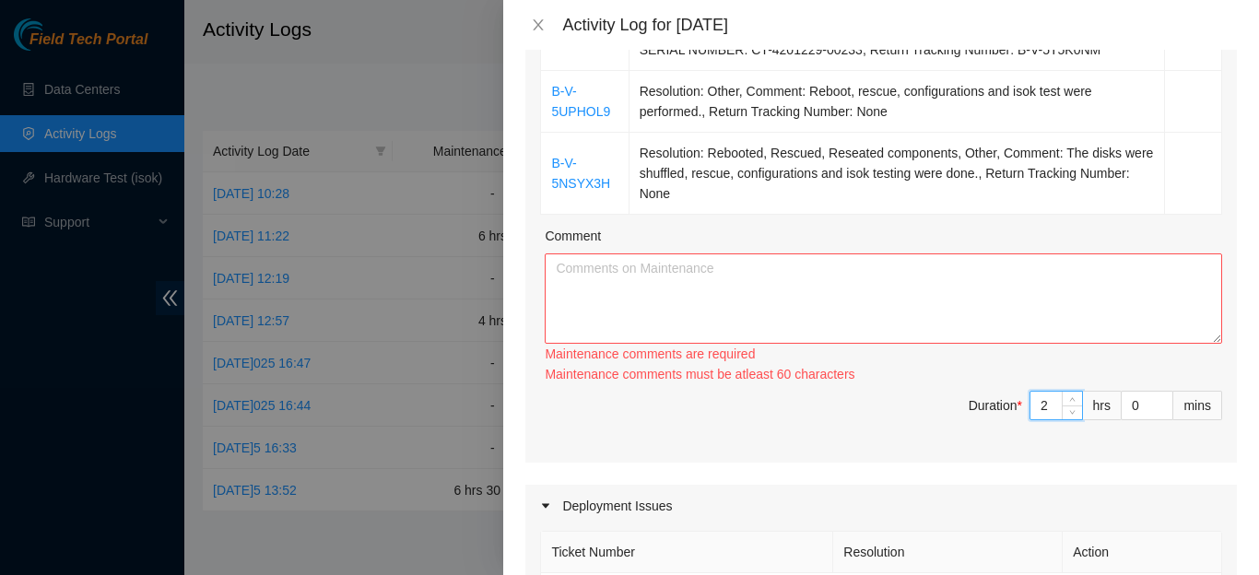
type input "2"
click at [858, 289] on textarea "Comment" at bounding box center [883, 298] width 677 height 90
paste textarea "THE FOLLOWING TICKETS WERE EXECUTED: B-V-5SLXUK7 Resolution: Replaced Machine, …"
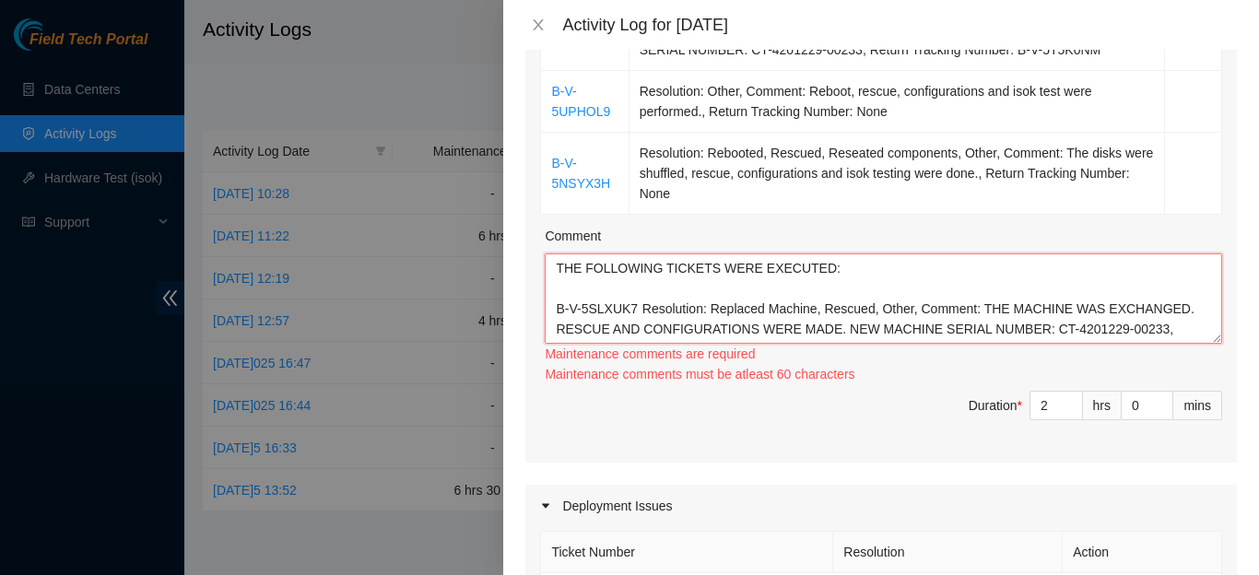
scroll to position [122, 0]
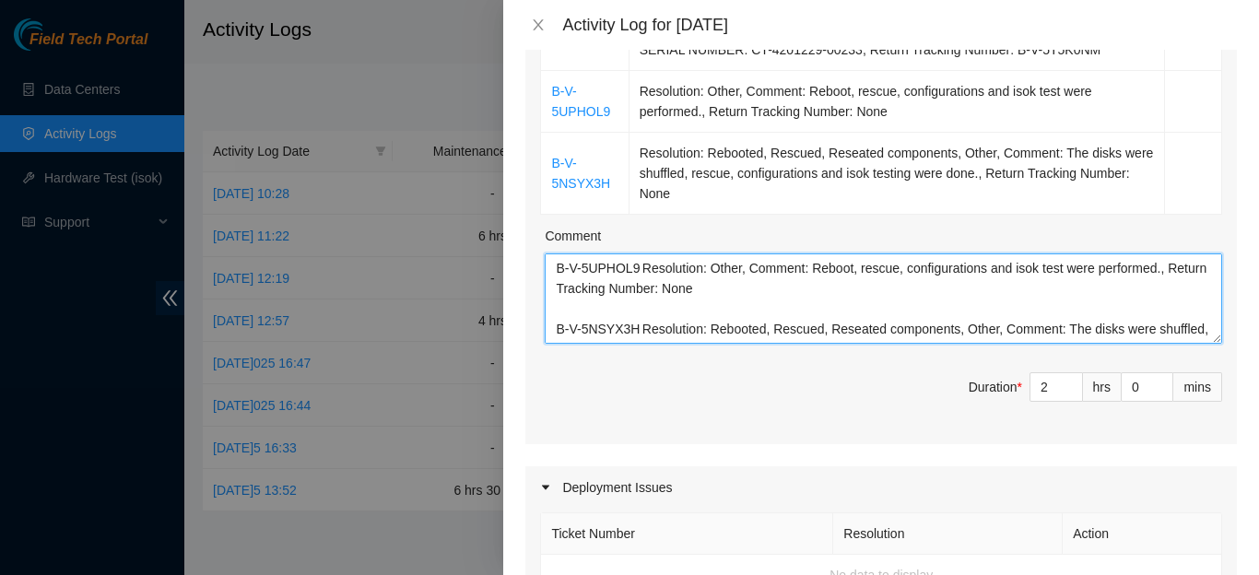
type textarea "THE FOLLOWING TICKETS WERE EXECUTED: B-V-5SLXUK7 Resolution: Replaced Machine, …"
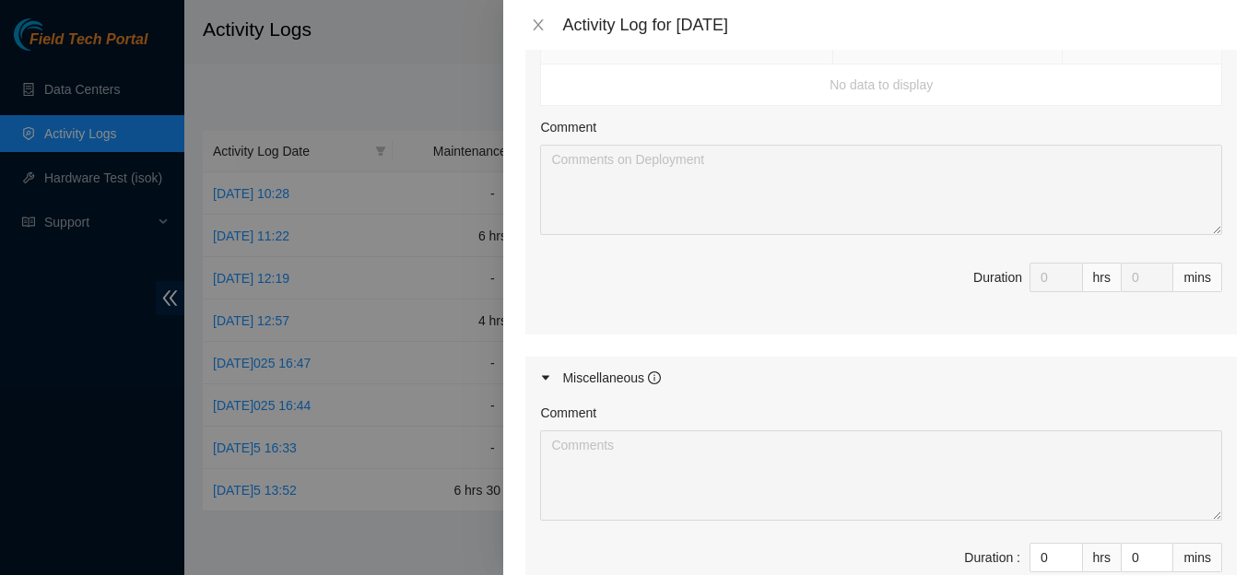
scroll to position [1169, 0]
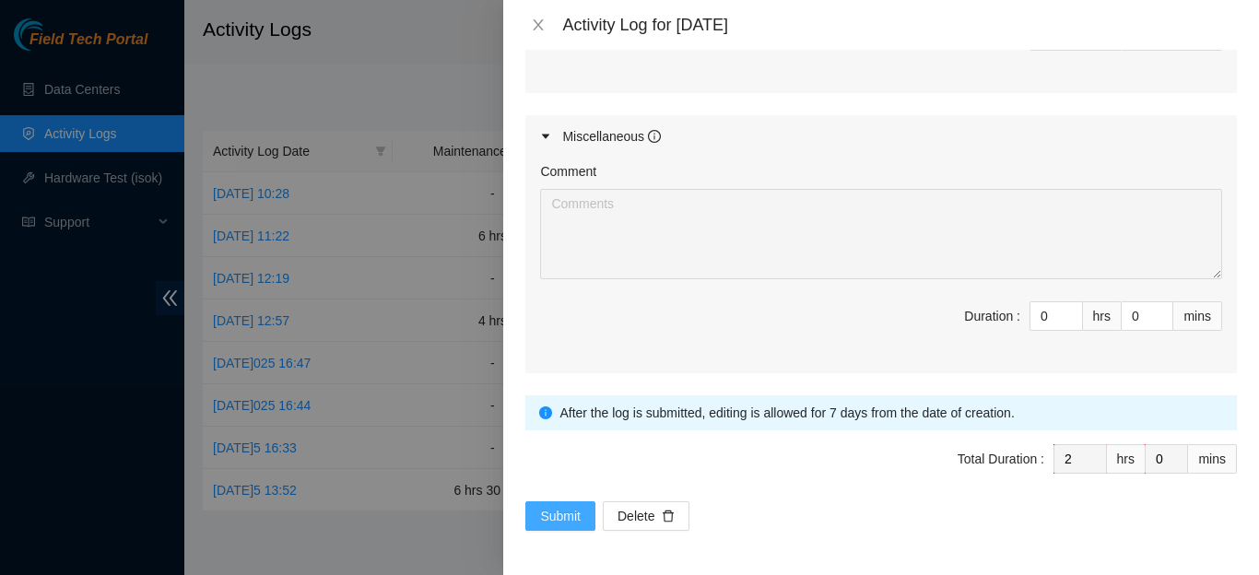
click at [554, 505] on button "Submit" at bounding box center [560, 515] width 70 height 29
click at [554, 506] on button "Submit" at bounding box center [560, 515] width 70 height 29
click at [535, 30] on icon "close" at bounding box center [538, 25] width 15 height 15
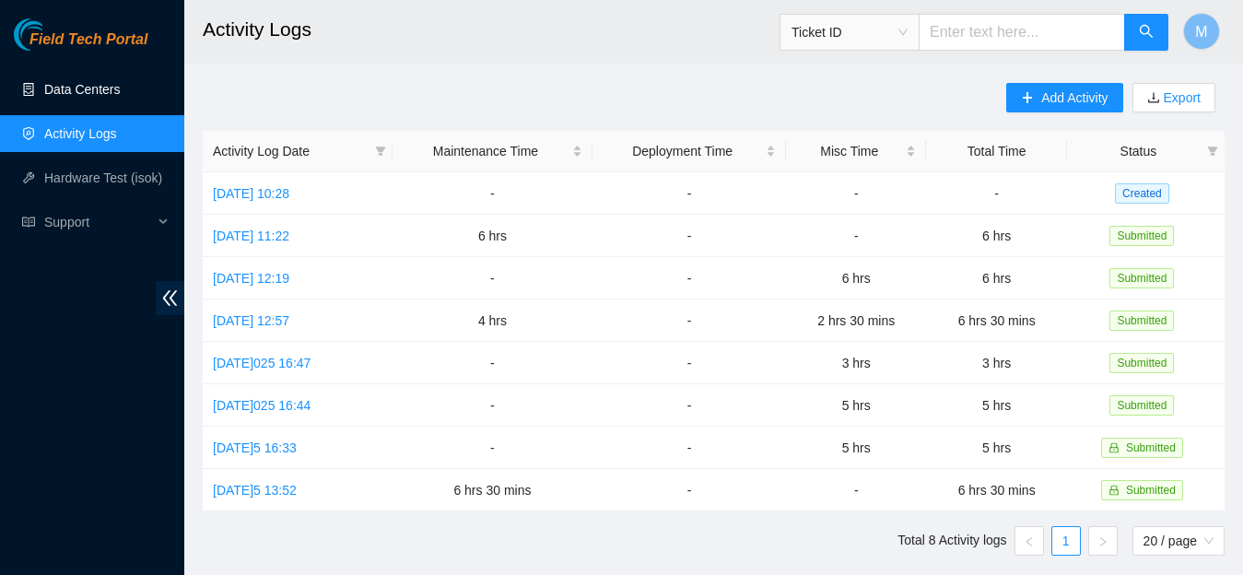
click at [100, 93] on link "Data Centers" at bounding box center [82, 89] width 76 height 15
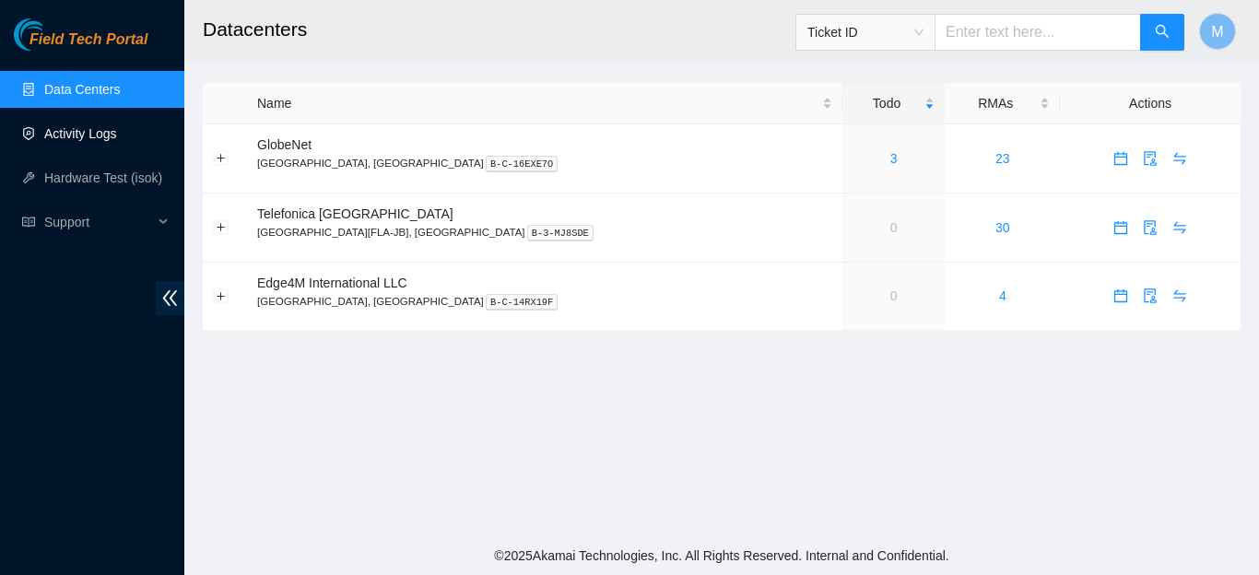
click at [85, 131] on link "Activity Logs" at bounding box center [80, 133] width 73 height 15
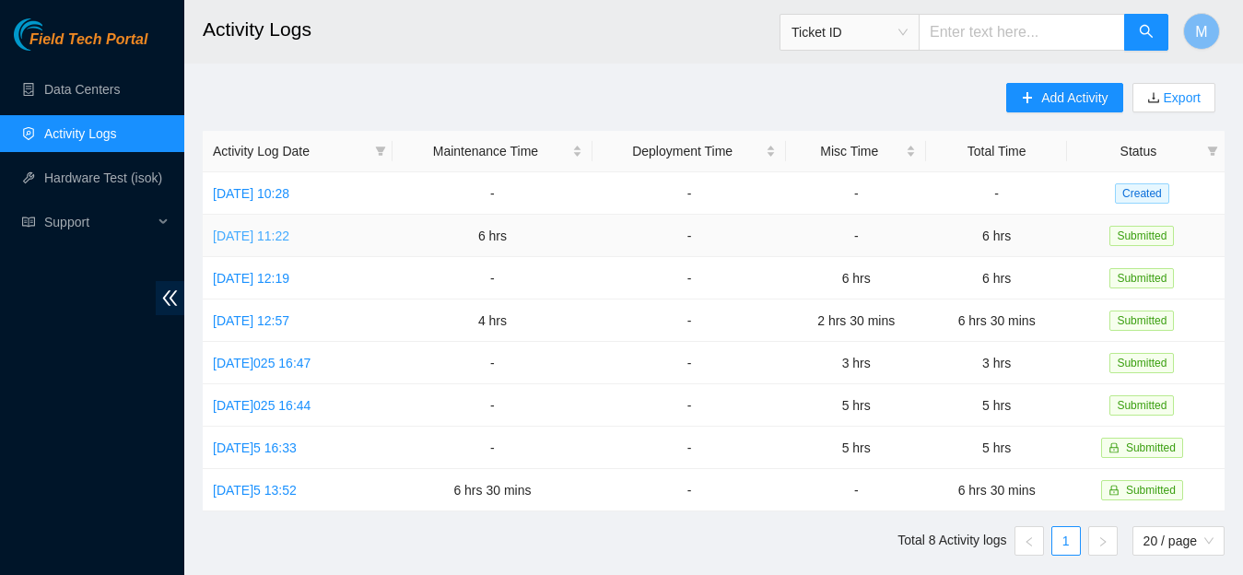
click at [220, 240] on link "[DATE] 11:22" at bounding box center [251, 236] width 76 height 15
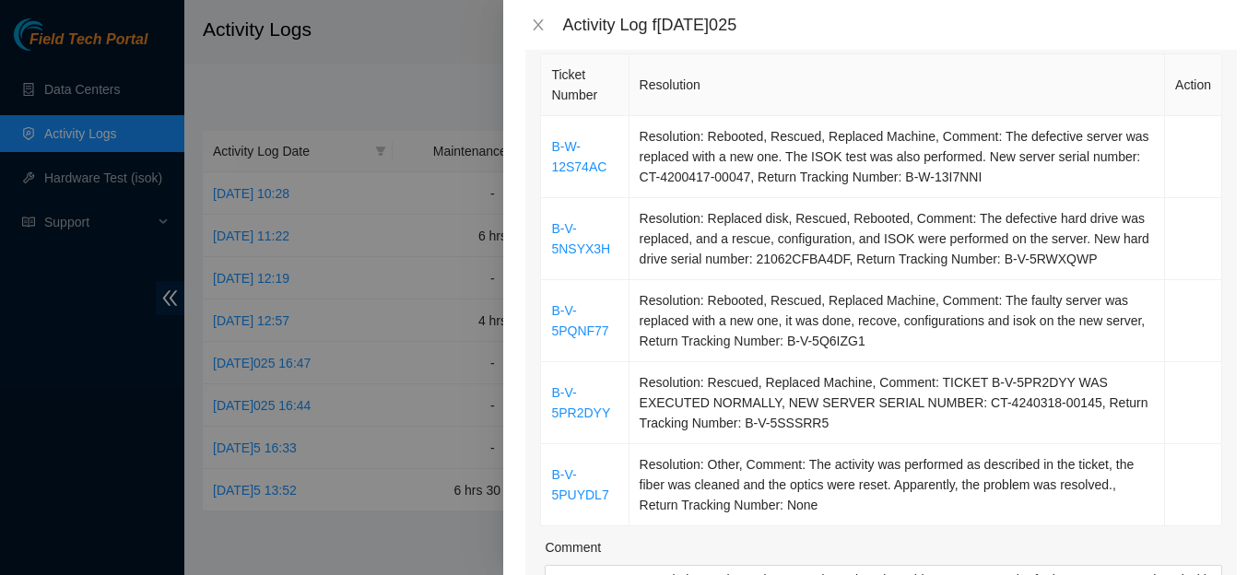
scroll to position [282, 0]
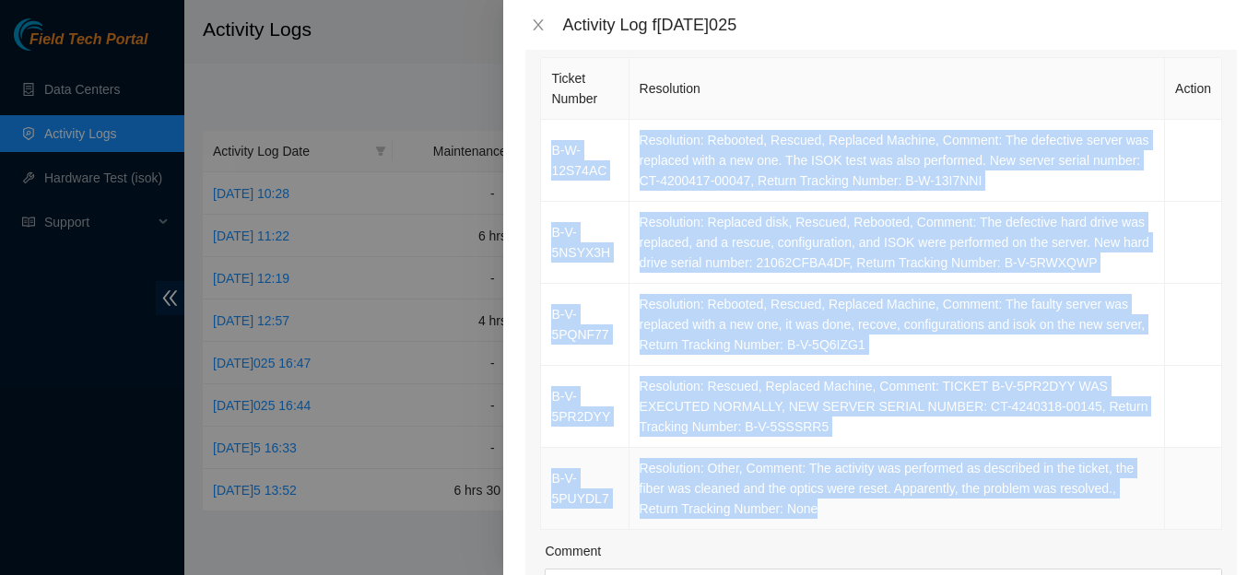
drag, startPoint x: 550, startPoint y: 131, endPoint x: 895, endPoint y: 514, distance: 515.5
click at [895, 514] on tbody "B-W-12S74AC Resolution: Rebooted, Rescued, Replaced Machine, Comment: The defec…" at bounding box center [881, 325] width 681 height 410
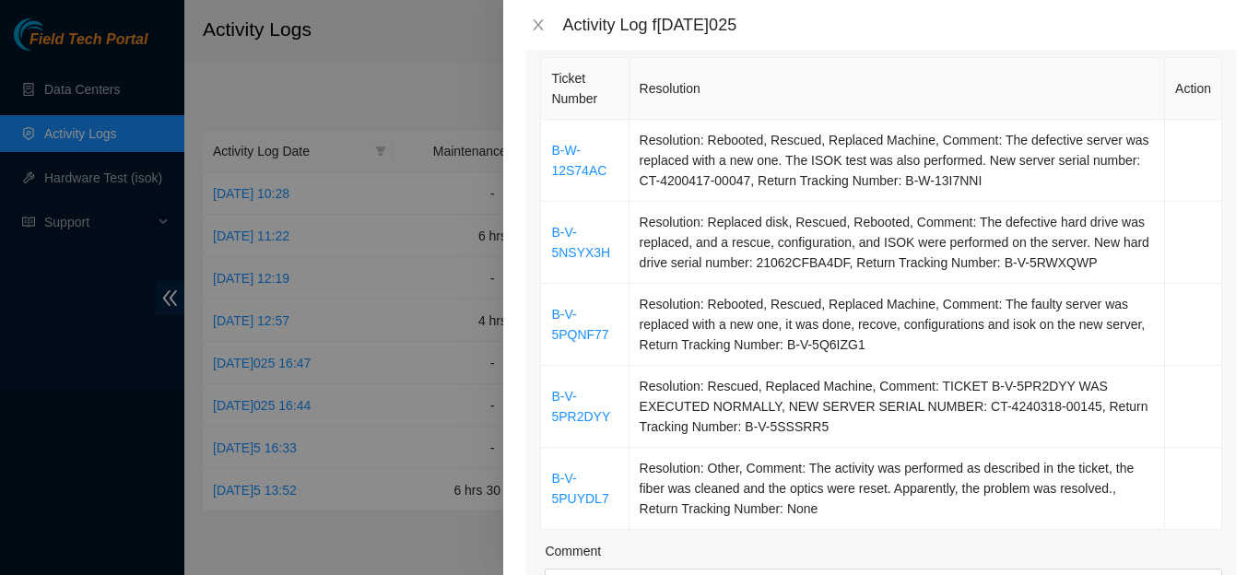
click at [1211, 152] on div "Ticket Number Resolution Action B-W-12S74AC Resolution: Rebooted, Rescued, Repl…" at bounding box center [880, 406] width 711 height 706
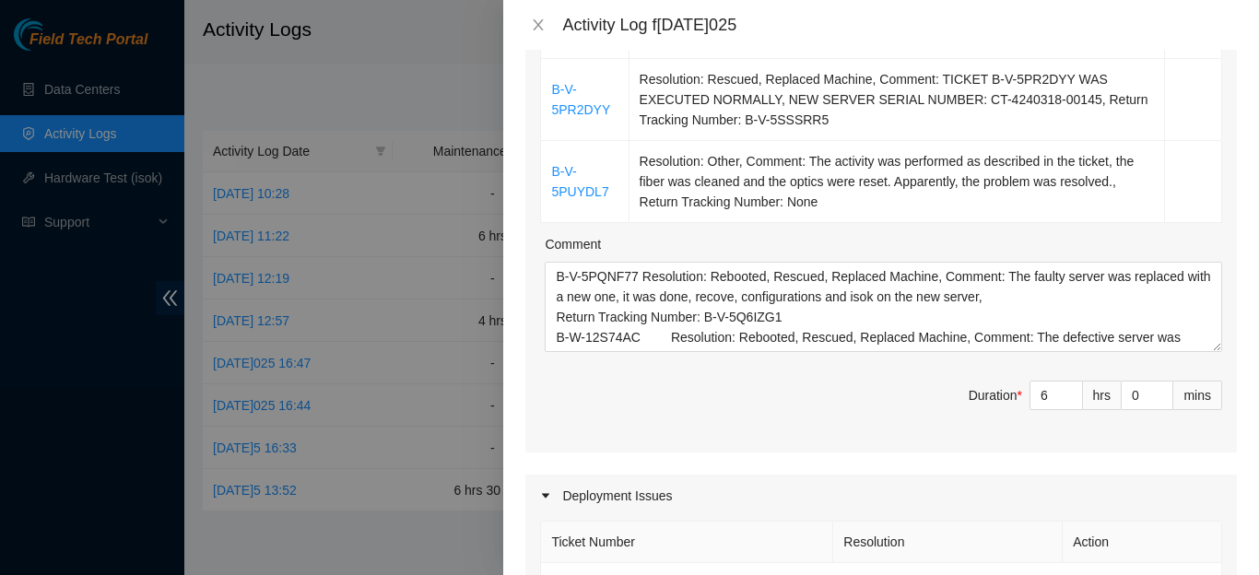
scroll to position [571, 0]
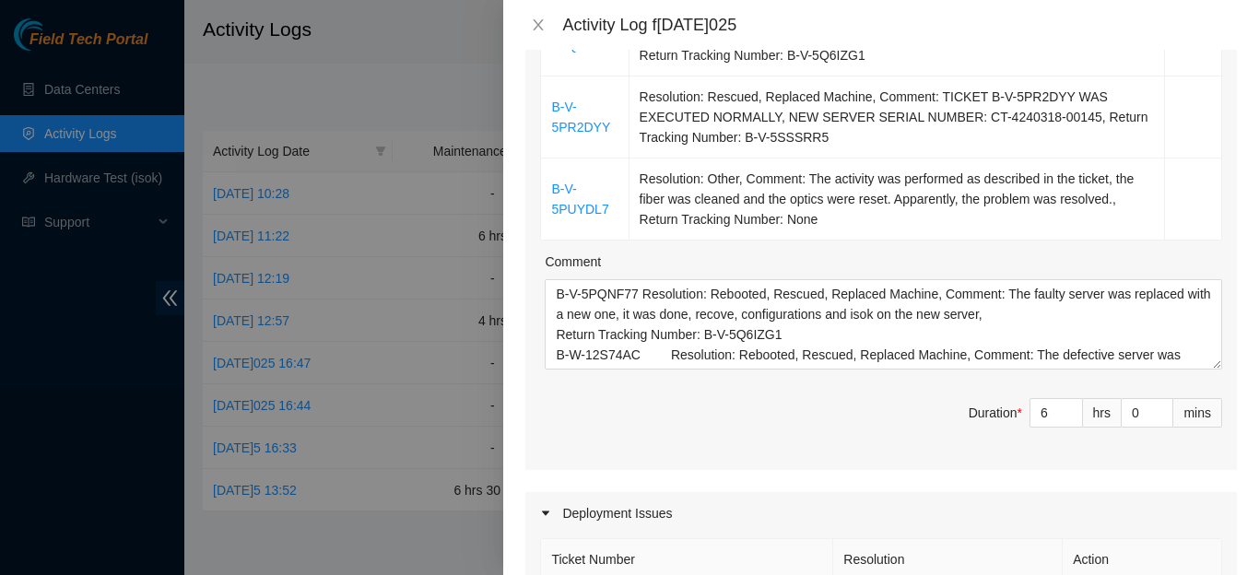
click at [428, 63] on div at bounding box center [629, 287] width 1259 height 575
click at [534, 29] on icon "close" at bounding box center [539, 24] width 10 height 11
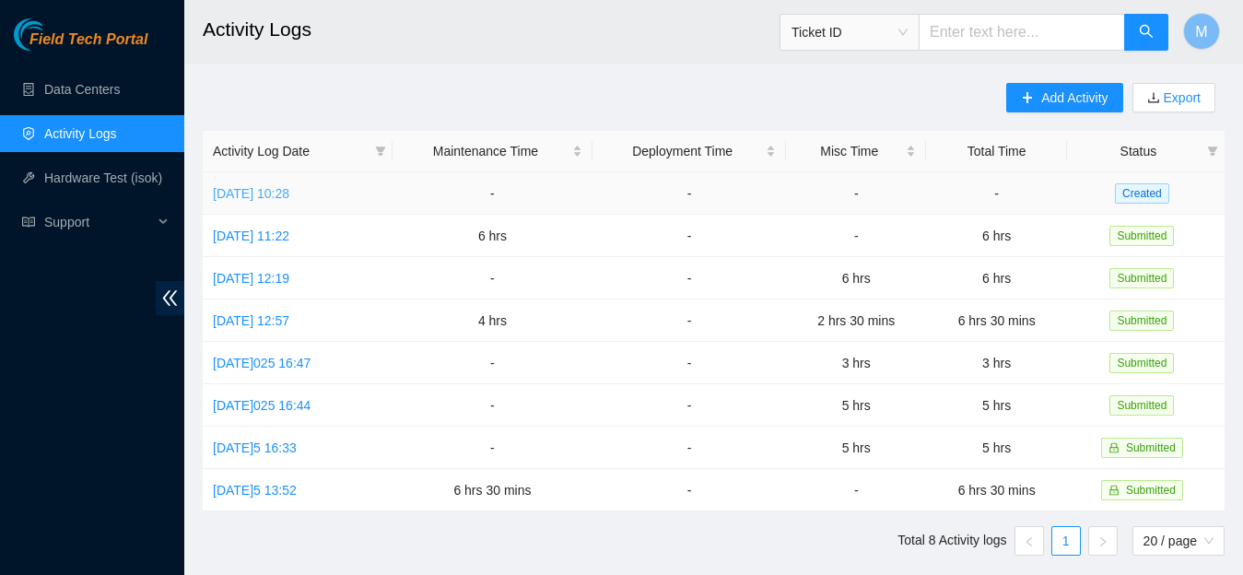
click at [289, 194] on link "[DATE] 10:28" at bounding box center [251, 193] width 76 height 15
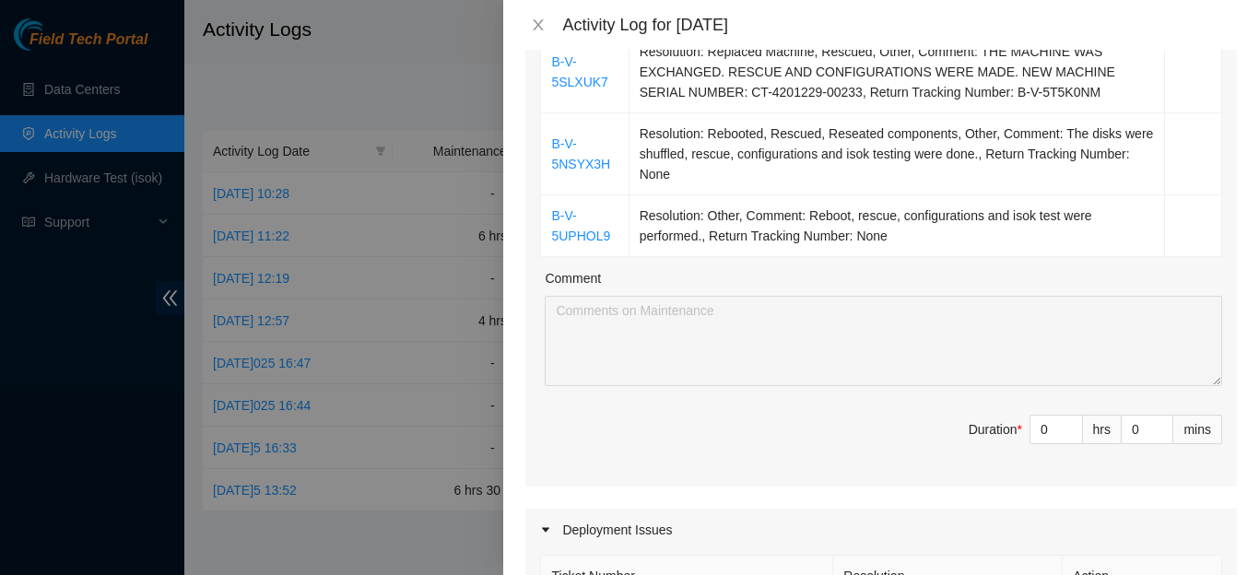
scroll to position [463, 0]
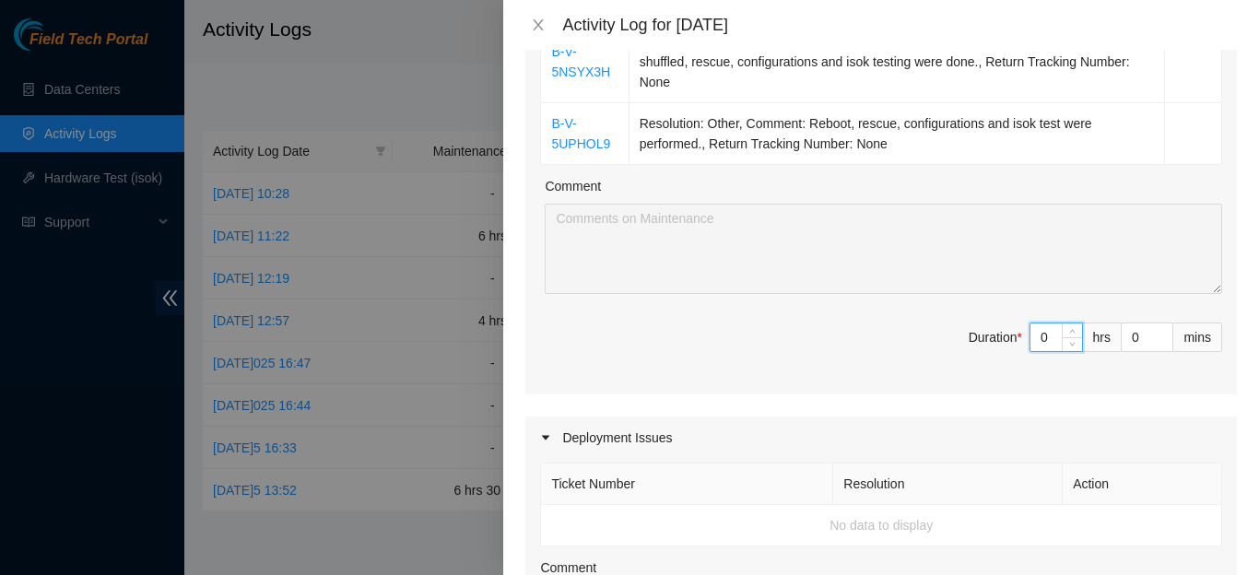
click at [1039, 334] on input "0" at bounding box center [1056, 337] width 52 height 28
type input "2"
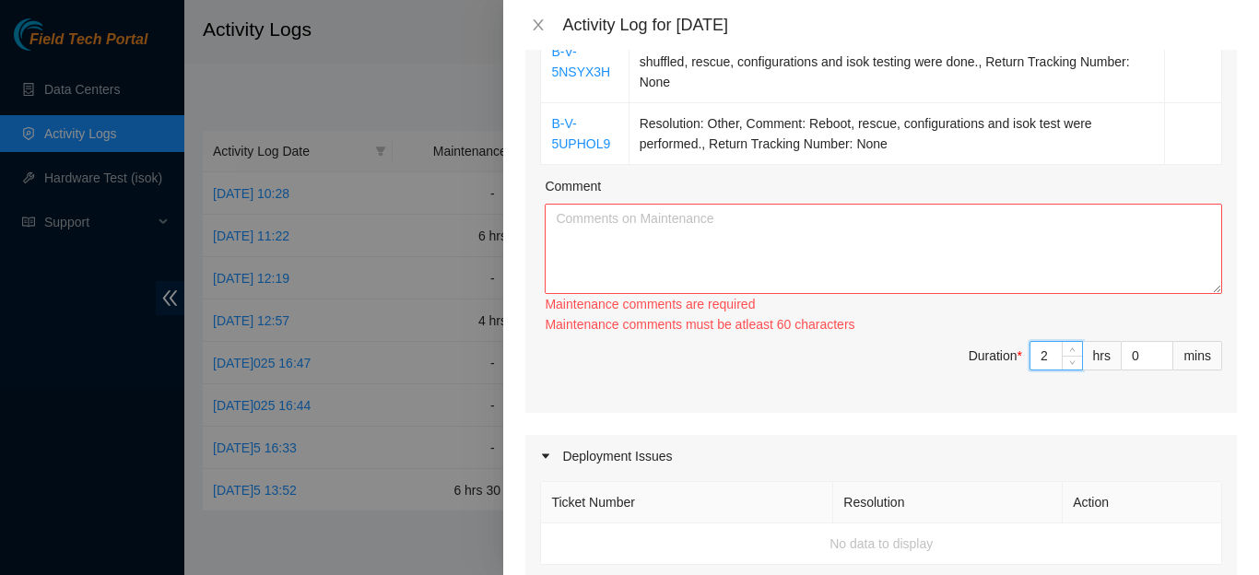
type input "2"
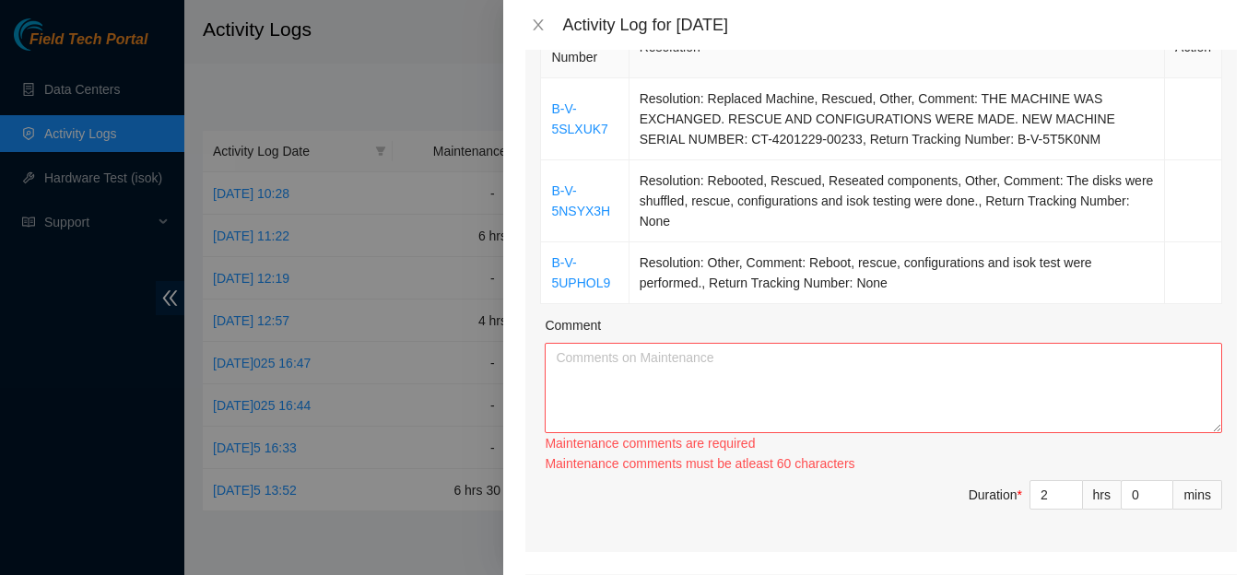
scroll to position [174, 0]
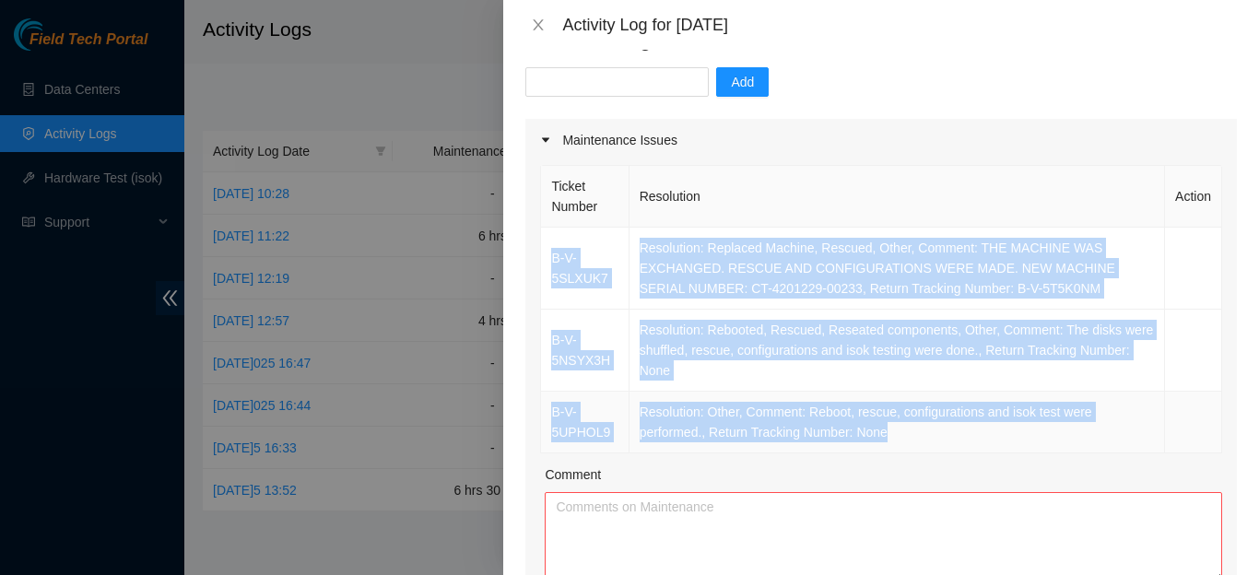
drag, startPoint x: 547, startPoint y: 244, endPoint x: 902, endPoint y: 412, distance: 392.4
click at [902, 412] on tbody "B-V-5SLXUK7 Resolution: Replaced Machine, Rescued, Other, Comment: THE MACHINE …" at bounding box center [881, 341] width 681 height 226
click at [722, 514] on textarea "Comment" at bounding box center [883, 537] width 677 height 90
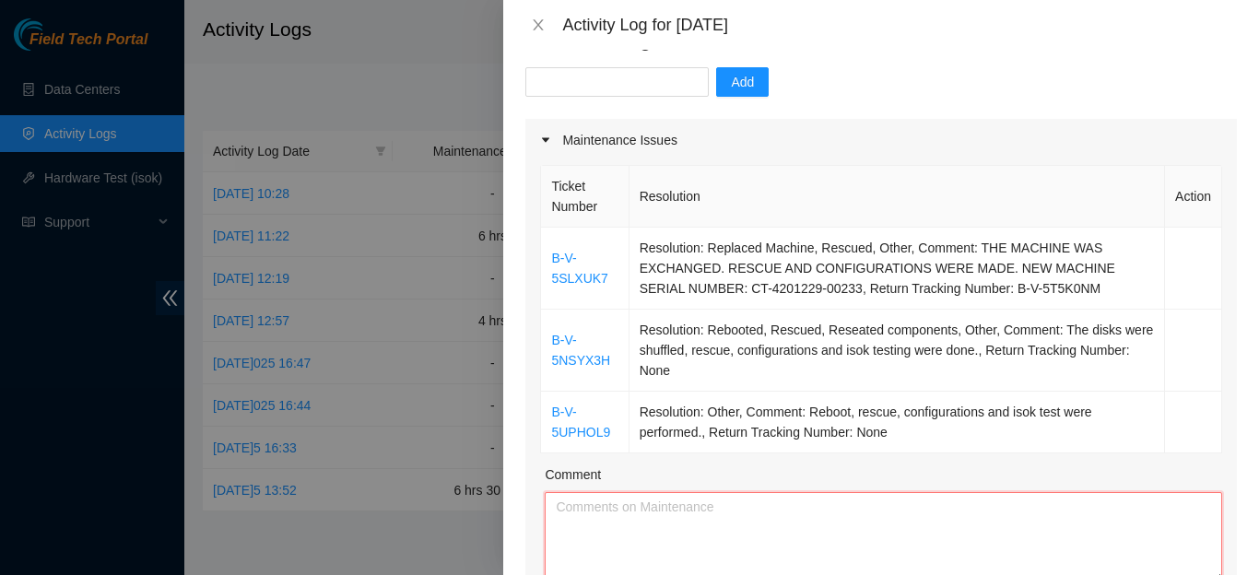
paste textarea "B-V-5SLXUK7 Resolution: Replaced Machine, Rescued, Other, Comment: THE MACHINE …"
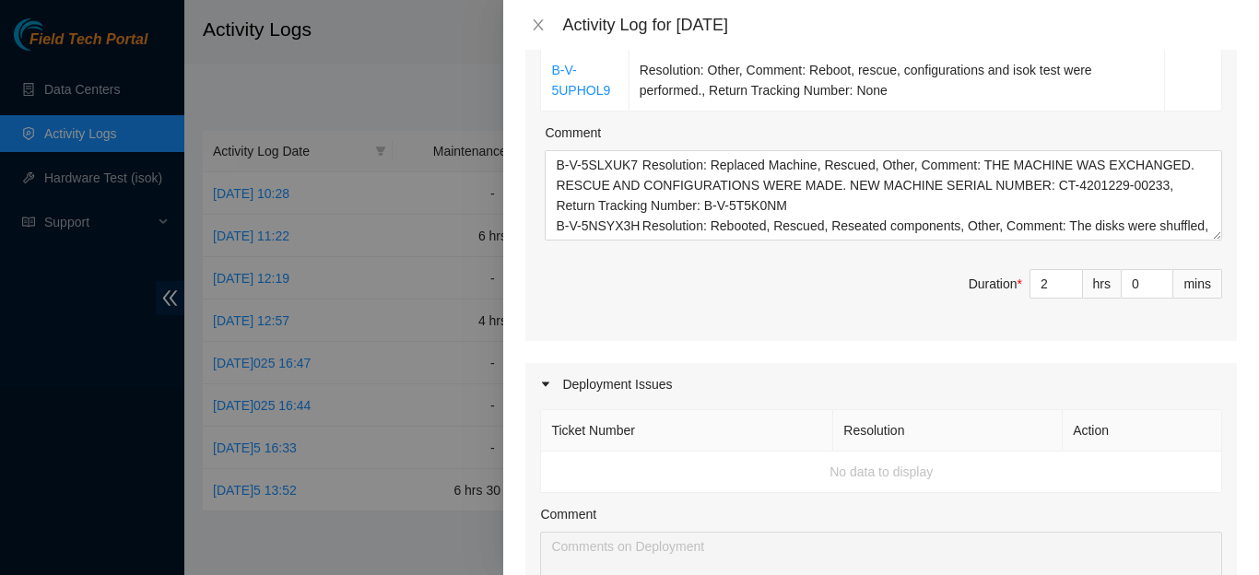
scroll to position [519, 0]
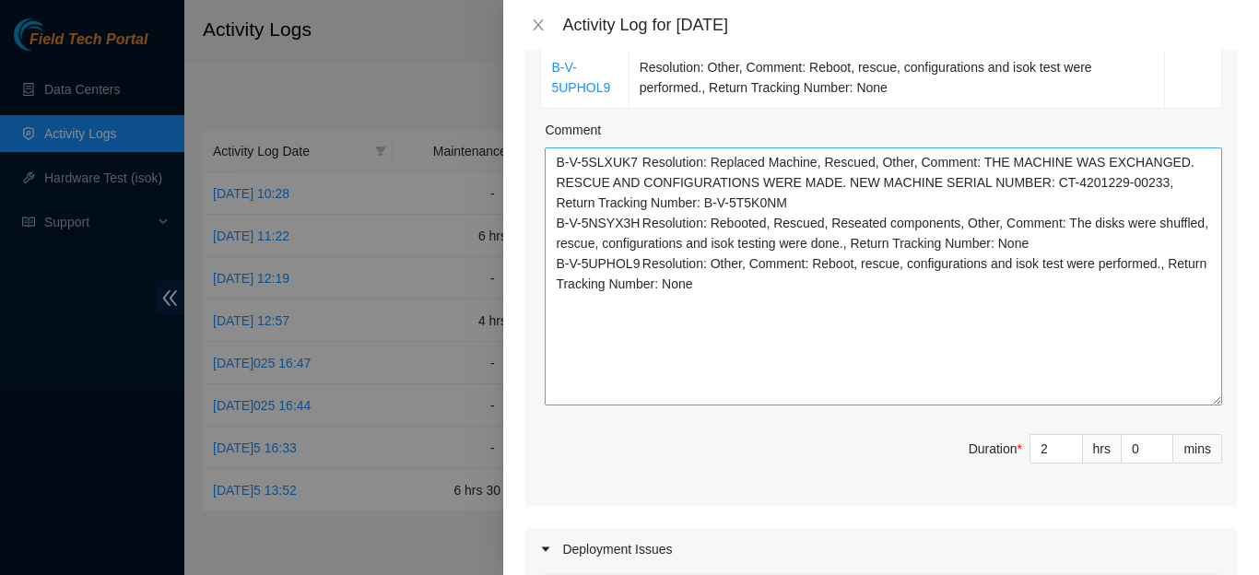
drag, startPoint x: 1199, startPoint y: 229, endPoint x: 1217, endPoint y: 381, distance: 153.2
click at [1217, 381] on textarea "B-V-5SLXUK7 Resolution: Replaced Machine, Rescued, Other, Comment: THE MACHINE …" at bounding box center [883, 276] width 677 height 258
click at [816, 173] on textarea "B-V-5SLXUK7 Resolution: Replaced Machine, Rescued, Other, Comment: THE MACHINE …" at bounding box center [883, 276] width 677 height 258
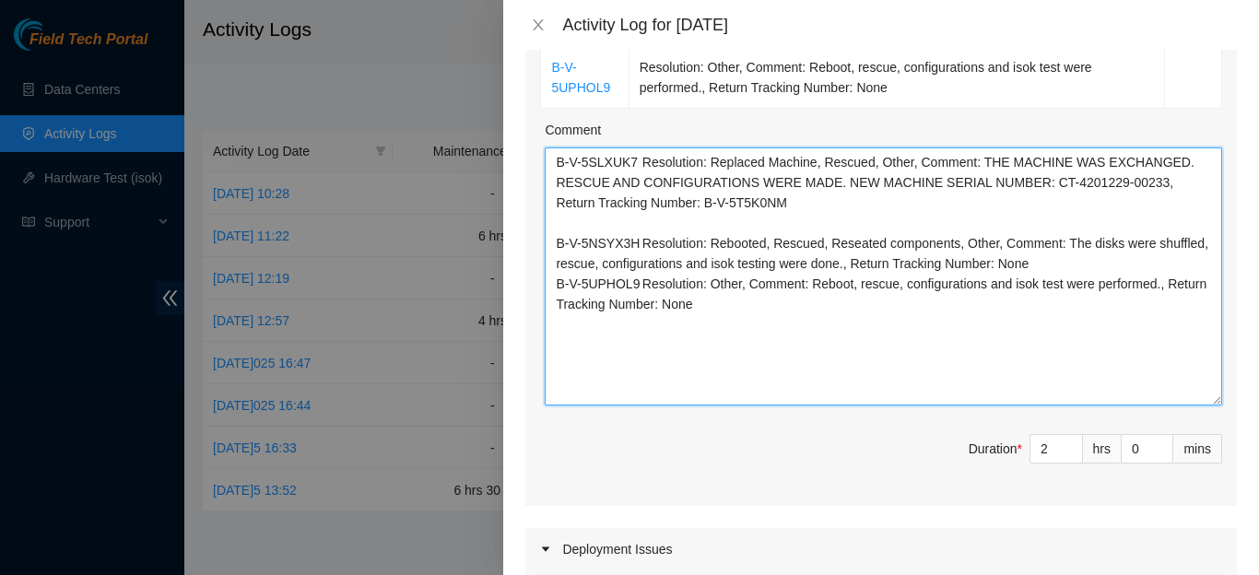
click at [1046, 244] on textarea "B-V-5SLXUK7 Resolution: Replaced Machine, Rescued, Other, Comment: THE MACHINE …" at bounding box center [883, 276] width 677 height 258
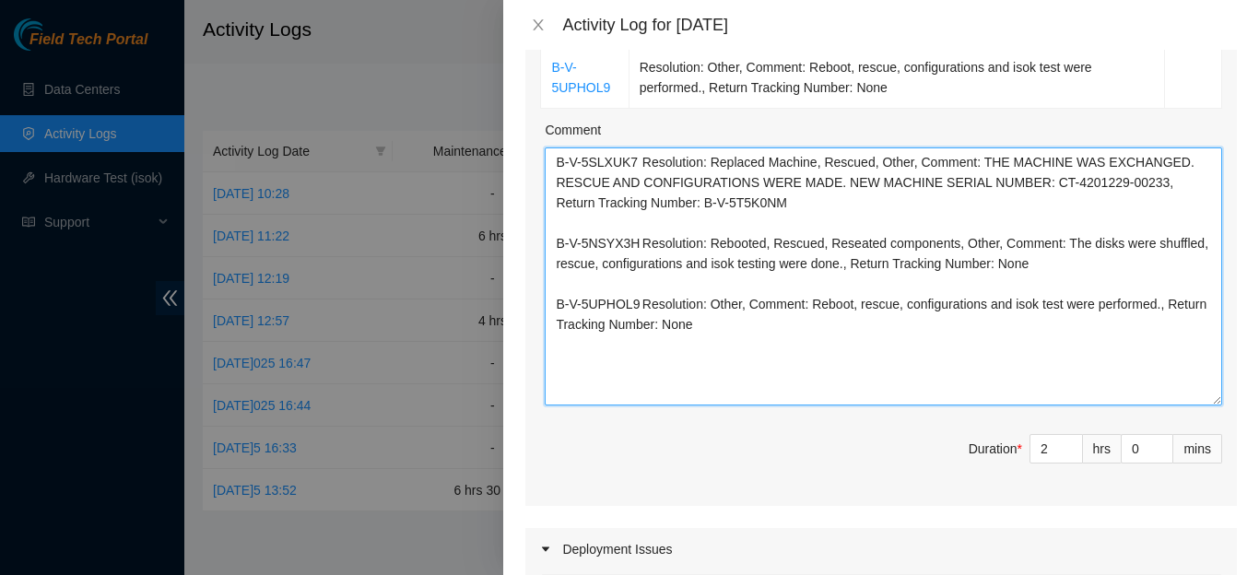
type textarea "B-V-5SLXUK7 Resolution: Replaced Machine, Rescued, Other, Comment: THE MACHINE …"
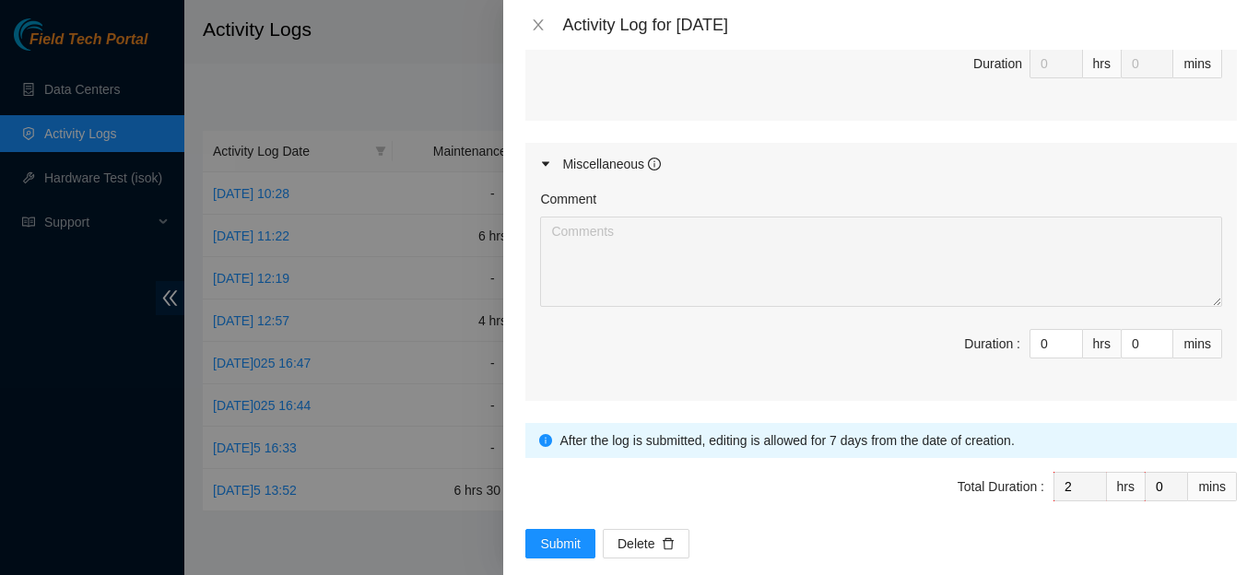
scroll to position [1321, 0]
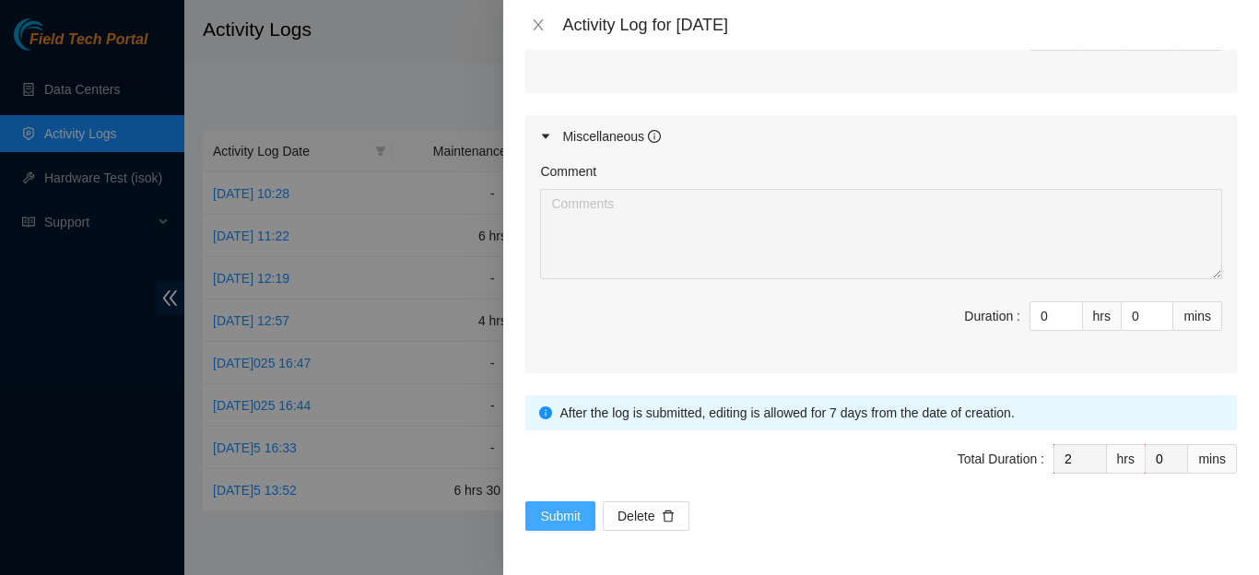
click at [533, 519] on button "Submit" at bounding box center [560, 515] width 70 height 29
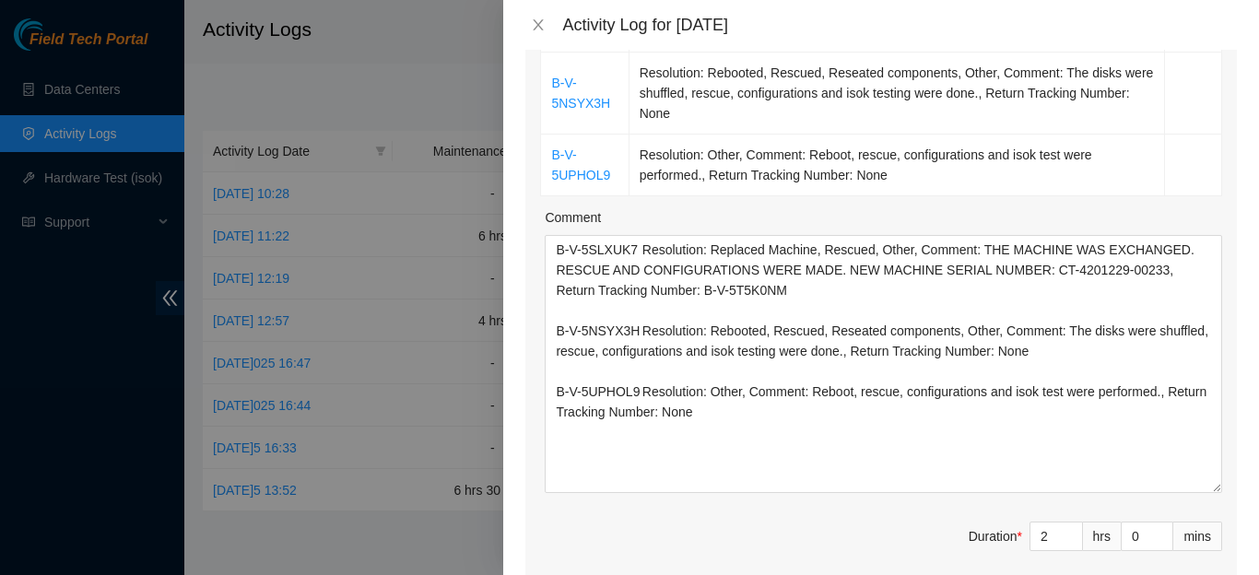
scroll to position [448, 0]
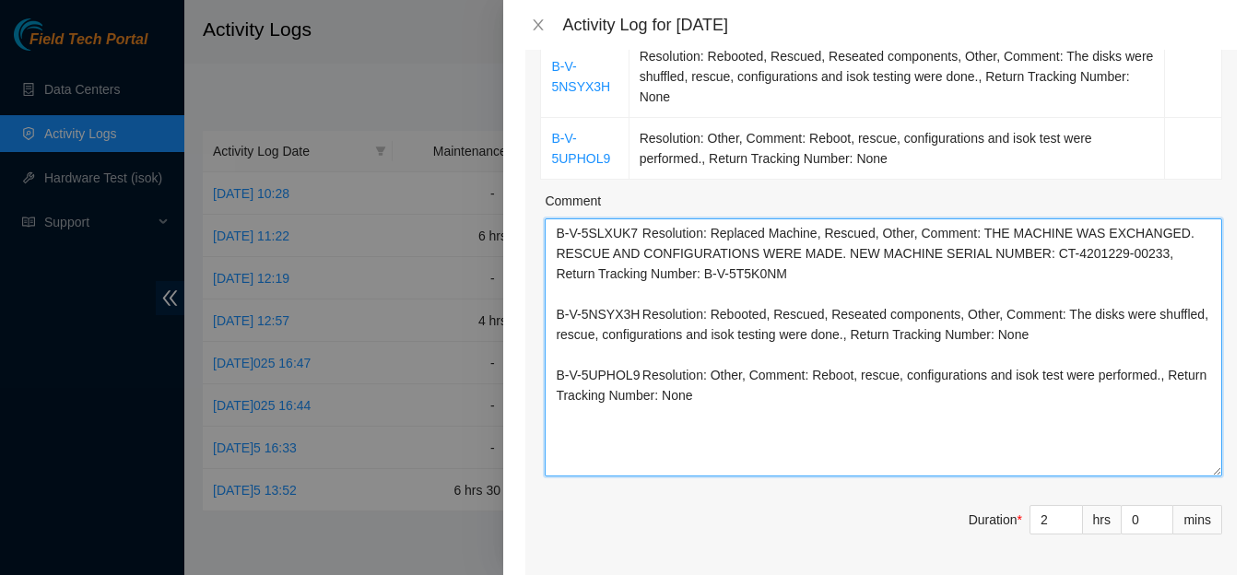
click at [736, 381] on textarea "B-V-5SLXUK7 Resolution: Replaced Machine, Rescued, Other, Comment: THE MACHINE …" at bounding box center [883, 347] width 677 height 258
click at [815, 406] on textarea "B-V-5SLXUK7 Resolution: Replaced Machine, Rescued, Other, Comment: THE MACHINE …" at bounding box center [883, 347] width 677 height 258
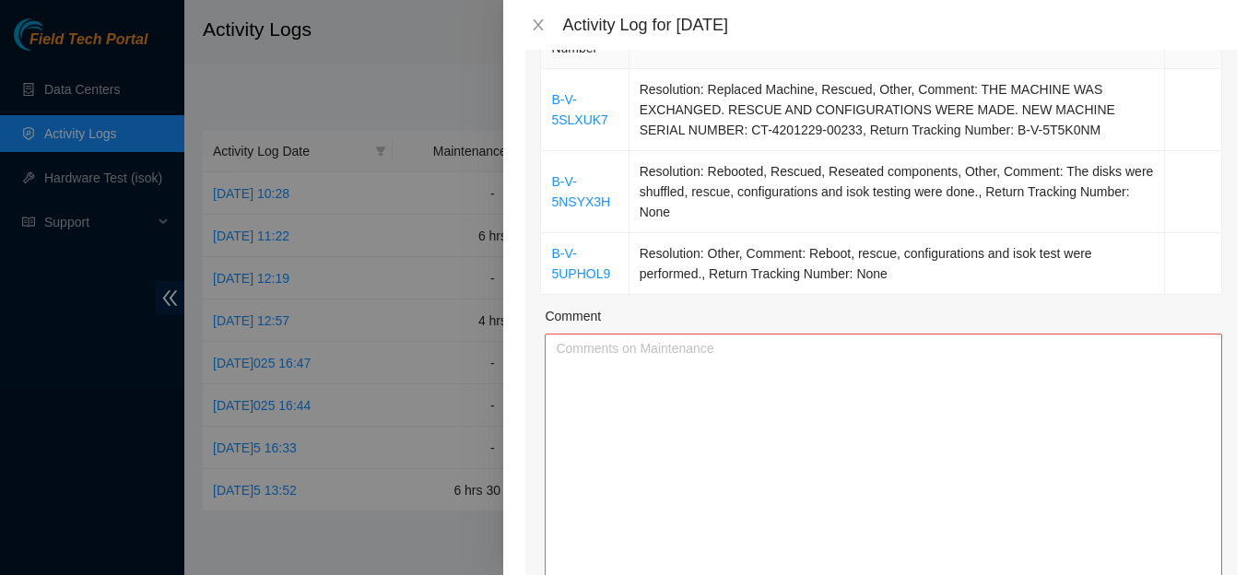
scroll to position [309, 0]
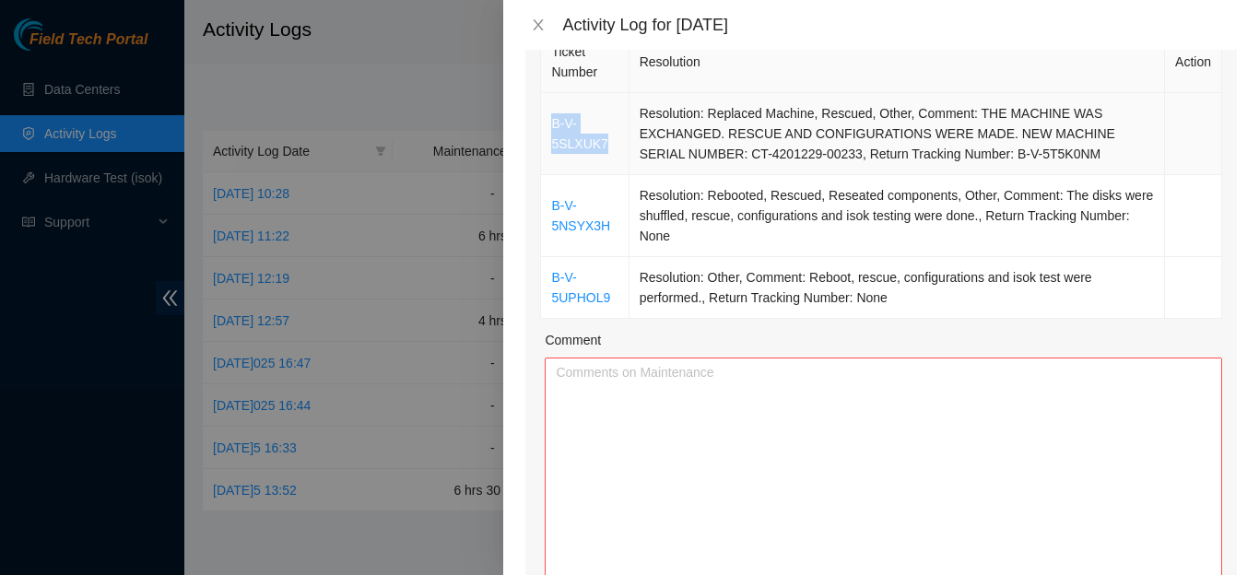
drag, startPoint x: 546, startPoint y: 111, endPoint x: 631, endPoint y: 116, distance: 85.9
click at [628, 116] on td "B-V-5SLXUK7" at bounding box center [585, 134] width 88 height 82
drag, startPoint x: 544, startPoint y: 191, endPoint x: 637, endPoint y: 206, distance: 94.4
click at [628, 206] on td "B-V-5NSYX3H" at bounding box center [585, 216] width 88 height 82
drag, startPoint x: 544, startPoint y: 264, endPoint x: 637, endPoint y: 272, distance: 93.4
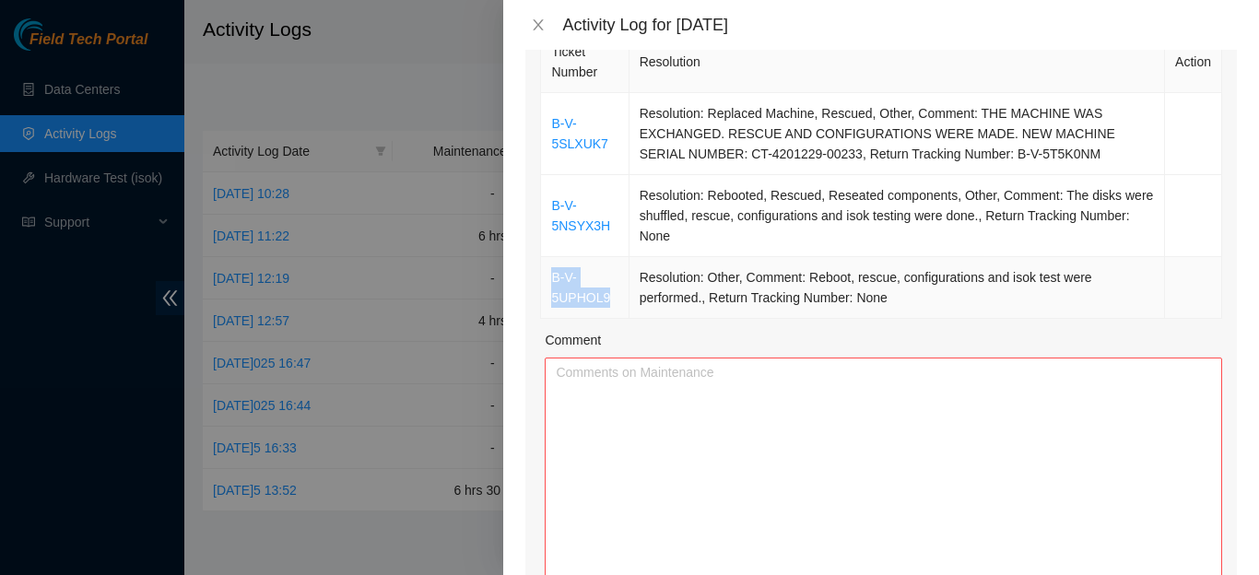
click at [628, 272] on td "B-V-5UPHOL9" at bounding box center [585, 288] width 88 height 62
click at [568, 385] on textarea "Comment" at bounding box center [883, 487] width 677 height 258
paste textarea "THE FOLLOWING TICKETS WERE EXECUTED: B-V-5SLXUK7 B-V-5NSYX3H B-V-5UPHOL9 ALL WE…"
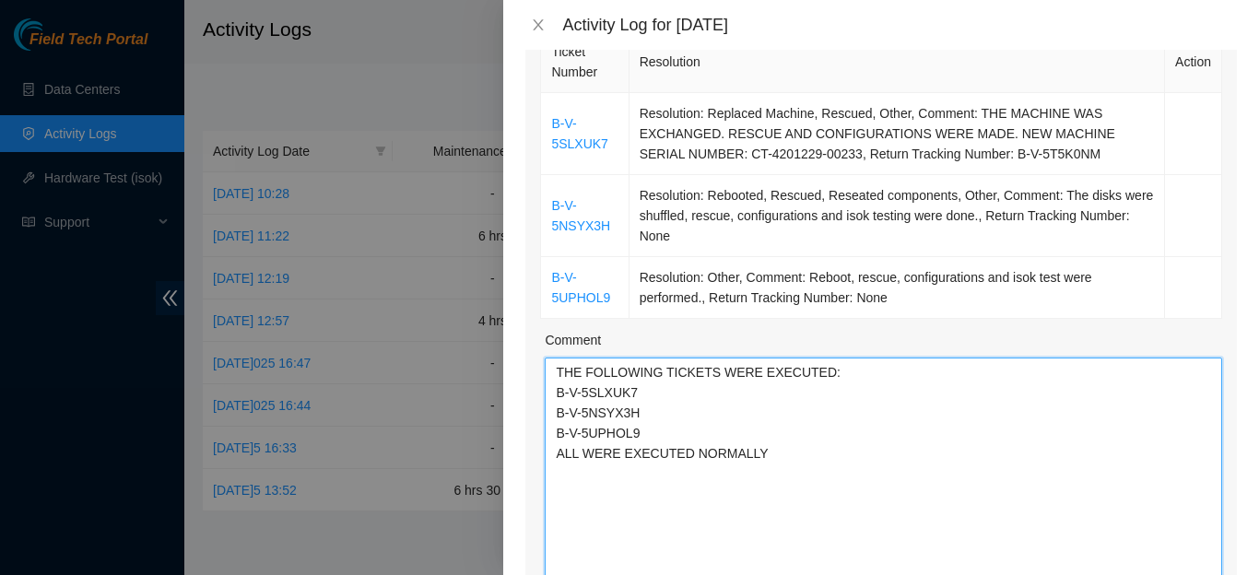
type textarea "THE FOLLOWING TICKETS WERE EXECUTED: B-V-5SLXUK7 B-V-5NSYX3H B-V-5UPHOL9 ALL WE…"
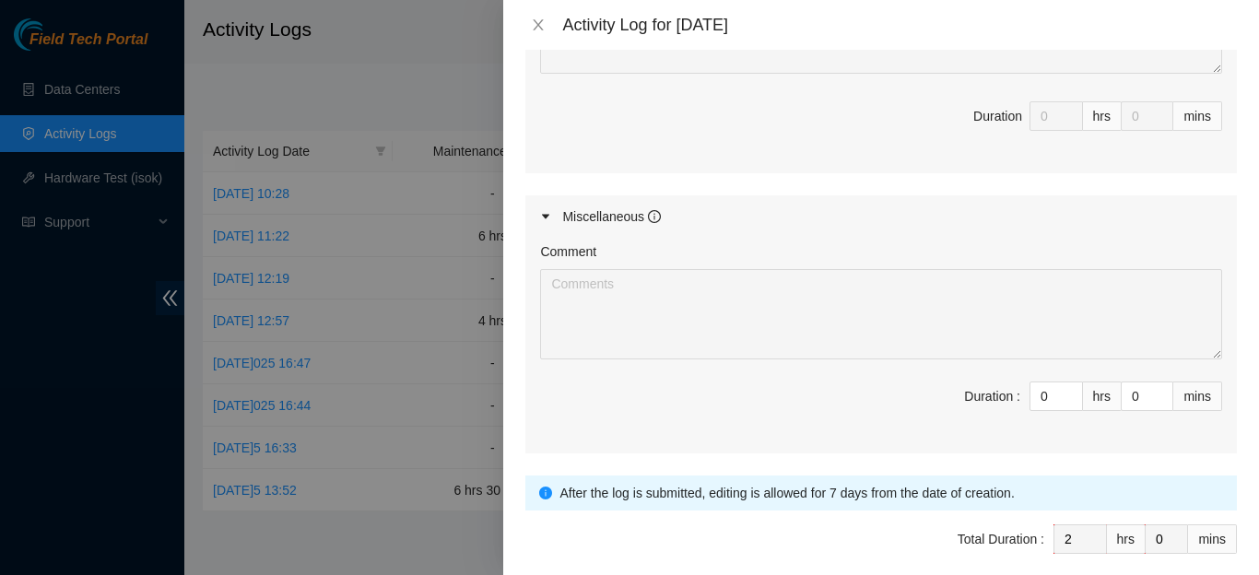
scroll to position [1321, 0]
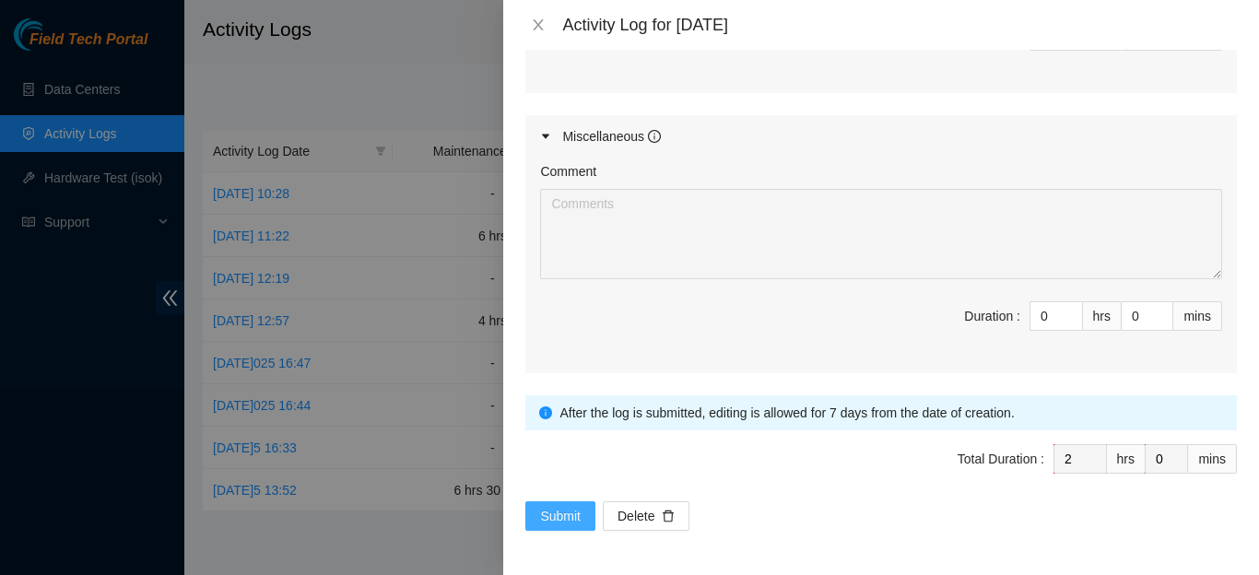
click at [546, 516] on span "Submit" at bounding box center [560, 516] width 41 height 20
click at [537, 510] on button "Submit" at bounding box center [560, 515] width 70 height 29
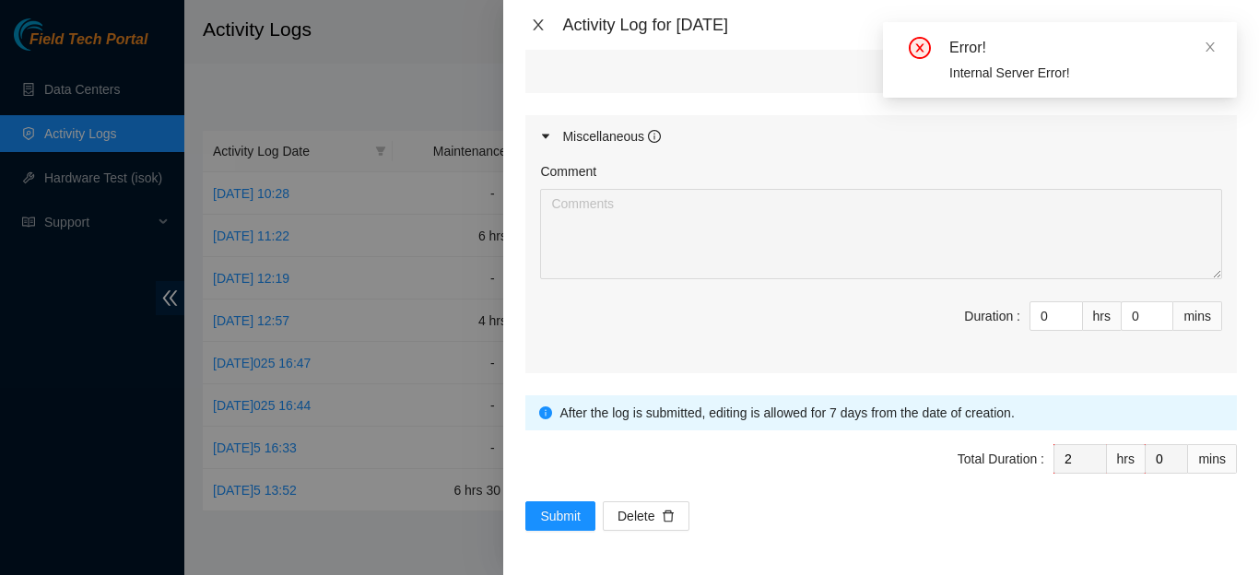
click at [531, 23] on icon "close" at bounding box center [538, 25] width 15 height 15
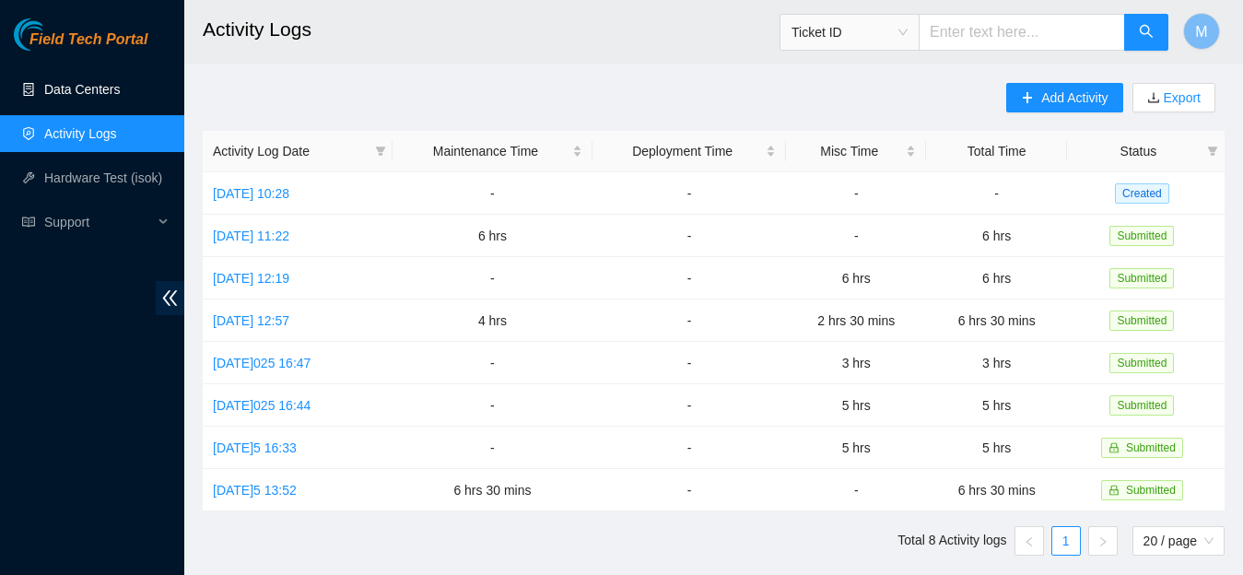
click at [70, 90] on link "Data Centers" at bounding box center [82, 89] width 76 height 15
